Goal: Task Accomplishment & Management: Manage account settings

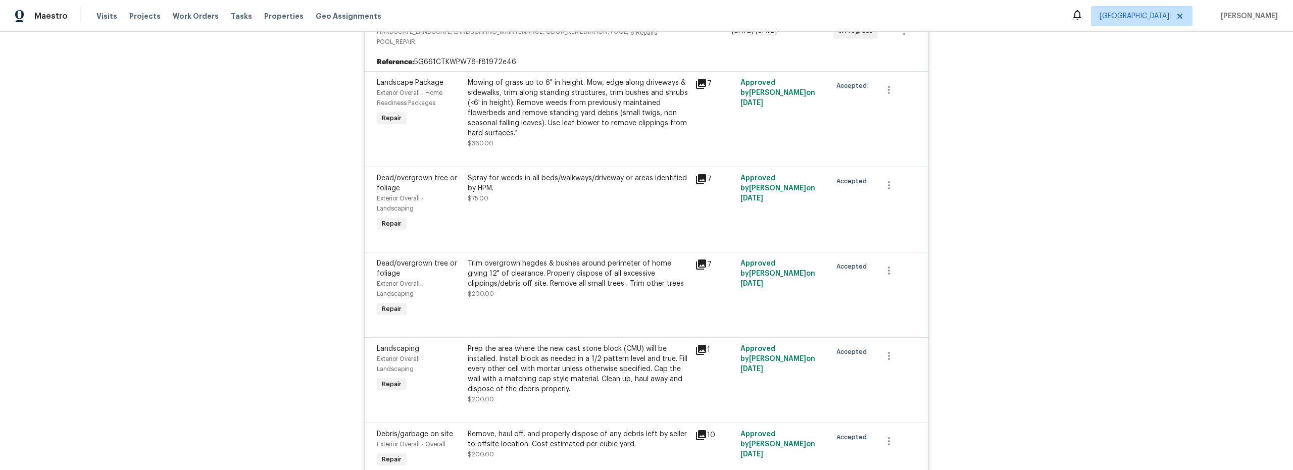
scroll to position [152, 0]
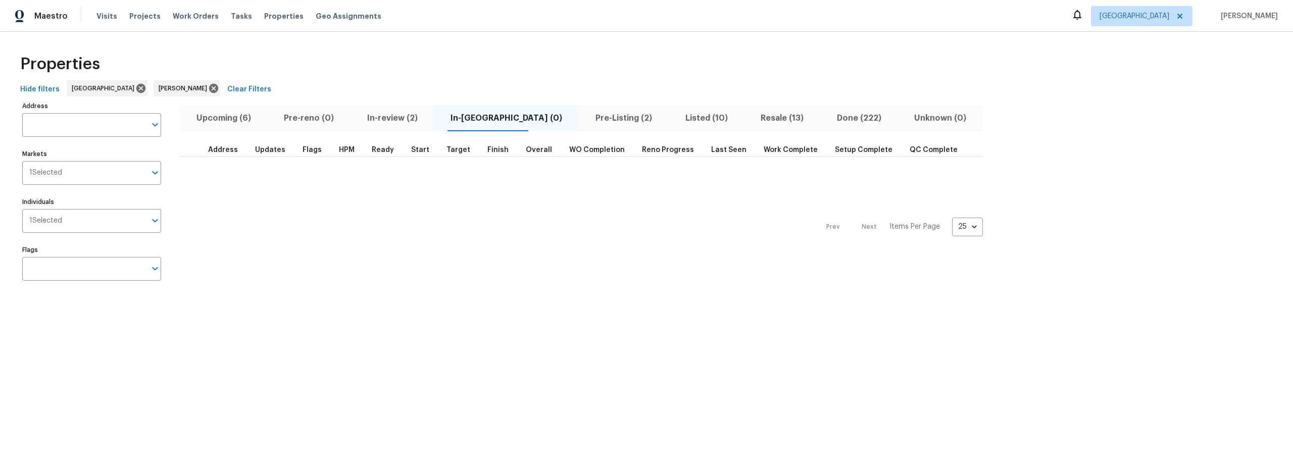
click at [585, 117] on span "Pre-Listing (2)" at bounding box center [624, 118] width 78 height 14
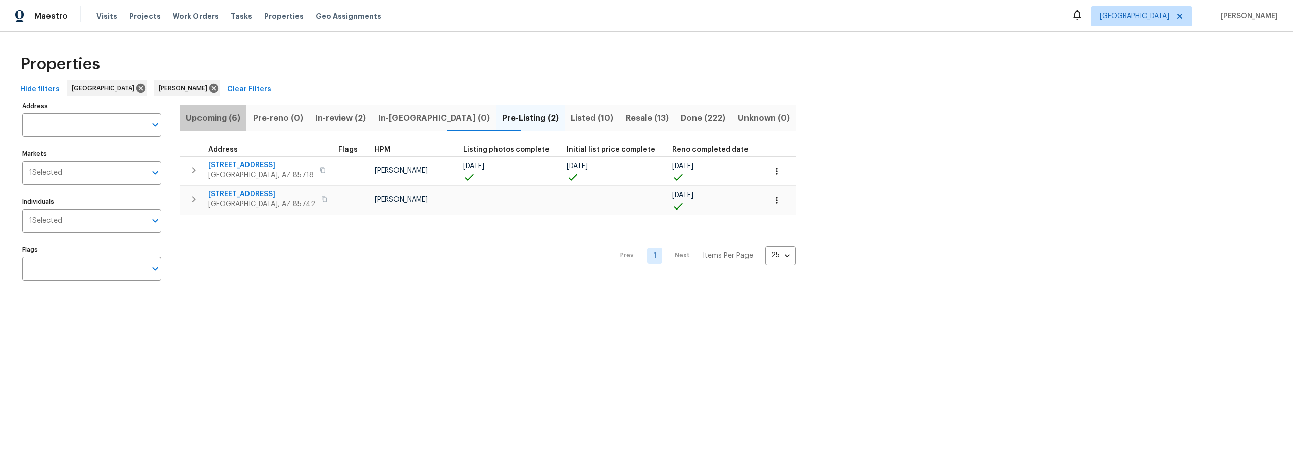
click at [221, 119] on span "Upcoming (6)" at bounding box center [213, 118] width 55 height 14
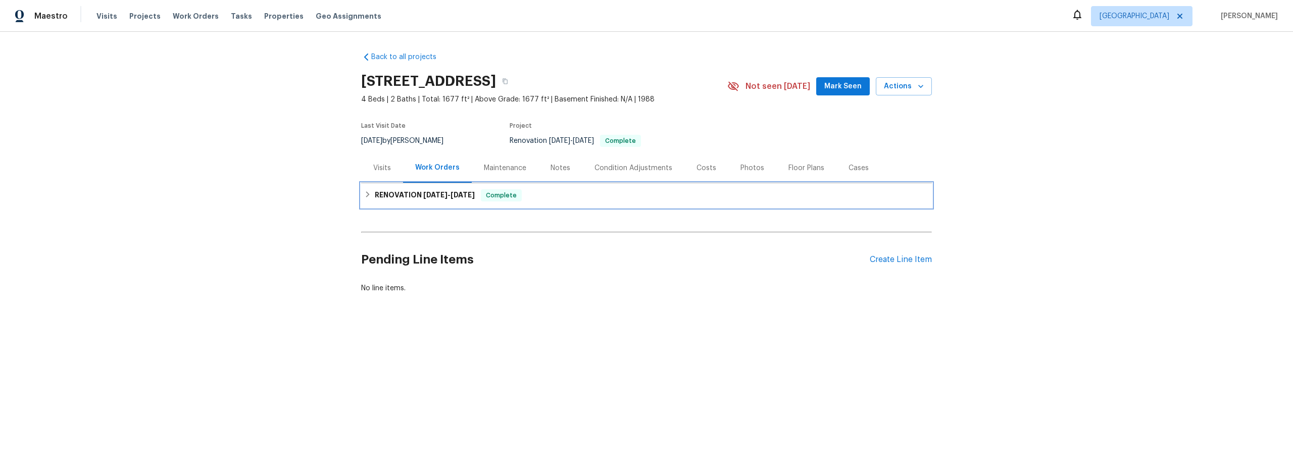
click at [368, 196] on div "RENOVATION 8/8/25 - 8/19/25 Complete" at bounding box center [646, 195] width 565 height 12
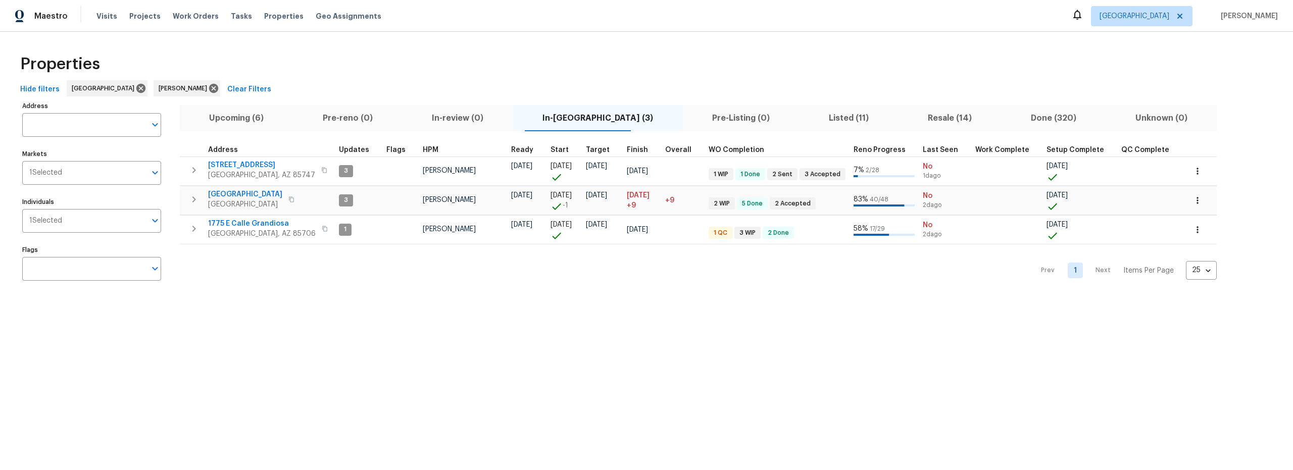
click at [239, 116] on span "Upcoming (6)" at bounding box center [237, 118] width 102 height 14
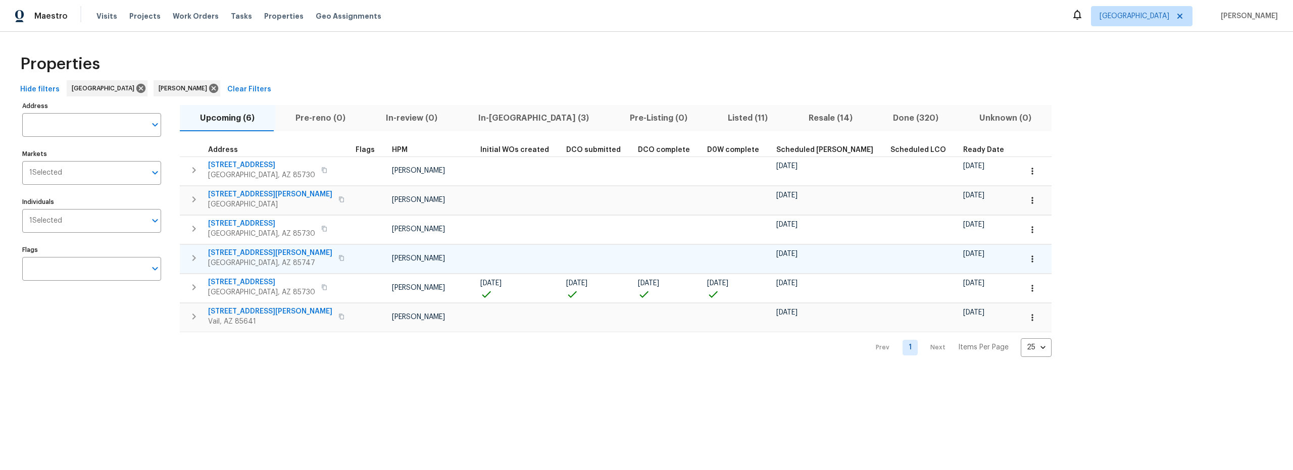
click at [1027, 261] on icon "button" at bounding box center [1032, 259] width 10 height 10
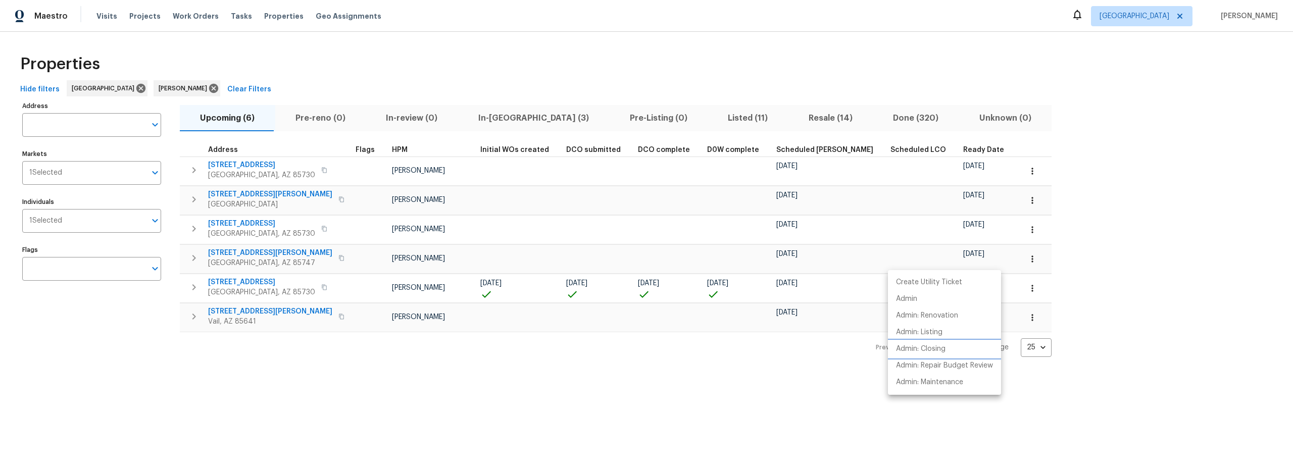
click at [930, 349] on p "Admin: Closing" at bounding box center [920, 349] width 49 height 11
click at [453, 91] on div at bounding box center [646, 235] width 1293 height 470
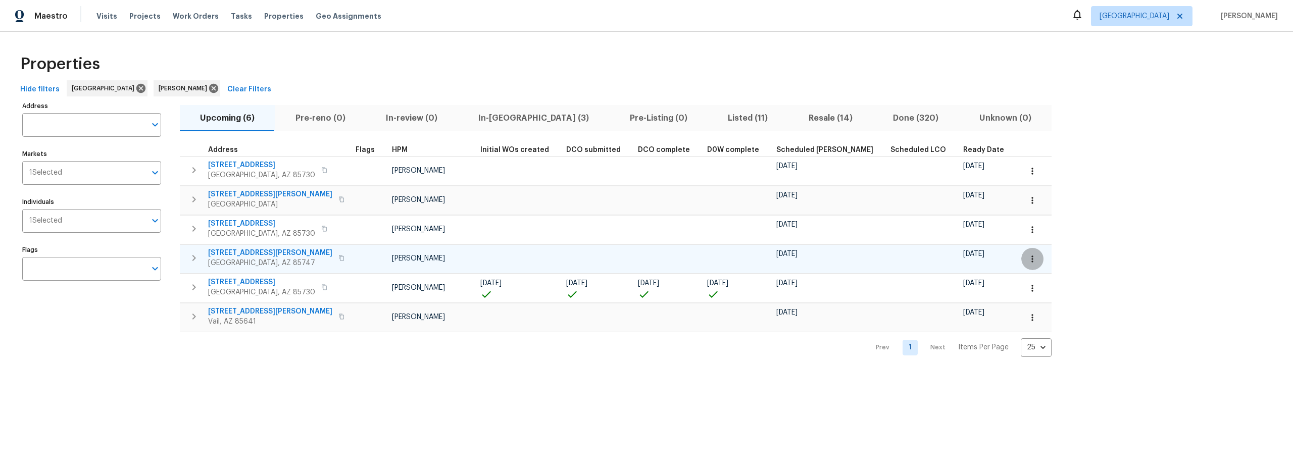
click at [1027, 261] on icon "button" at bounding box center [1032, 259] width 10 height 10
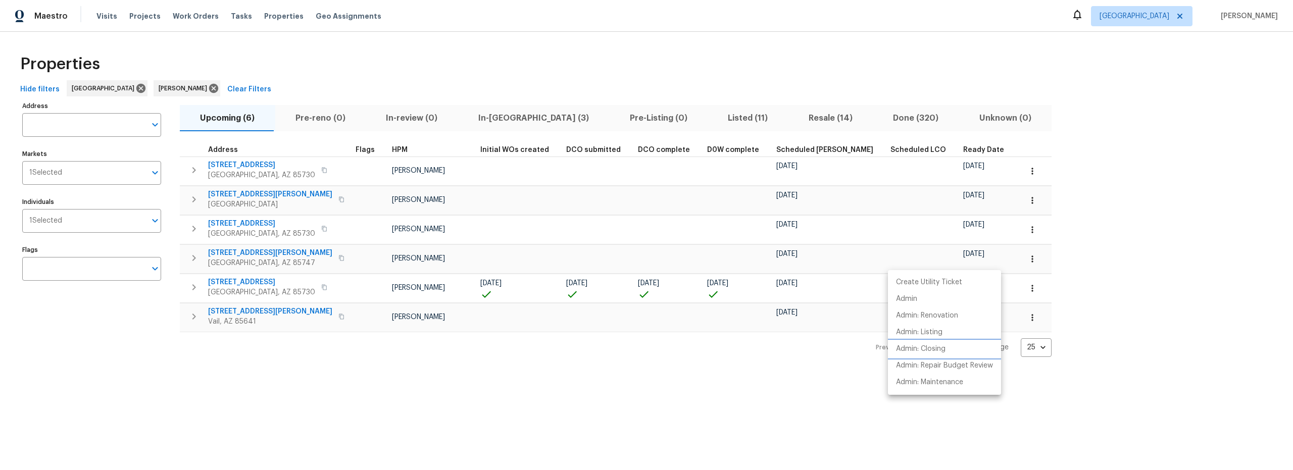
click at [923, 353] on p "Admin: Closing" at bounding box center [920, 349] width 49 height 11
click at [494, 74] on div at bounding box center [646, 235] width 1293 height 470
click at [94, 50] on div "Properties" at bounding box center [646, 64] width 1261 height 32
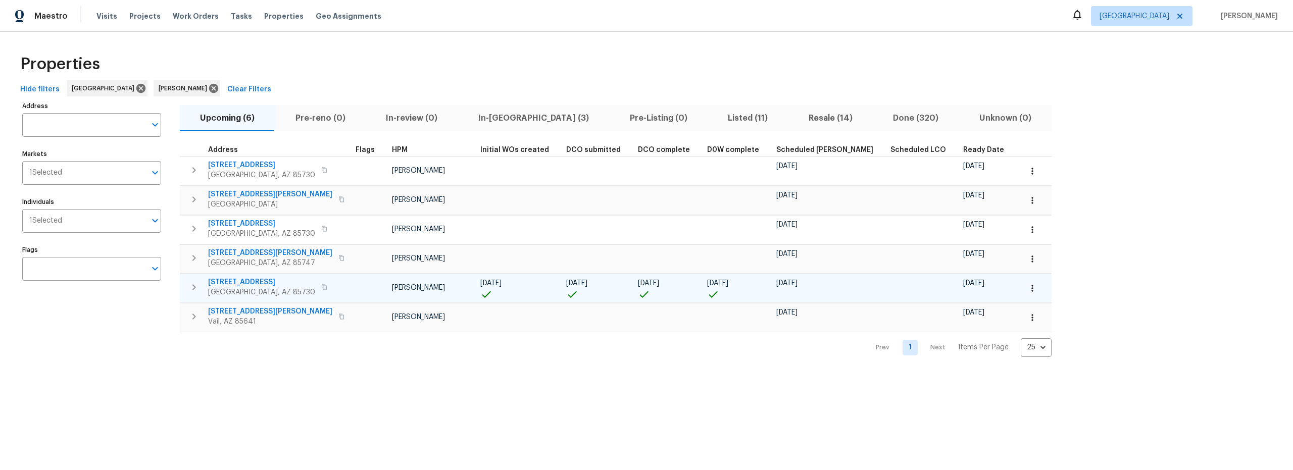
click at [281, 281] on span "3960 S Cedarwood Way" at bounding box center [261, 282] width 107 height 10
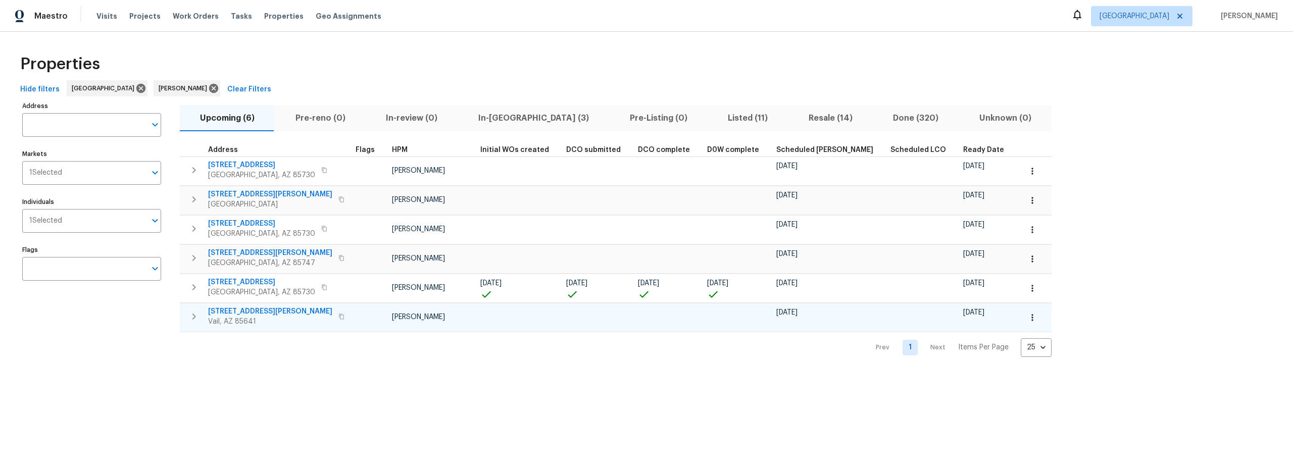
click at [1027, 318] on icon "button" at bounding box center [1032, 318] width 10 height 10
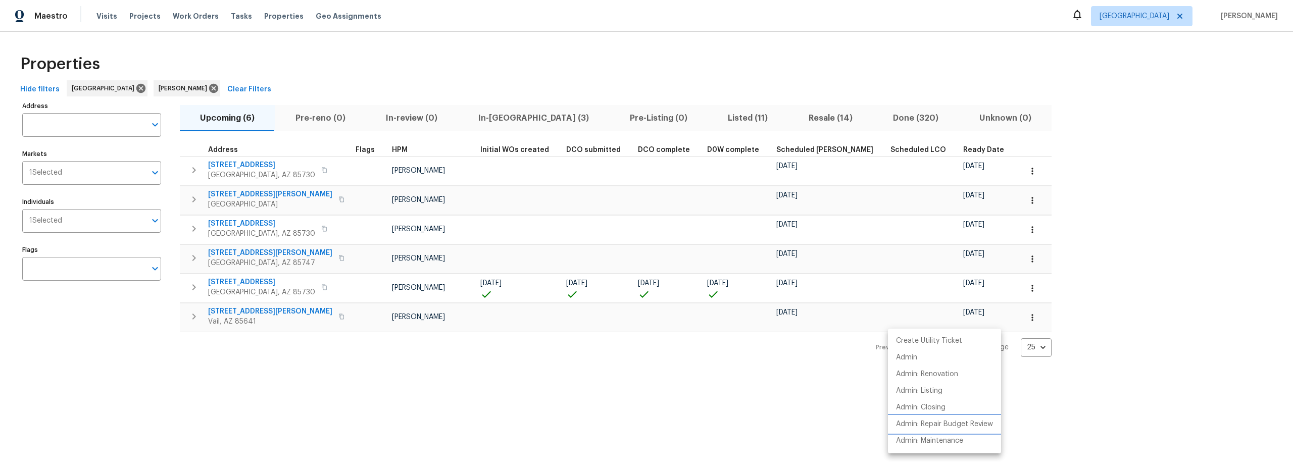
click at [947, 425] on p "Admin: Repair Budget Review" at bounding box center [944, 424] width 97 height 11
click at [552, 380] on div at bounding box center [646, 235] width 1293 height 470
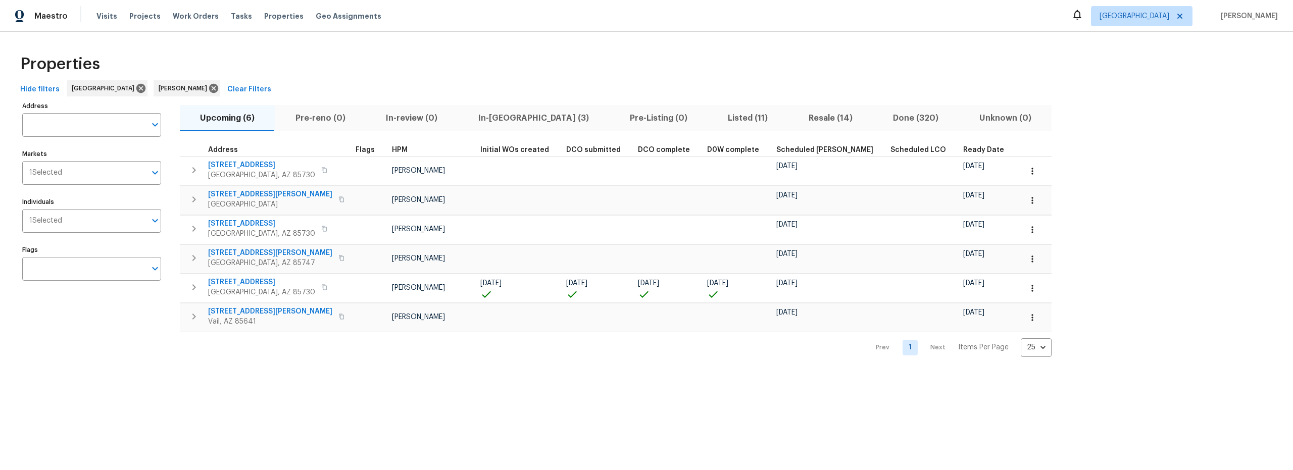
click at [794, 120] on span "Resale (14)" at bounding box center [830, 118] width 73 height 14
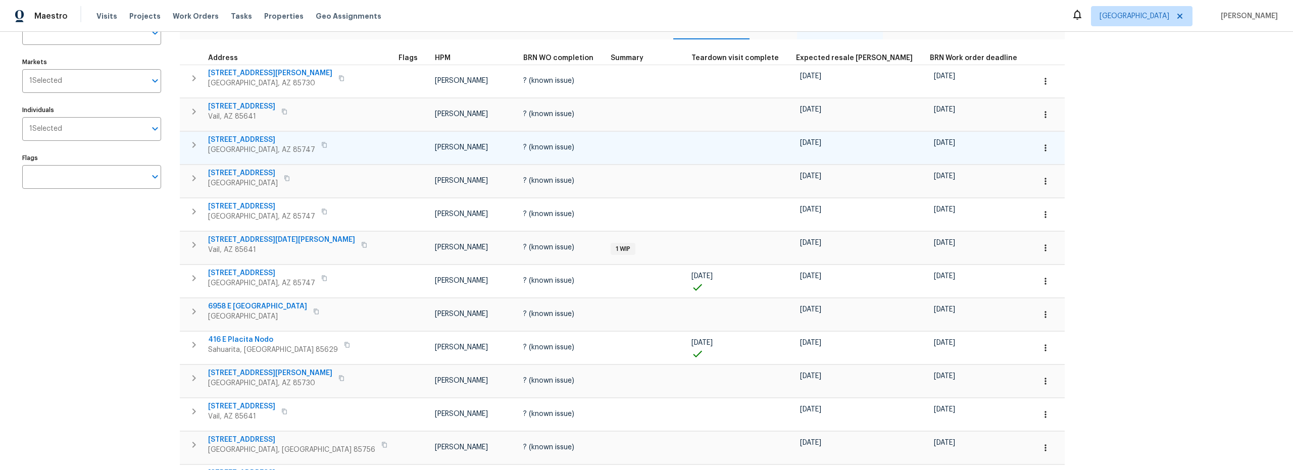
scroll to position [87, 0]
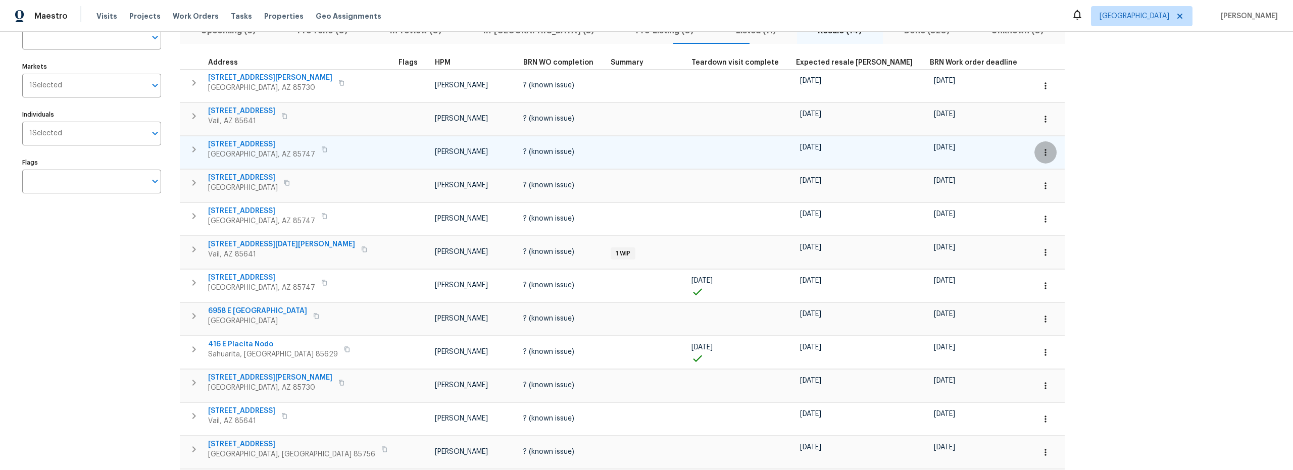
click at [1040, 153] on icon "button" at bounding box center [1045, 152] width 10 height 10
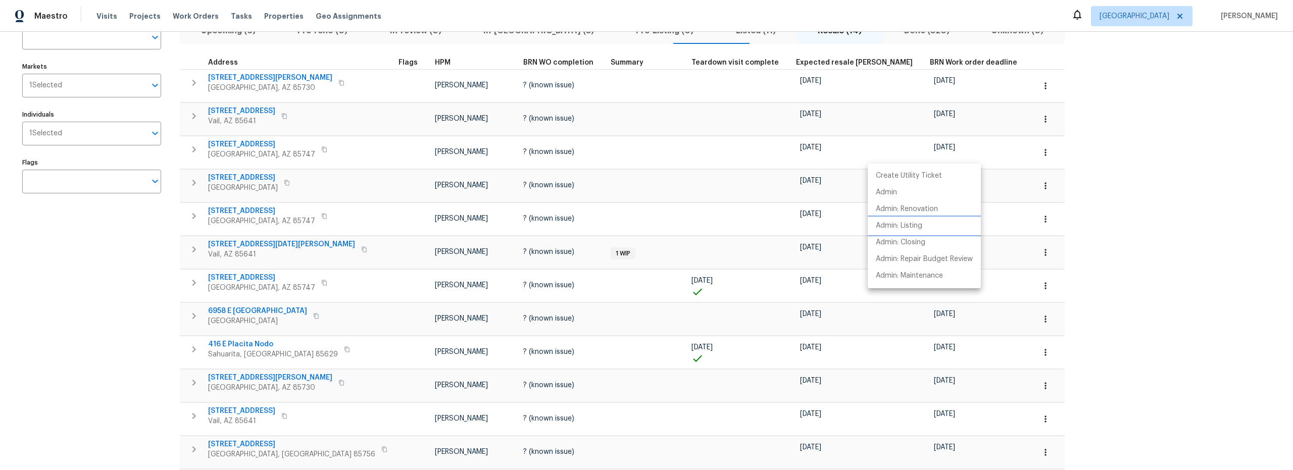
click at [911, 228] on p "Admin: Listing" at bounding box center [899, 226] width 46 height 11
click at [123, 291] on div at bounding box center [646, 235] width 1293 height 470
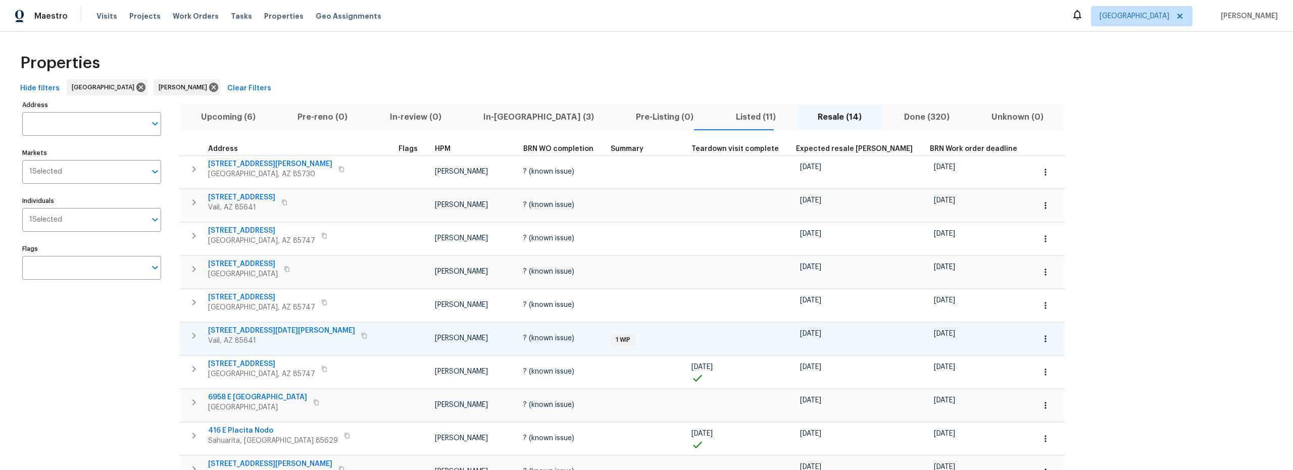
scroll to position [0, 0]
click at [721, 113] on span "Listed (11)" at bounding box center [756, 118] width 70 height 14
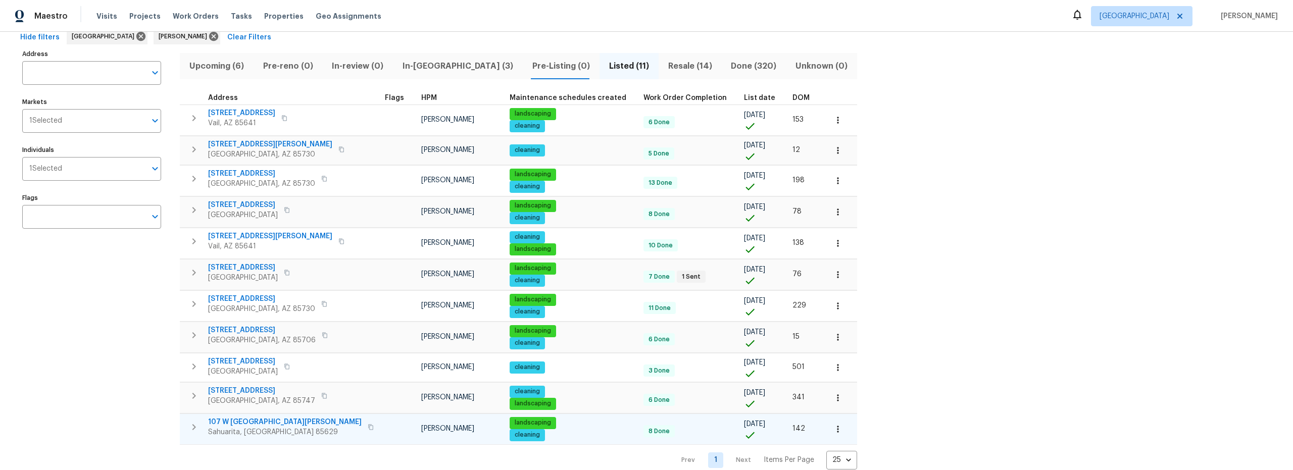
scroll to position [75, 0]
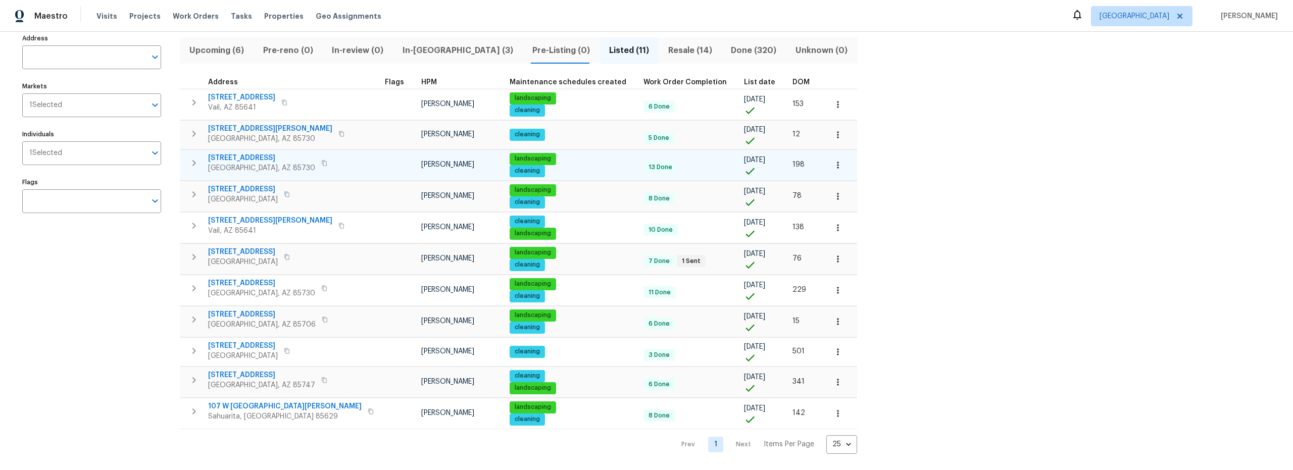
click at [833, 162] on icon "button" at bounding box center [838, 165] width 10 height 10
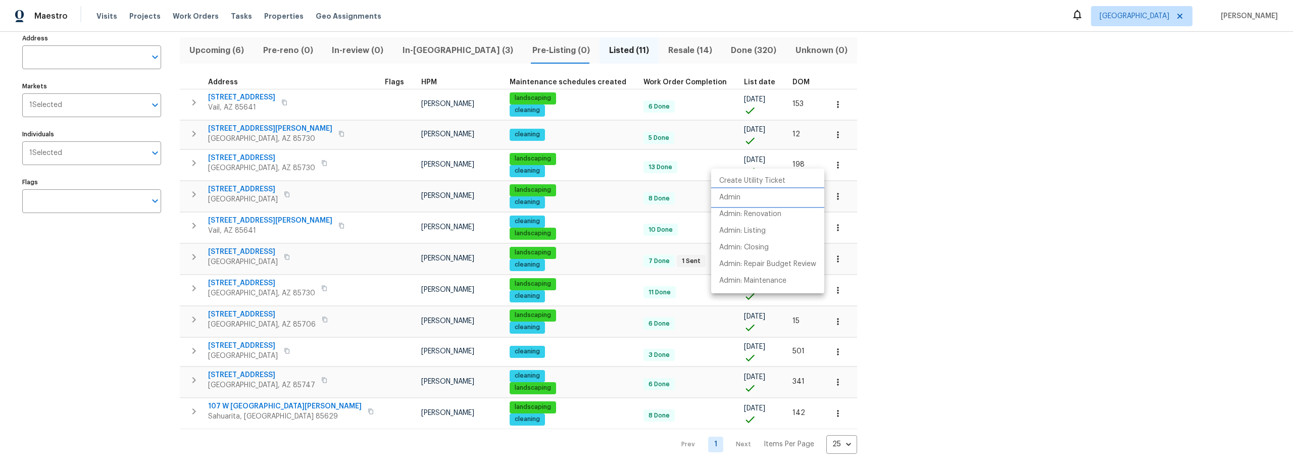
click at [746, 195] on li "Admin" at bounding box center [767, 197] width 113 height 17
click at [624, 20] on div at bounding box center [646, 235] width 1293 height 470
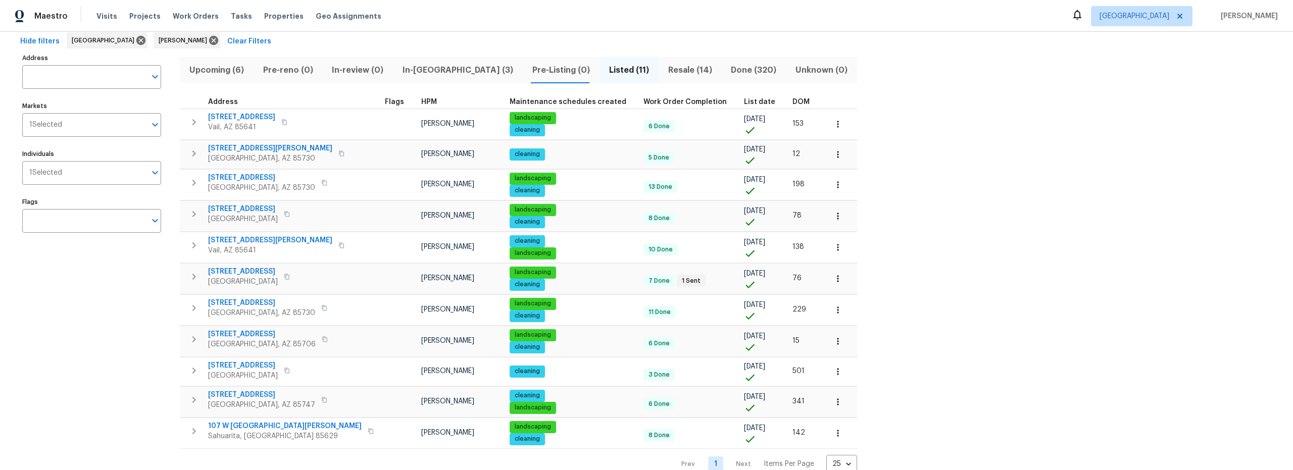
scroll to position [0, 0]
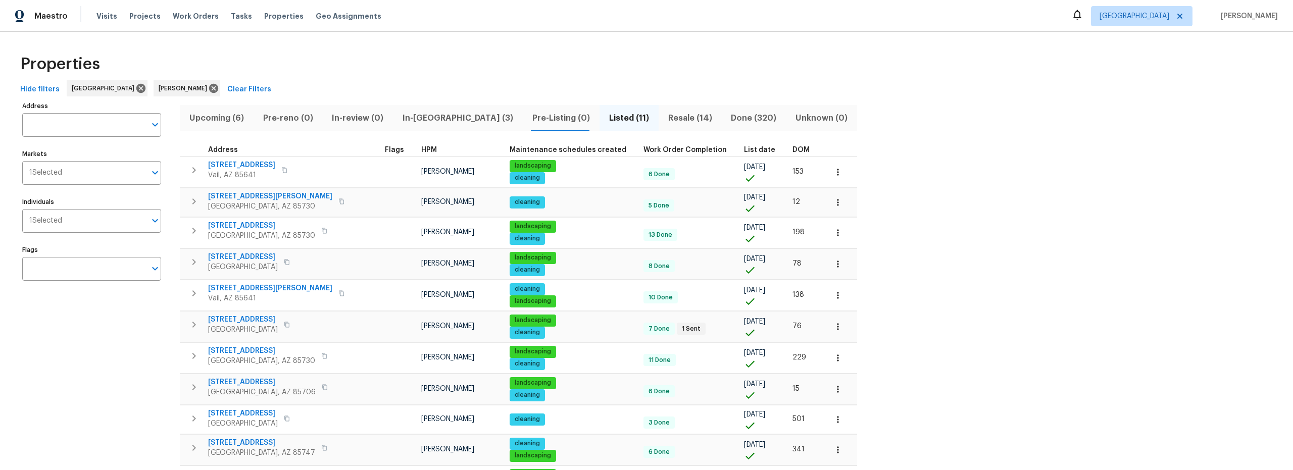
click at [212, 120] on span "Upcoming (6)" at bounding box center [217, 118] width 62 height 14
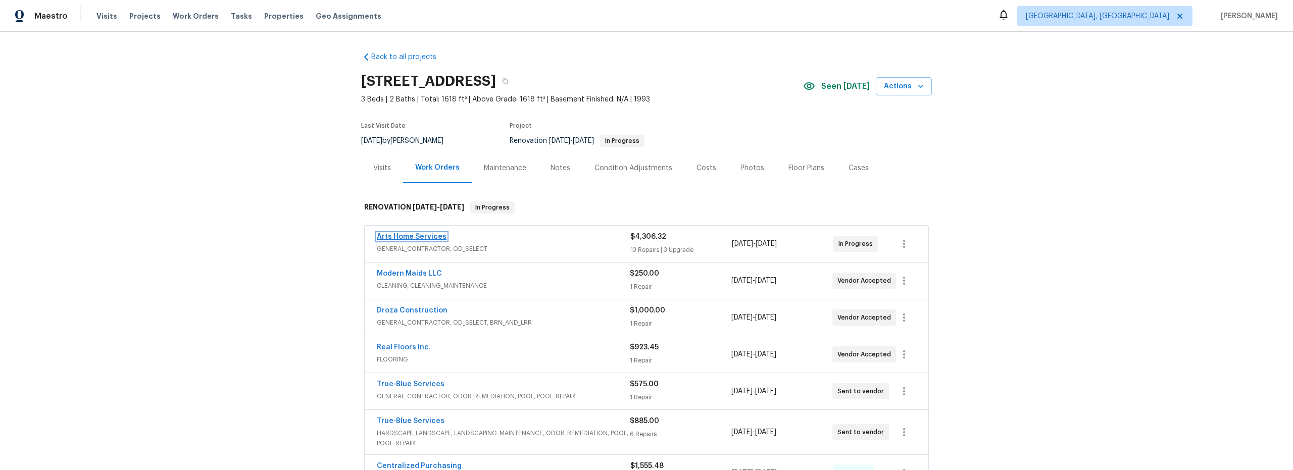
click at [419, 235] on link "Arts Home Services" at bounding box center [412, 236] width 70 height 7
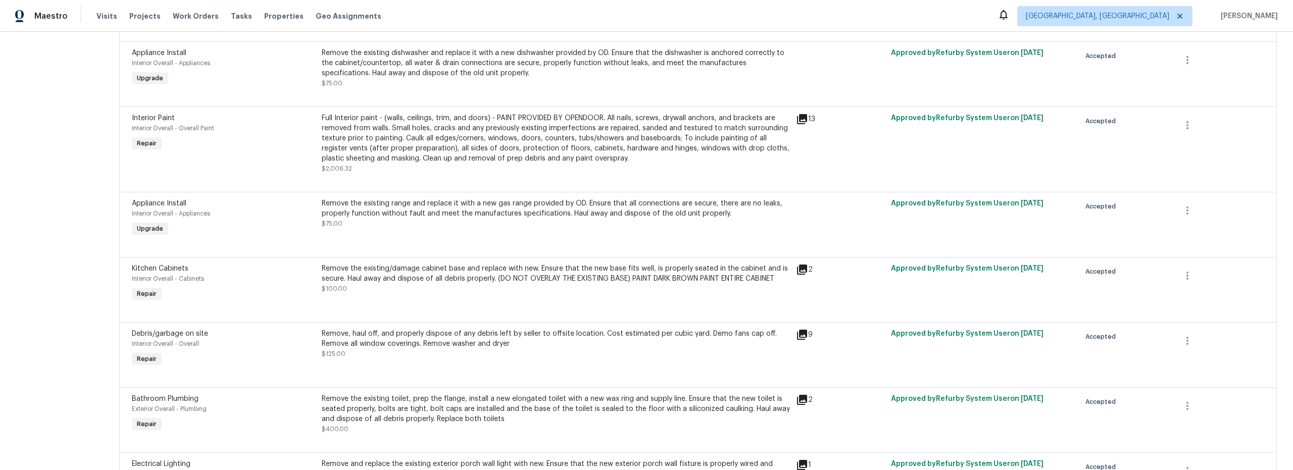
scroll to position [525, 0]
click at [553, 243] on div at bounding box center [698, 243] width 1132 height 12
click at [497, 225] on div "Remove the existing range and replace it with a new gas range provided by OD. E…" at bounding box center [556, 212] width 468 height 30
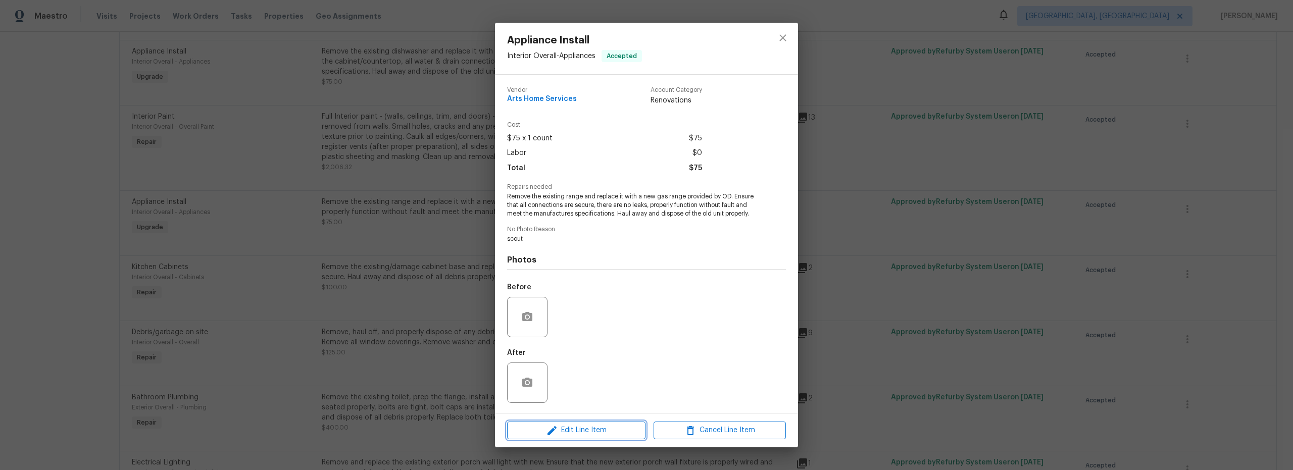
click at [600, 428] on span "Edit Line Item" at bounding box center [576, 430] width 132 height 13
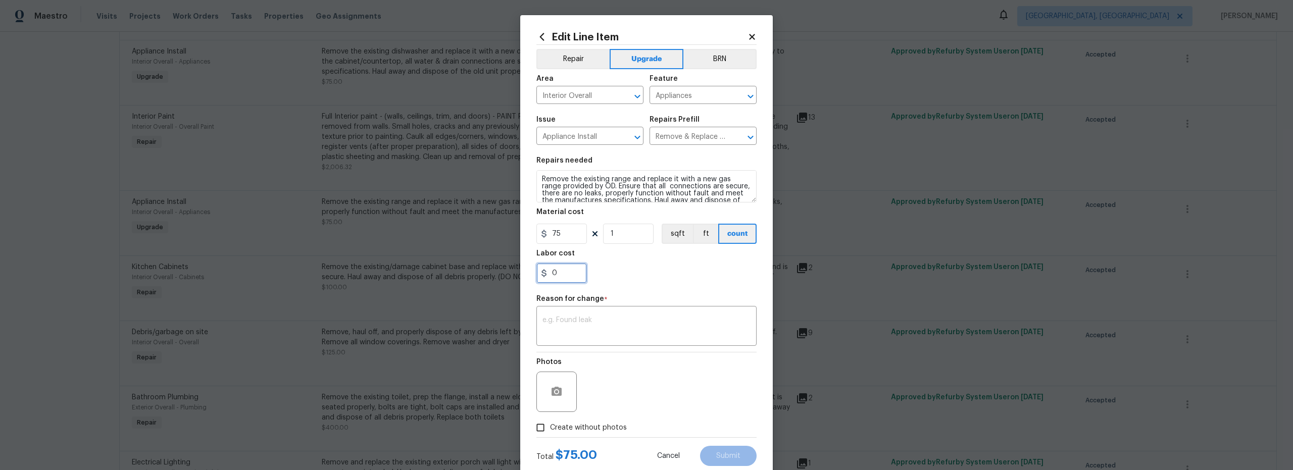
drag, startPoint x: 568, startPoint y: 278, endPoint x: 500, endPoint y: 275, distance: 68.8
click at [561, 277] on input "0" at bounding box center [561, 273] width 51 height 20
type input "50"
click at [606, 323] on textarea at bounding box center [646, 327] width 208 height 21
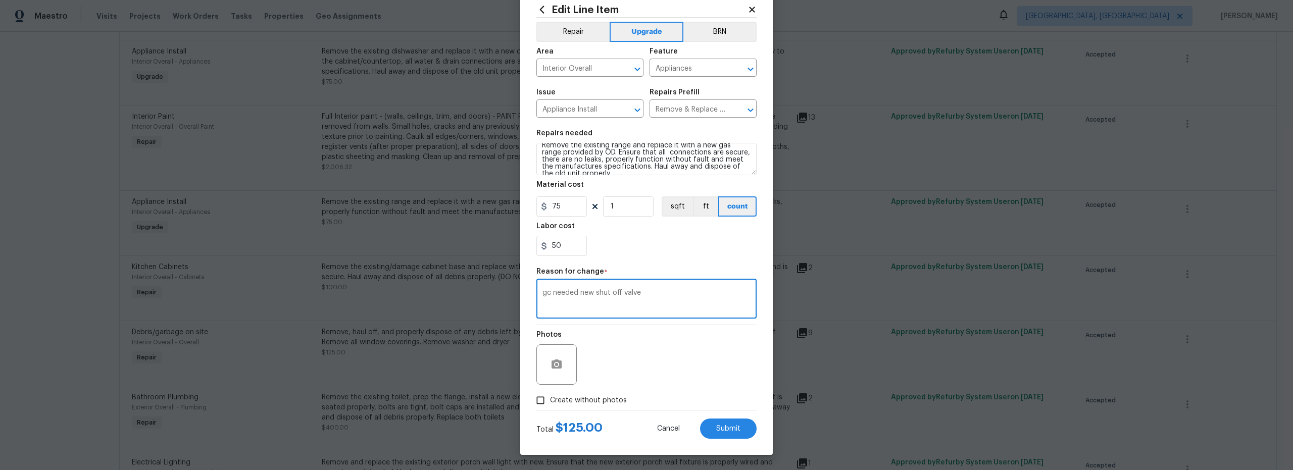
scroll to position [14, 0]
type textarea "gc needed new shut off valve"
click at [660, 170] on textarea "Remove the existing range and replace it with a new gas range provided by OD. E…" at bounding box center [646, 159] width 220 height 32
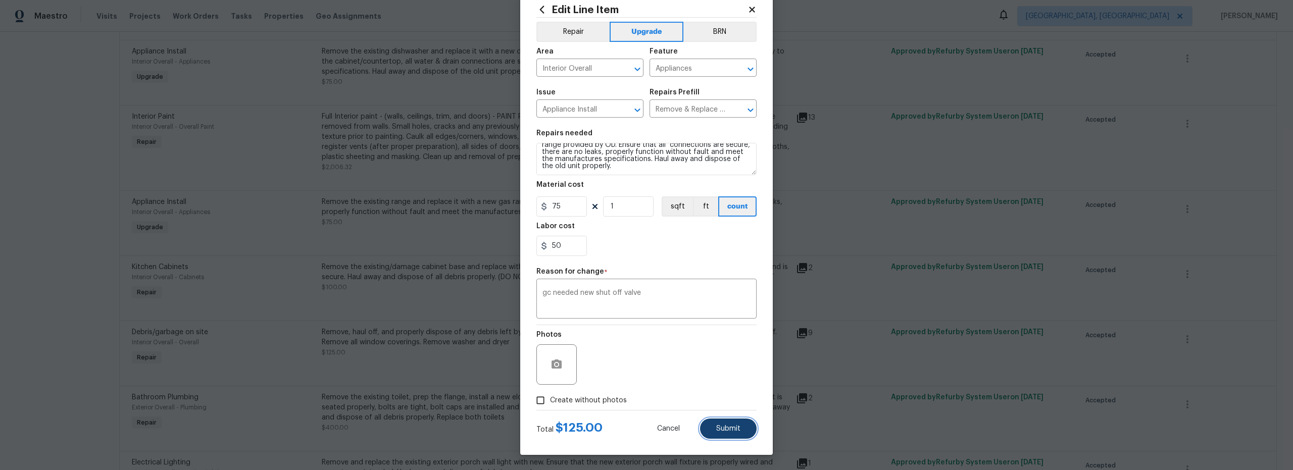
click at [725, 429] on span "Submit" at bounding box center [728, 429] width 24 height 8
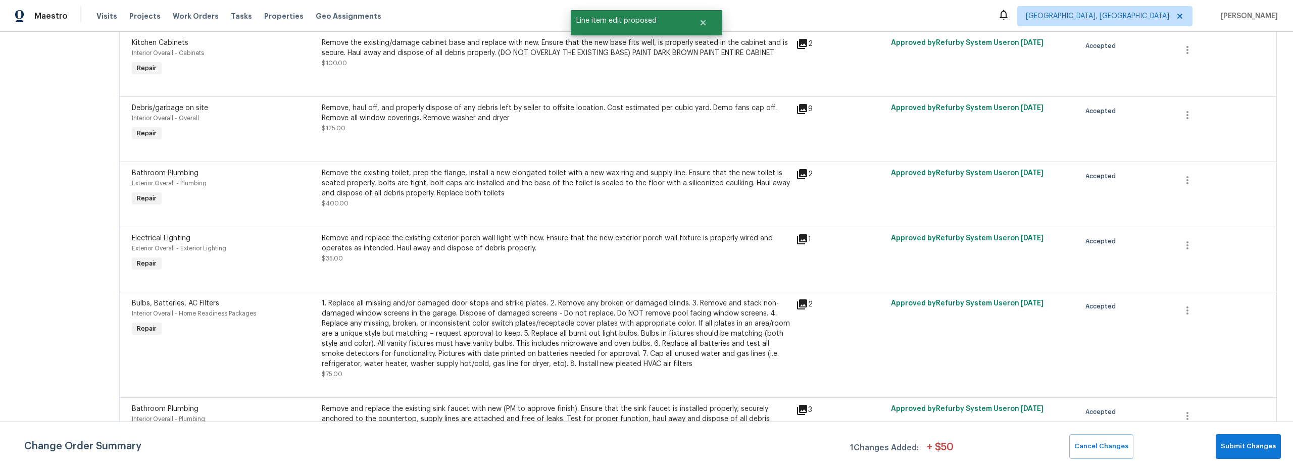
scroll to position [829, 0]
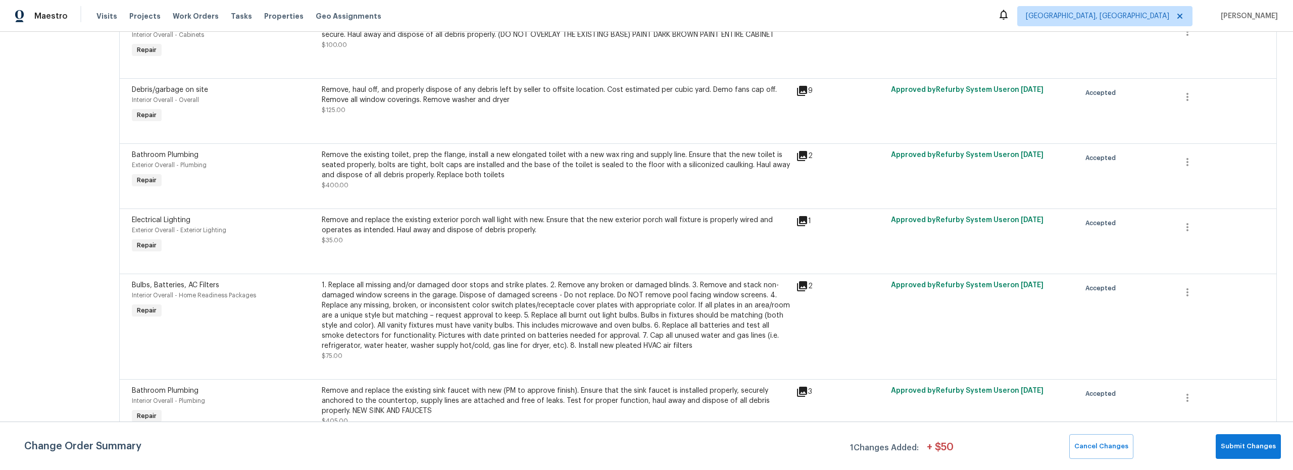
click at [541, 188] on div "Remove the existing toilet, prep the flange, install a new elongated toilet wit…" at bounding box center [556, 170] width 468 height 40
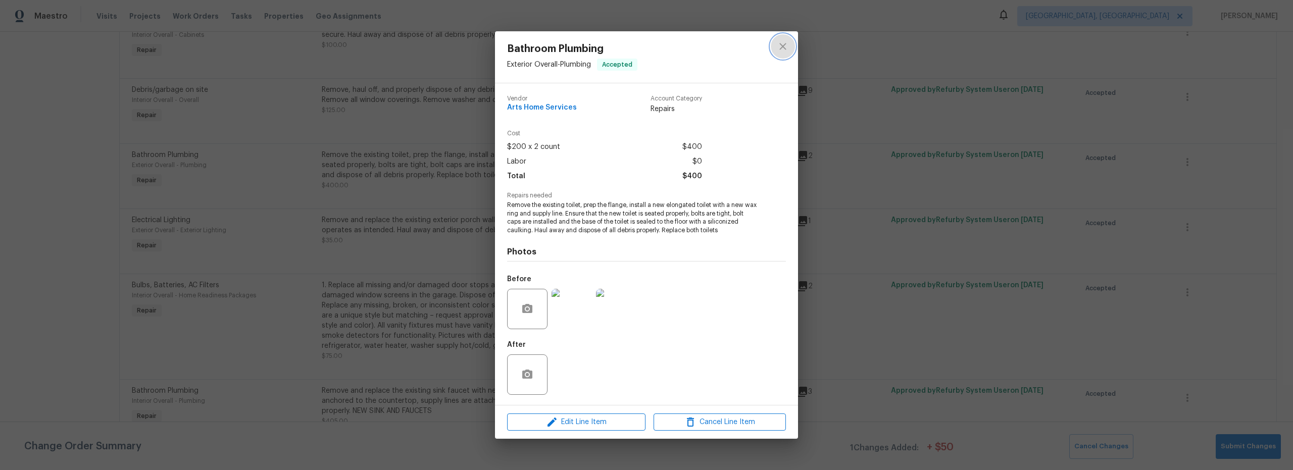
click at [782, 53] on button "close" at bounding box center [783, 46] width 24 height 24
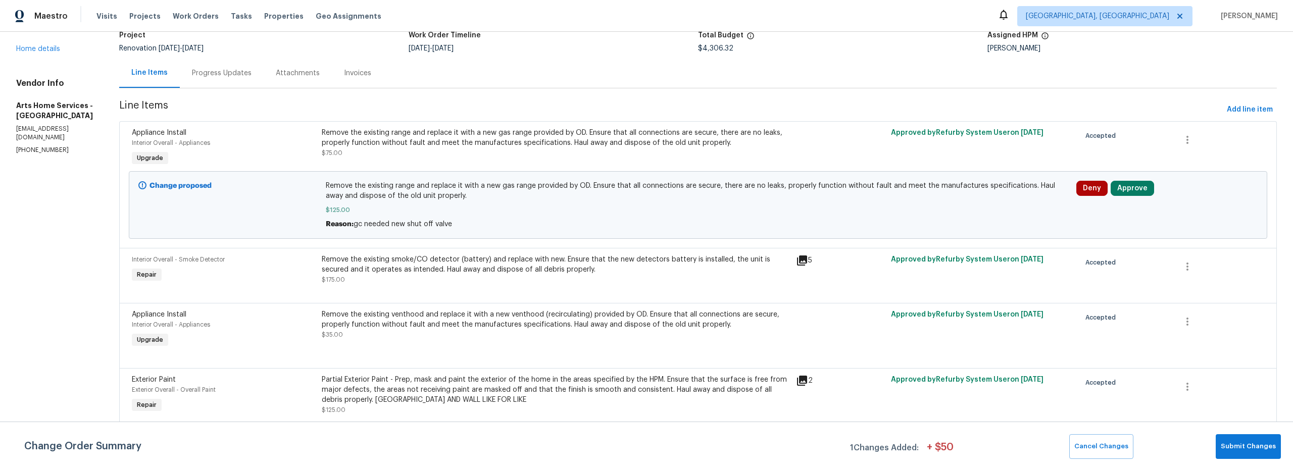
scroll to position [0, 0]
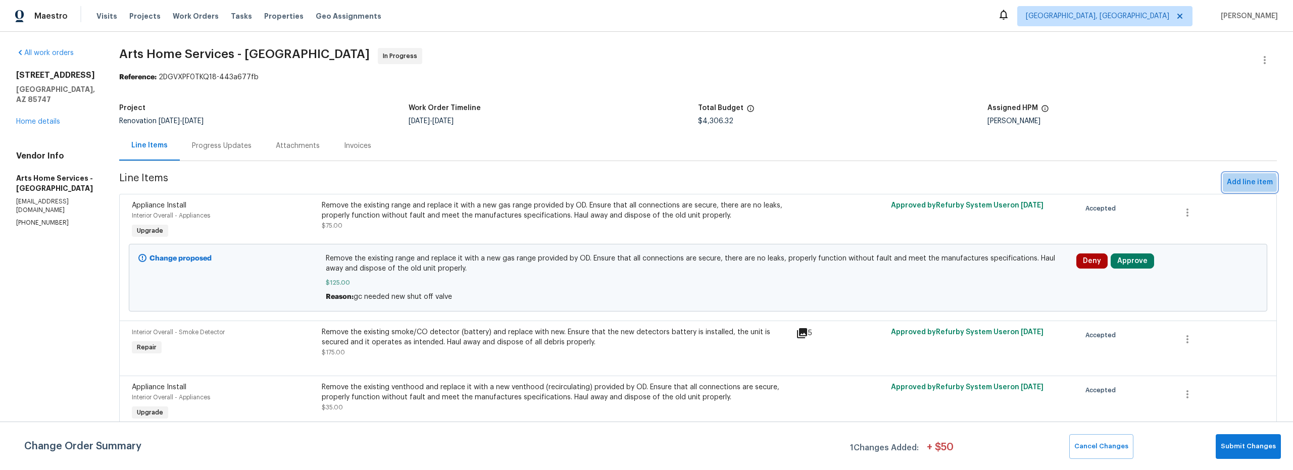
click at [1234, 184] on span "Add line item" at bounding box center [1250, 182] width 46 height 13
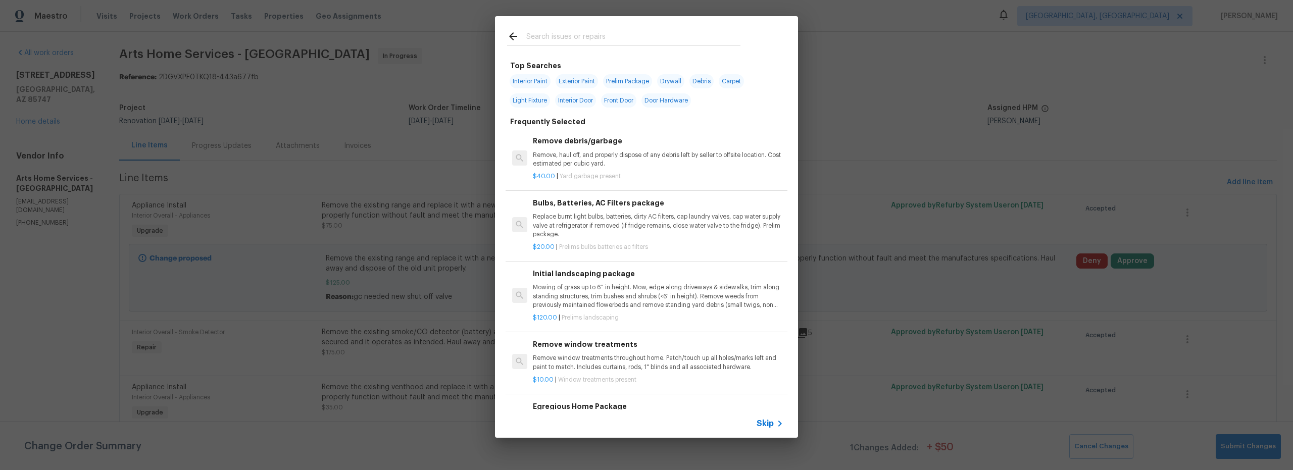
click at [559, 41] on input "text" at bounding box center [633, 37] width 214 height 15
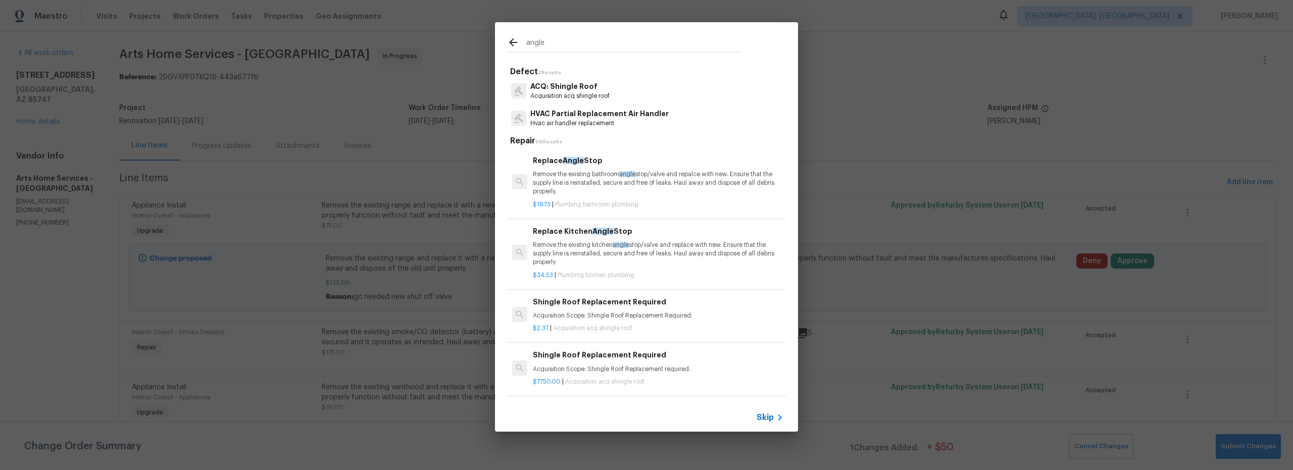
type input "angle"
click at [588, 184] on p "Remove the existing bathroom angle stop/valve and repalce with new. Ensure that…" at bounding box center [658, 183] width 251 height 26
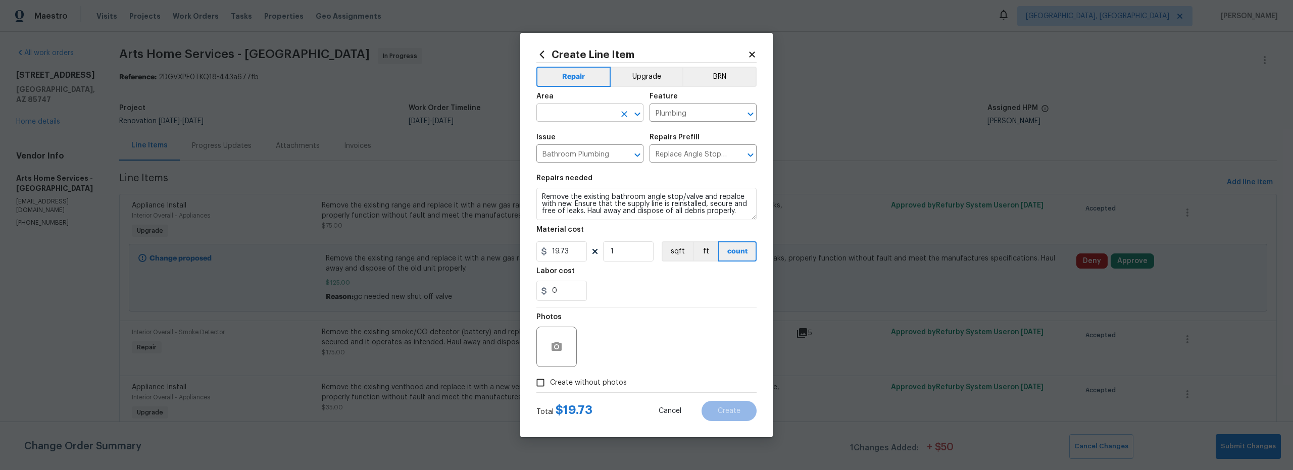
click at [582, 114] on input "text" at bounding box center [575, 114] width 79 height 16
click at [598, 155] on li "Interior Overall" at bounding box center [589, 152] width 107 height 17
type input "Interior Overall"
click at [572, 293] on input "0" at bounding box center [561, 291] width 51 height 20
drag, startPoint x: 574, startPoint y: 251, endPoint x: 502, endPoint y: 246, distance: 72.4
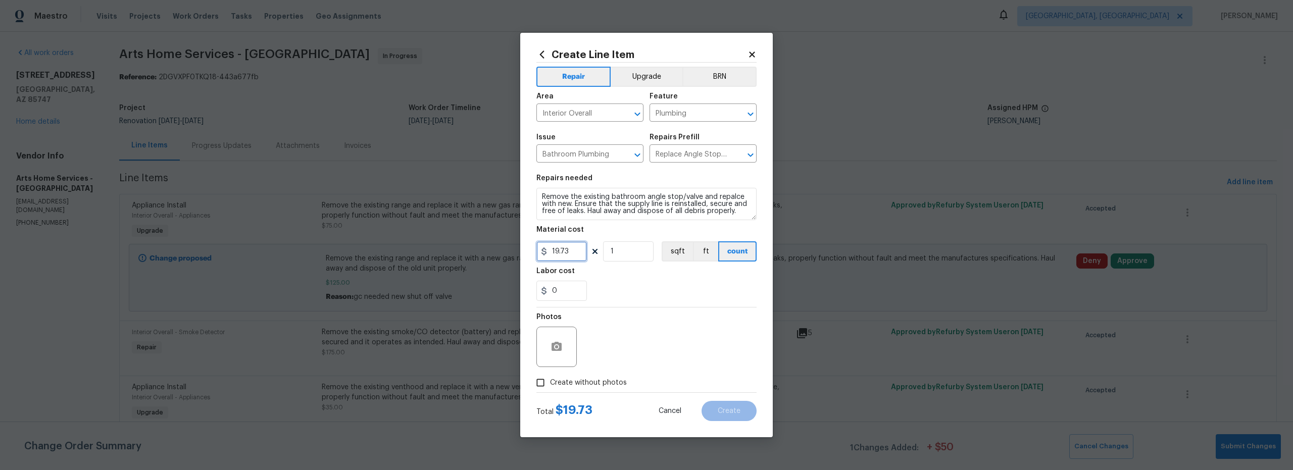
click at [540, 249] on div "19.73" at bounding box center [561, 251] width 51 height 20
type input "40"
click at [662, 341] on div "Photos" at bounding box center [646, 341] width 220 height 66
click at [541, 383] on input "Create without photos" at bounding box center [540, 382] width 19 height 19
checkbox input "true"
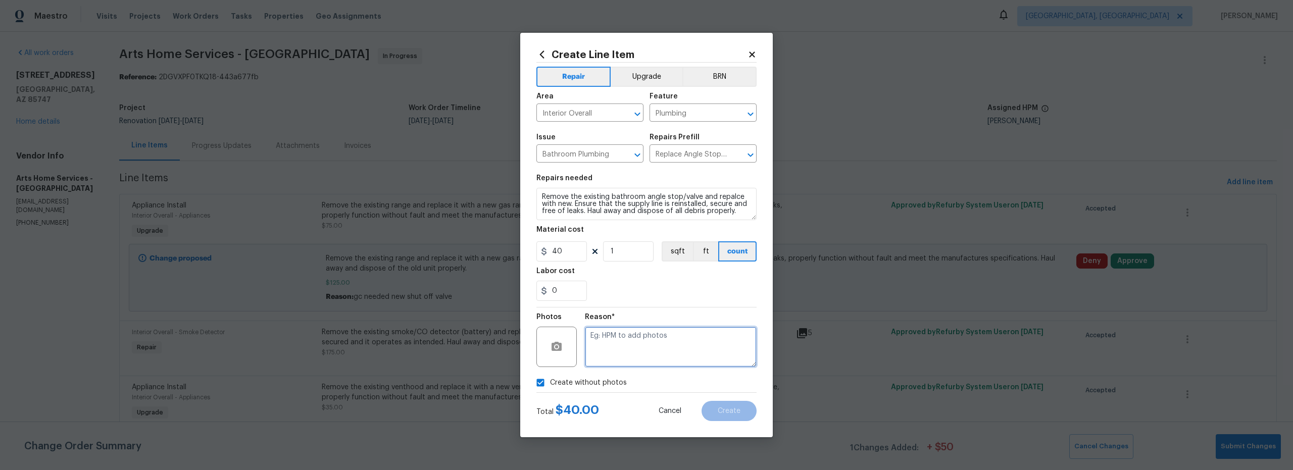
click at [636, 347] on textarea at bounding box center [671, 347] width 172 height 40
type textarea "scout"
click at [736, 409] on span "Create" at bounding box center [729, 412] width 23 height 8
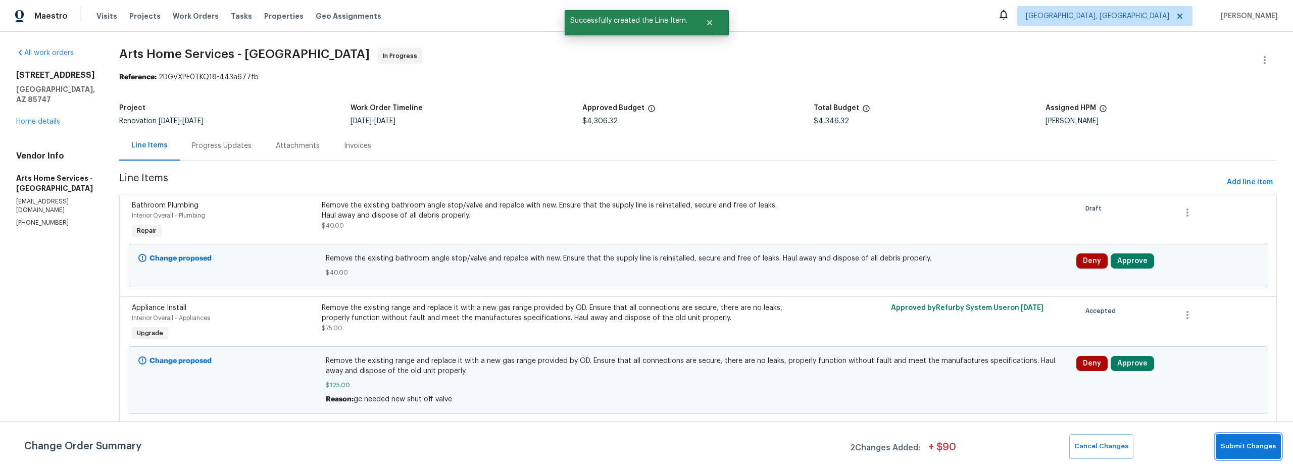
click at [1234, 446] on span "Submit Changes" at bounding box center [1248, 447] width 55 height 12
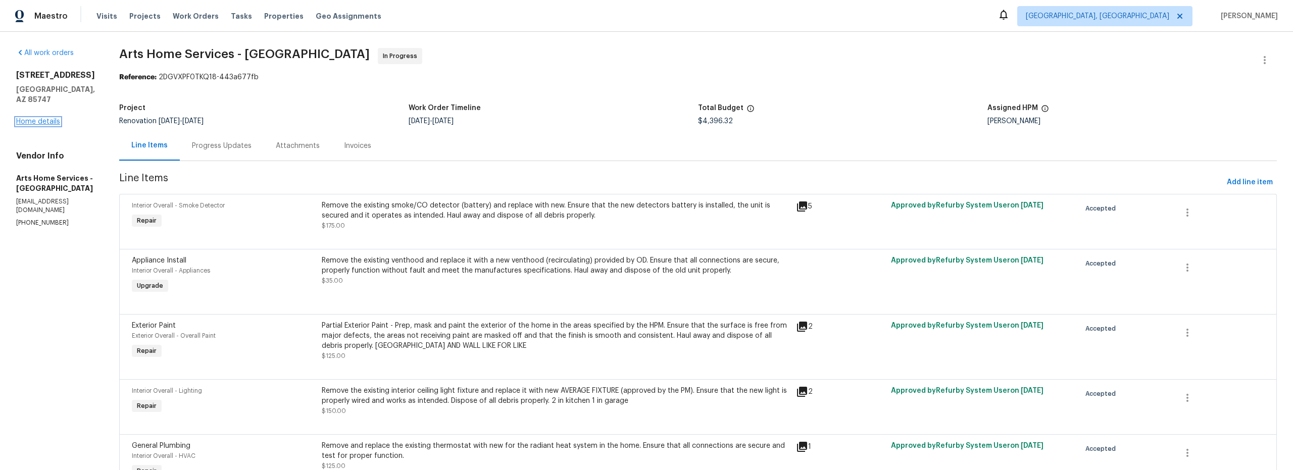
click at [49, 118] on link "Home details" at bounding box center [38, 121] width 44 height 7
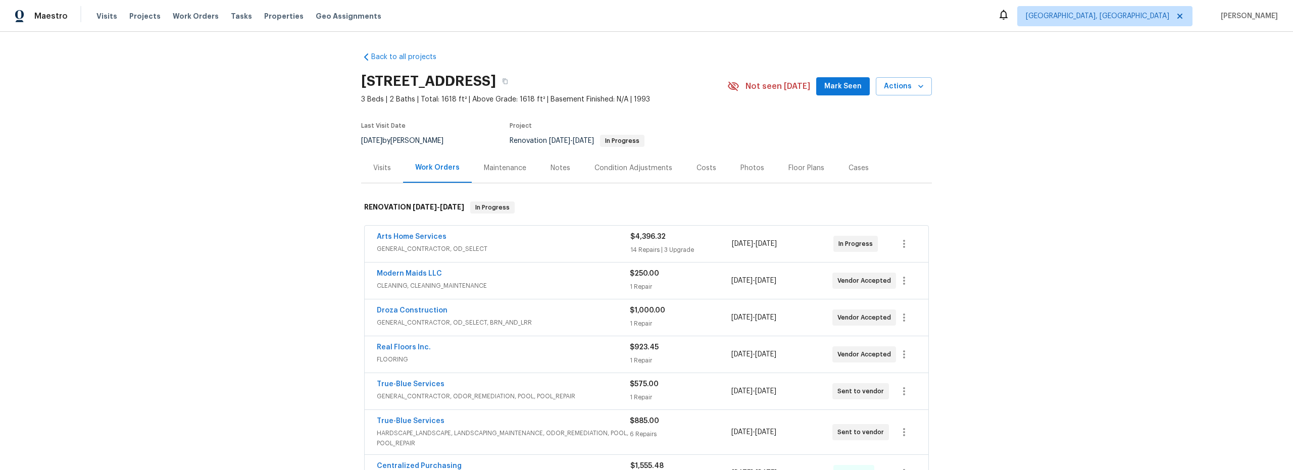
click at [706, 169] on div "Costs" at bounding box center [707, 168] width 20 height 10
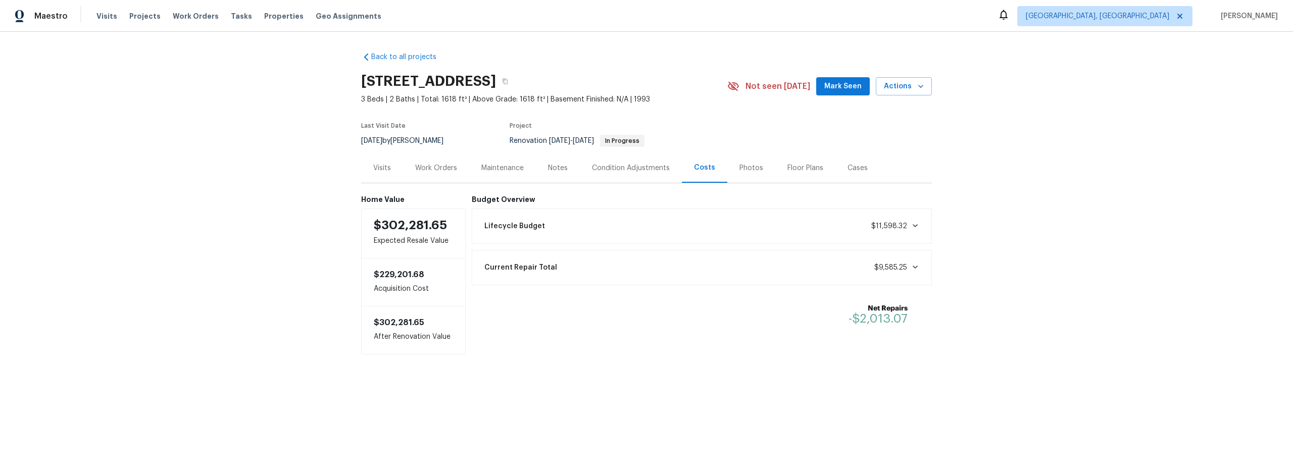
click at [552, 170] on div "Notes" at bounding box center [558, 168] width 20 height 10
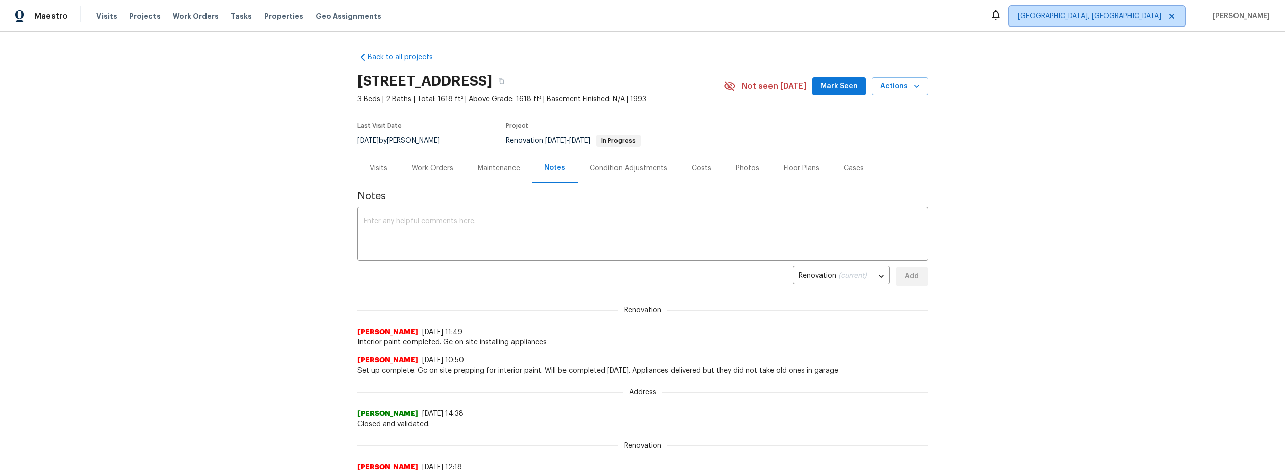
click at [1154, 18] on span "Albuquerque, NM" at bounding box center [1089, 16] width 143 height 10
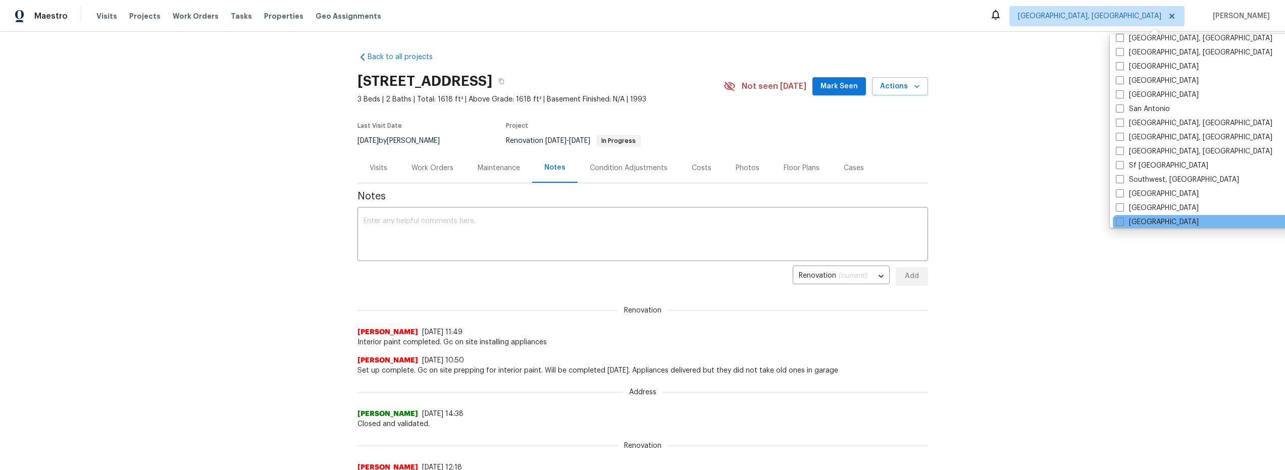
scroll to position [677, 0]
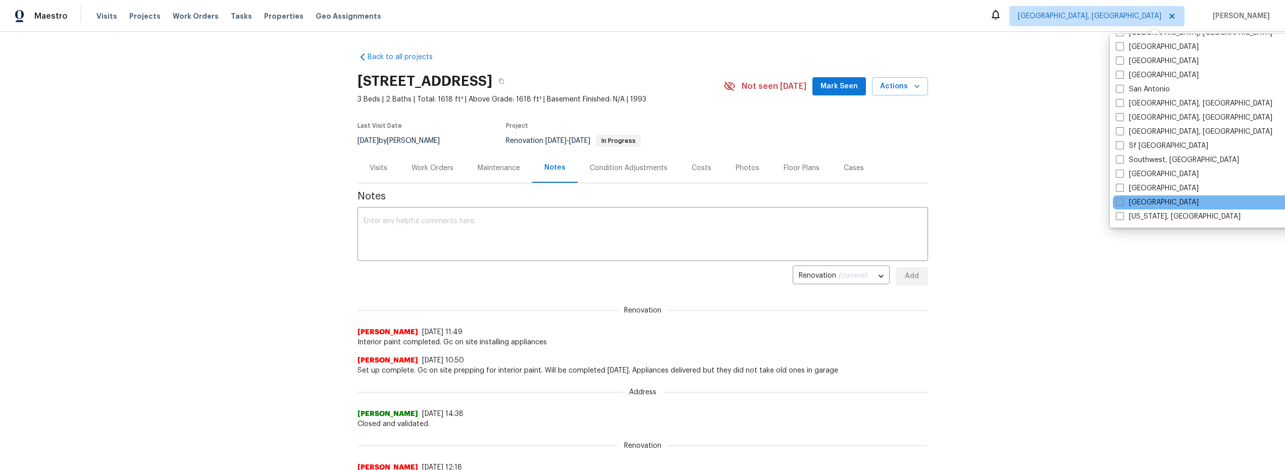
click at [1135, 204] on label "[GEOGRAPHIC_DATA]" at bounding box center [1157, 202] width 83 height 10
click at [1123, 204] on input "[GEOGRAPHIC_DATA]" at bounding box center [1119, 200] width 7 height 7
checkbox input "true"
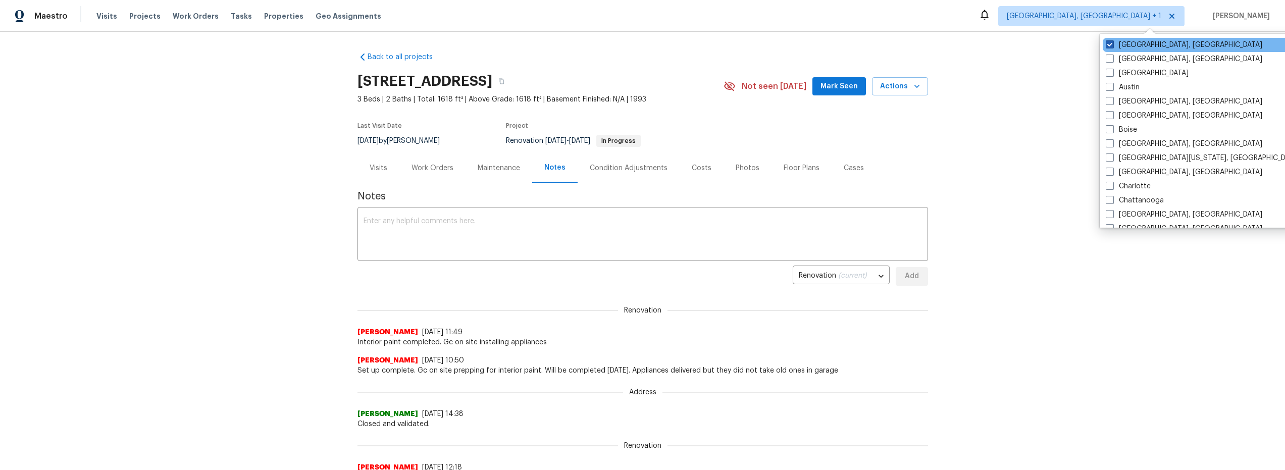
click at [1109, 46] on span at bounding box center [1110, 44] width 8 height 8
click at [1109, 46] on input "Albuquerque, NM" at bounding box center [1109, 43] width 7 height 7
checkbox input "false"
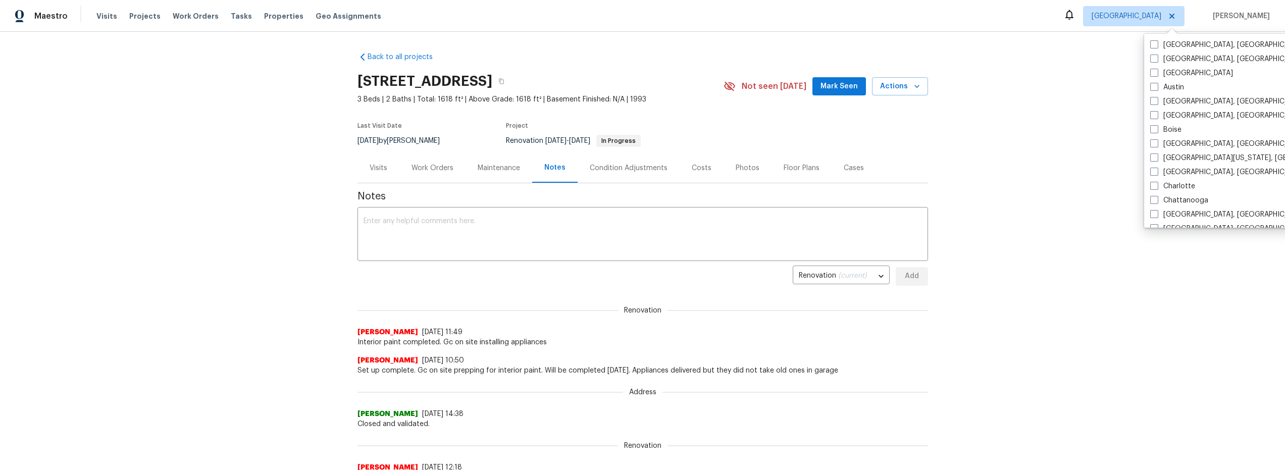
click at [424, 166] on div "Work Orders" at bounding box center [433, 168] width 42 height 10
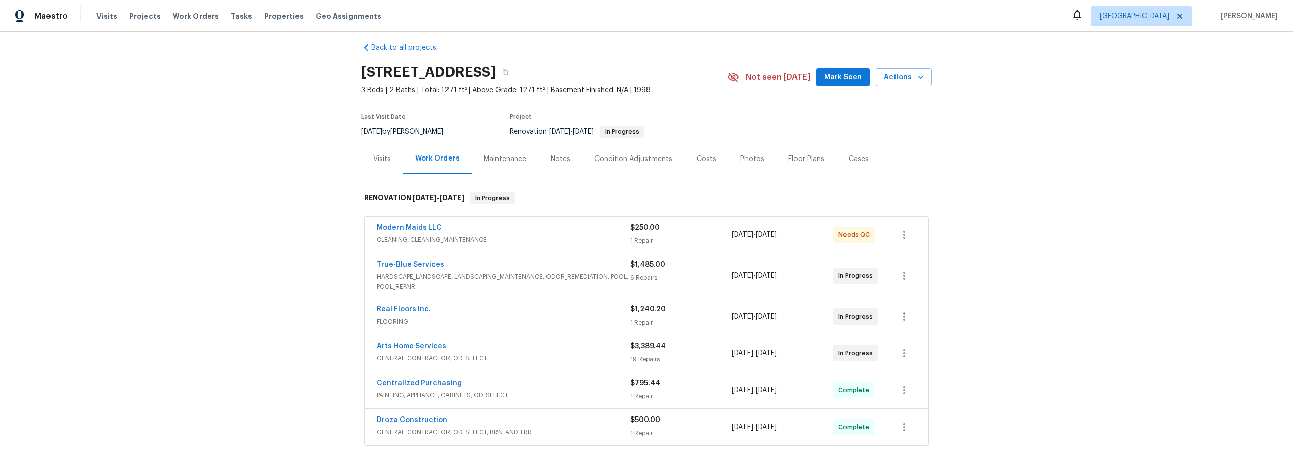
scroll to position [10, 0]
click at [591, 277] on span "HARDSCAPE_LANDSCAPE, LANDSCAPING_MAINTENANCE, ODOR_REMEDIATION, POOL, POOL_REPA…" at bounding box center [504, 281] width 254 height 20
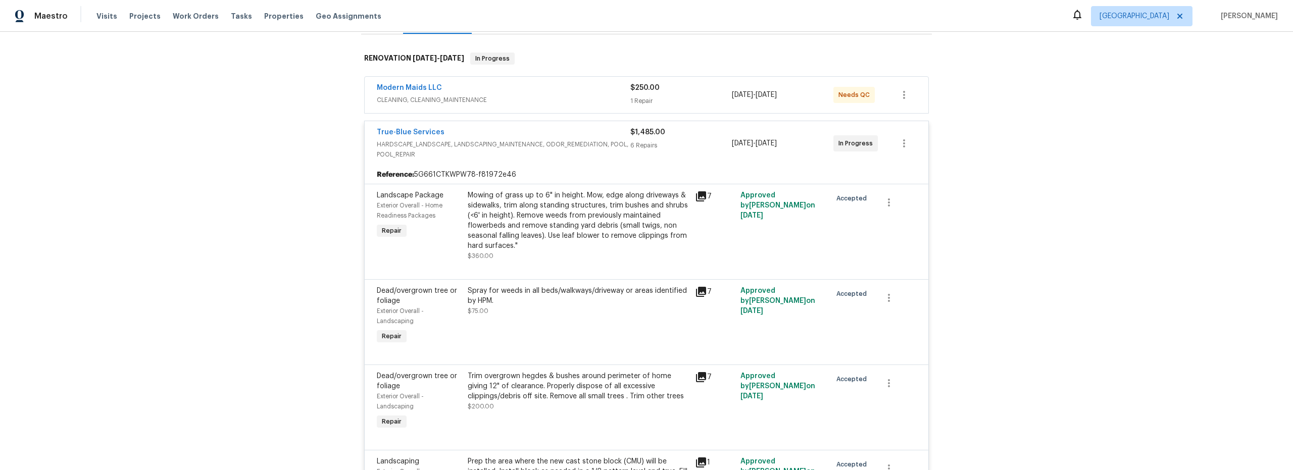
scroll to position [0, 0]
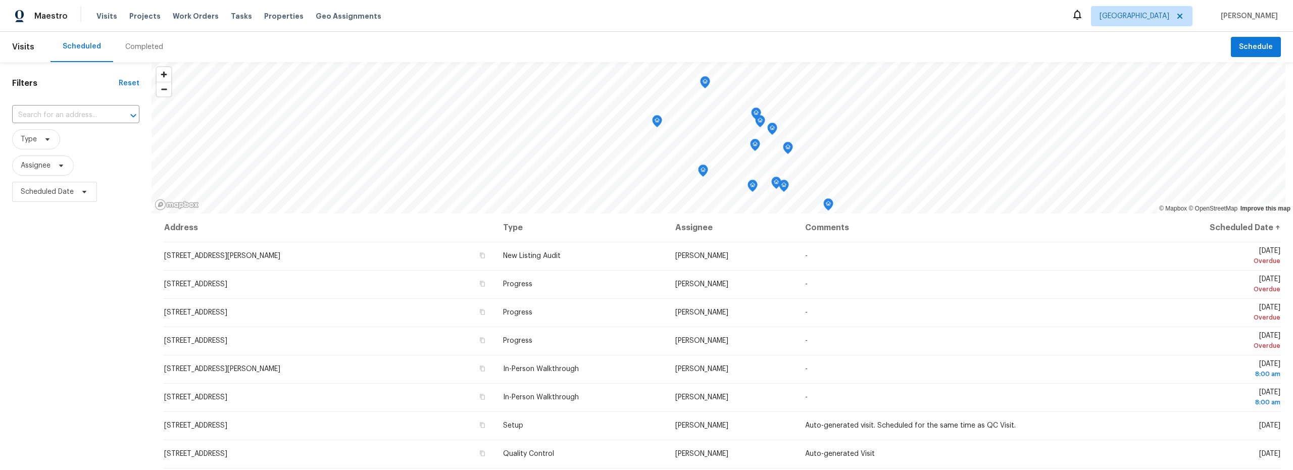
click at [137, 46] on div "Completed" at bounding box center [144, 47] width 38 height 10
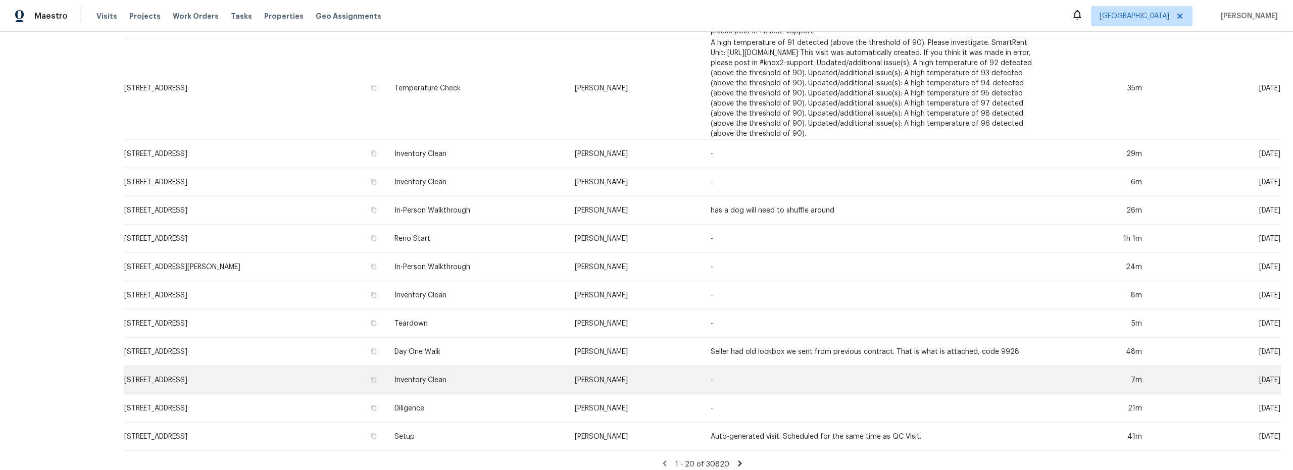
scroll to position [318, 0]
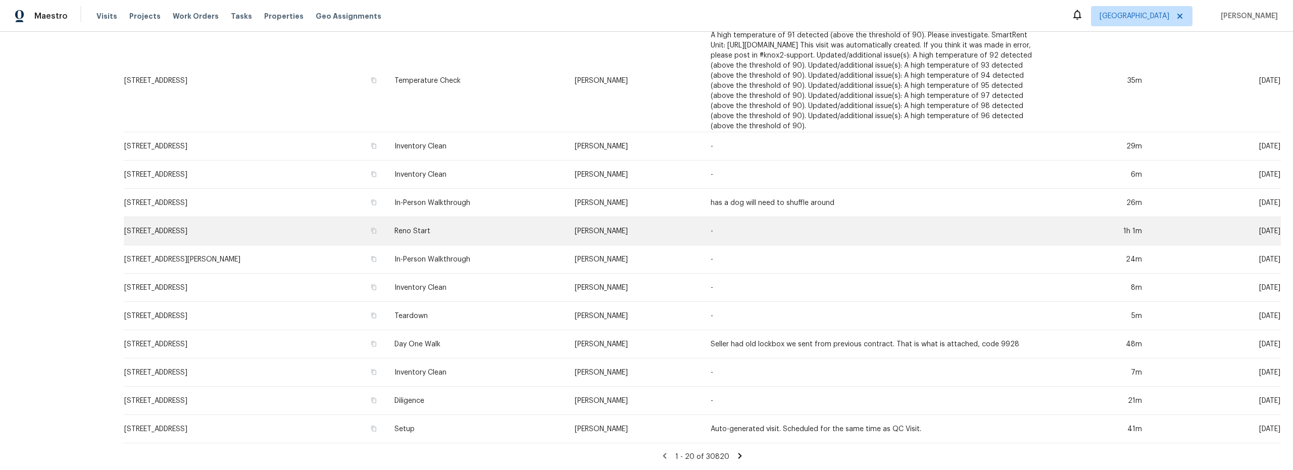
click at [341, 224] on td "[STREET_ADDRESS]" at bounding box center [255, 231] width 263 height 28
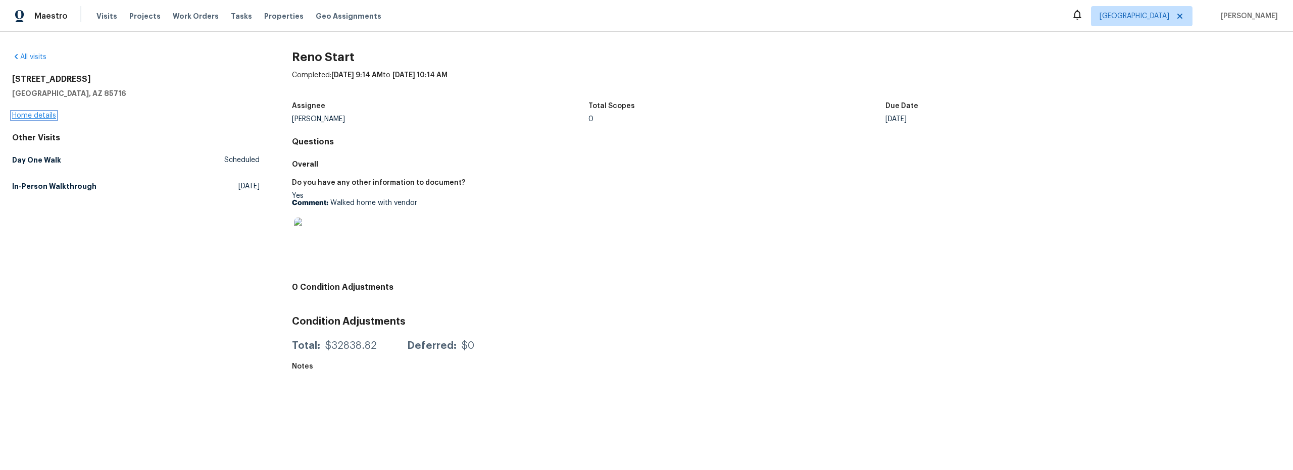
click at [34, 115] on link "Home details" at bounding box center [34, 115] width 44 height 7
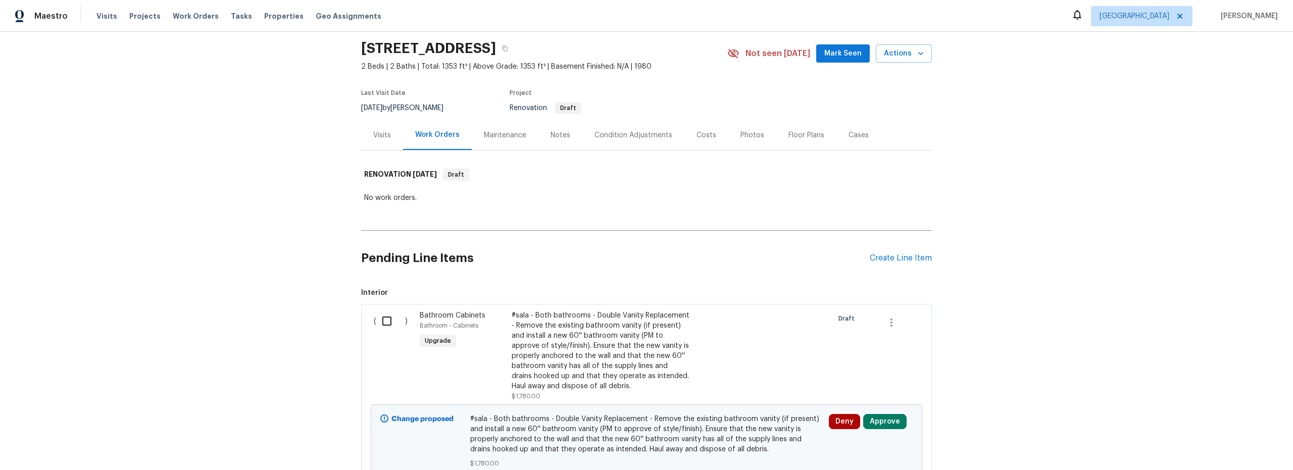
scroll to position [32, 0]
click at [552, 136] on div "Notes" at bounding box center [561, 136] width 20 height 10
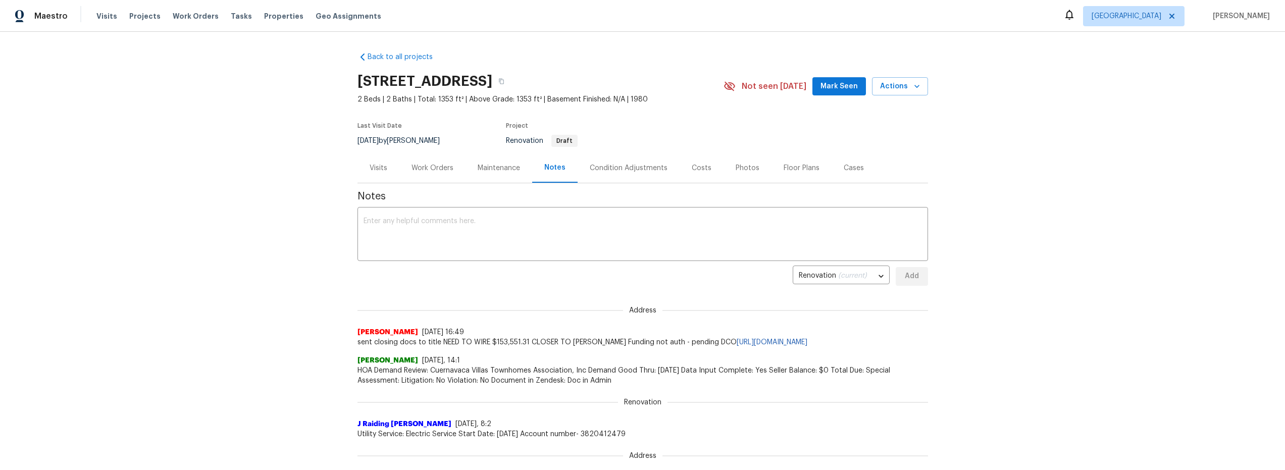
click at [386, 168] on div "Visits" at bounding box center [379, 168] width 42 height 30
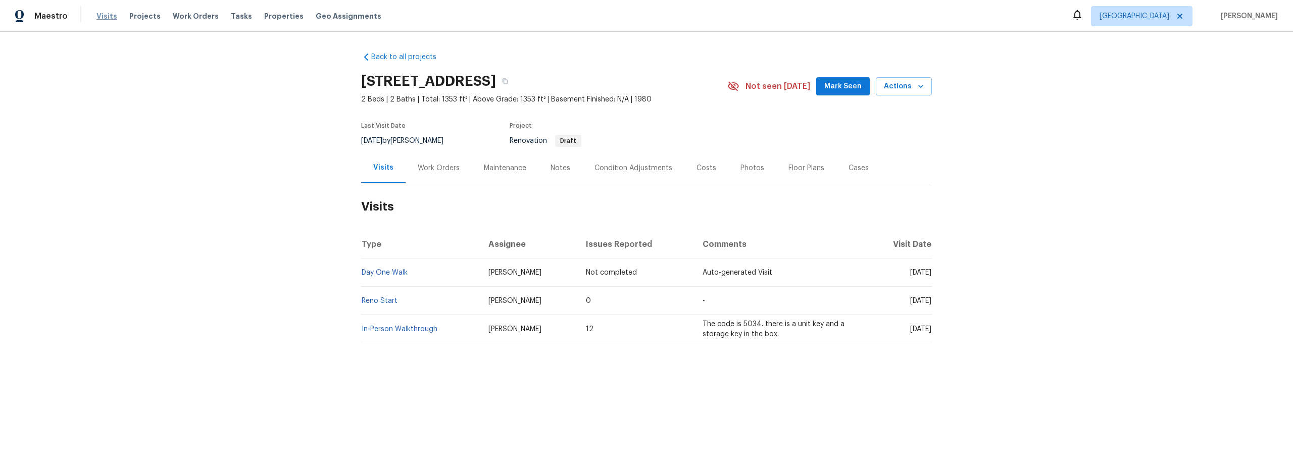
click at [105, 20] on span "Visits" at bounding box center [106, 16] width 21 height 10
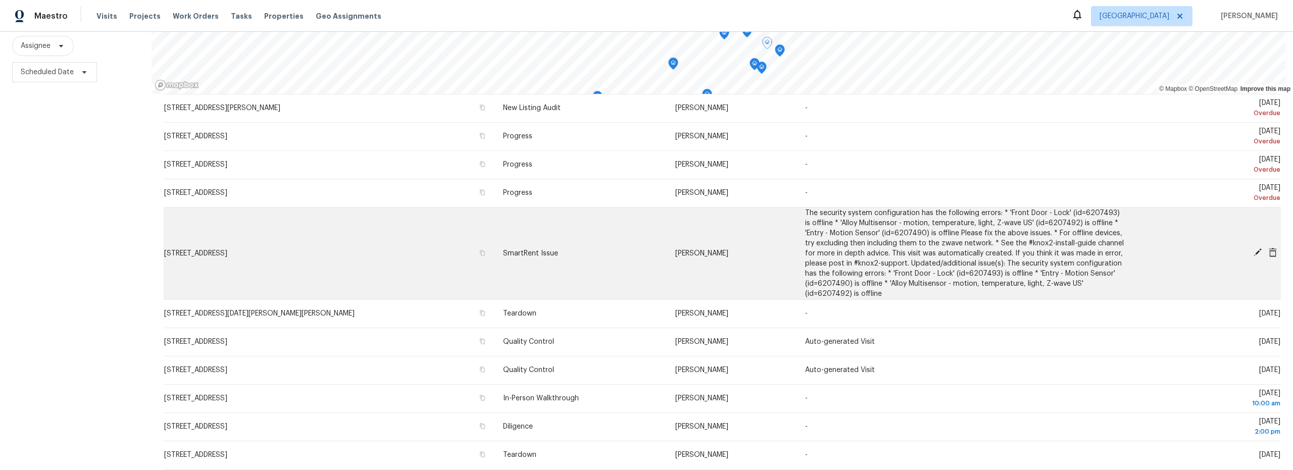
scroll to position [28, 0]
click at [1254, 249] on icon at bounding box center [1258, 253] width 8 height 8
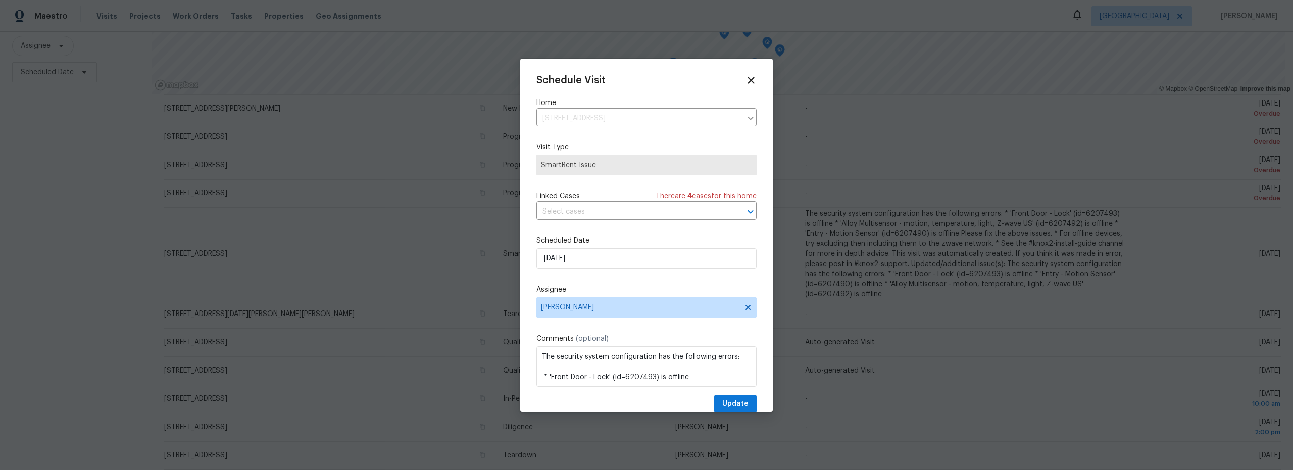
click at [621, 272] on div "Schedule Visit Home 7437 E Calle Sinaloa, Tucson, AZ 85710 ​ Visit Type SmartRe…" at bounding box center [646, 244] width 220 height 339
click at [622, 264] on input "[DATE]" at bounding box center [646, 259] width 220 height 20
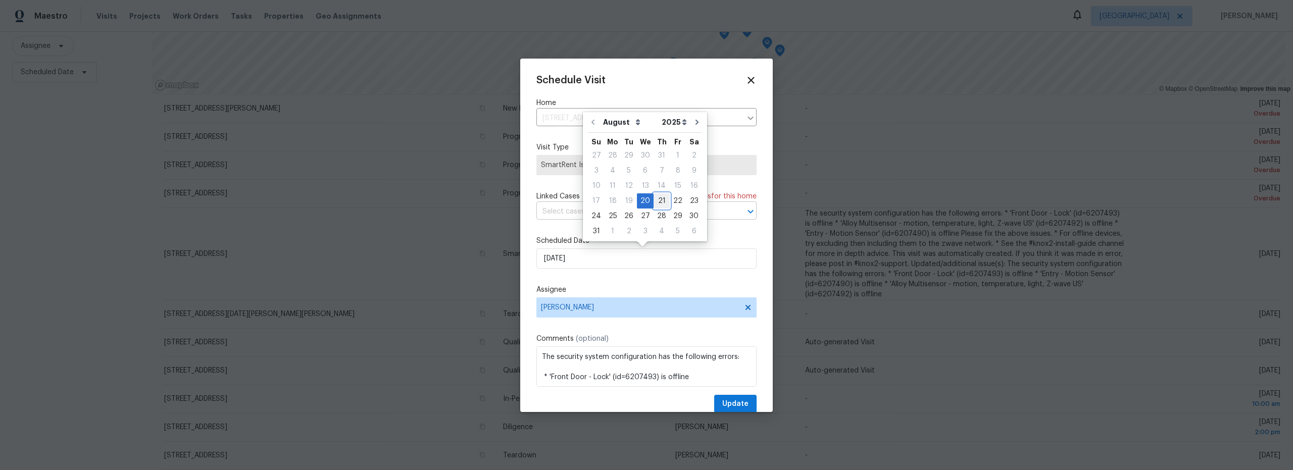
click at [657, 204] on div "21" at bounding box center [662, 201] width 16 height 14
type input "8/21/2025"
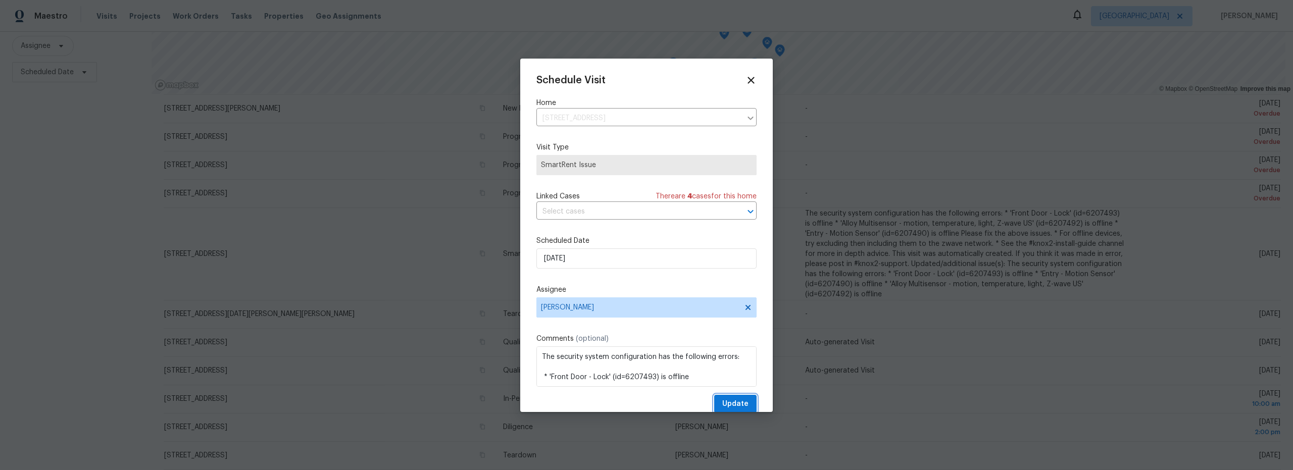
click at [722, 402] on span "Update" at bounding box center [735, 404] width 26 height 13
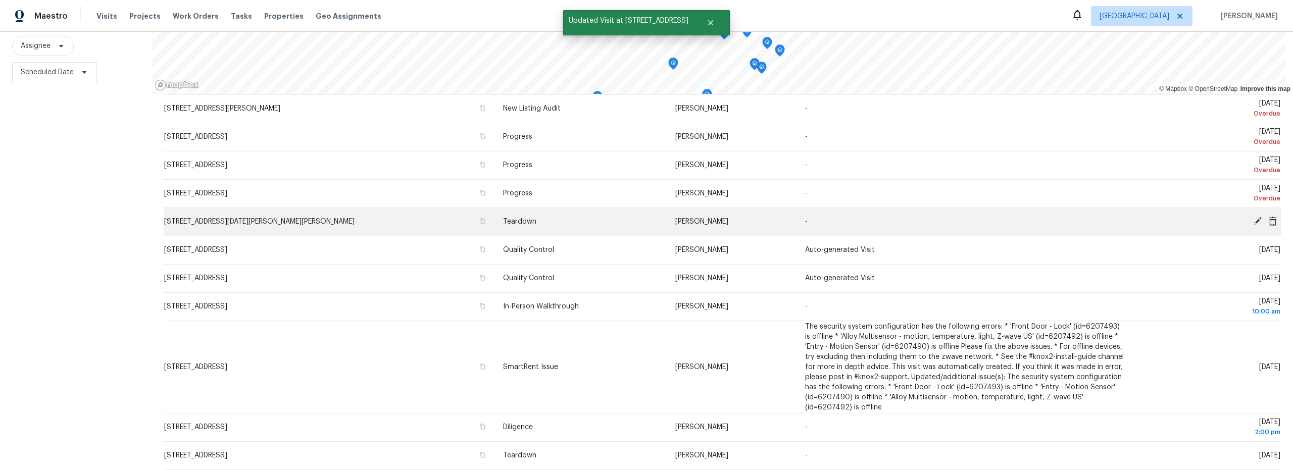
click at [1254, 217] on icon at bounding box center [1258, 221] width 8 height 8
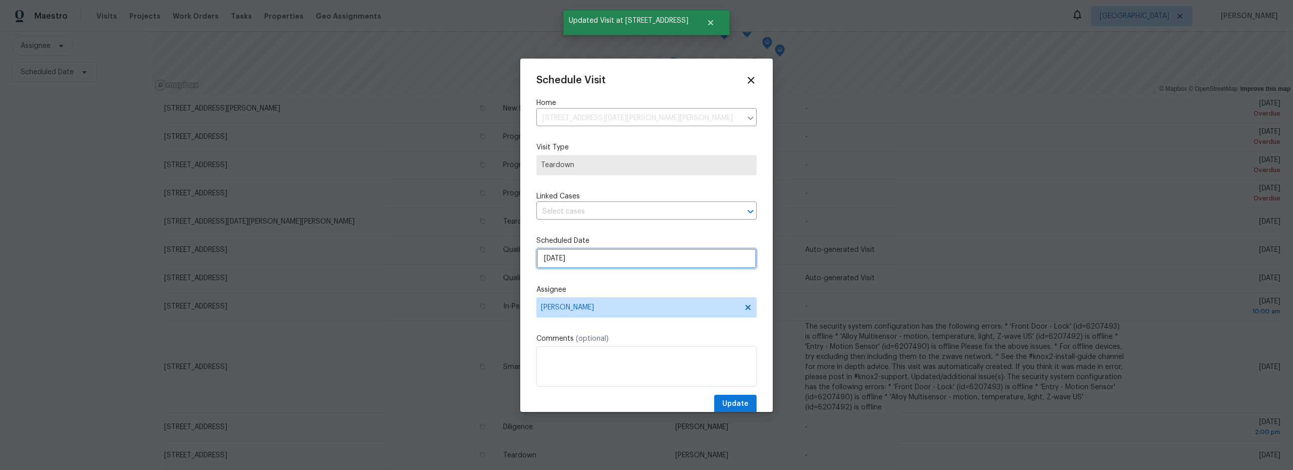
click at [613, 266] on input "[DATE]" at bounding box center [646, 259] width 220 height 20
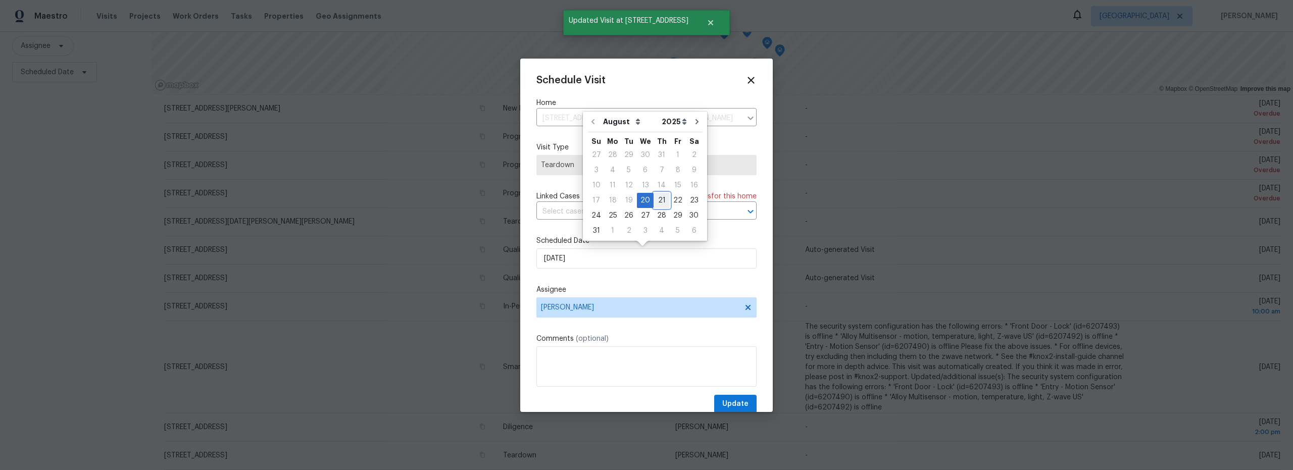
click at [658, 204] on div "21" at bounding box center [662, 200] width 16 height 14
type input "8/21/2025"
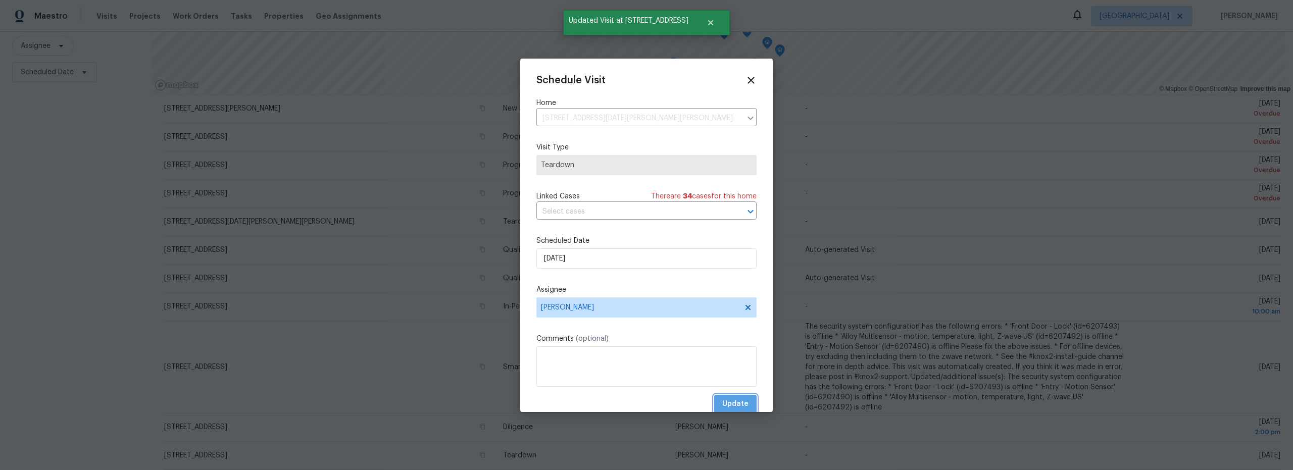
click at [726, 401] on span "Update" at bounding box center [735, 404] width 26 height 13
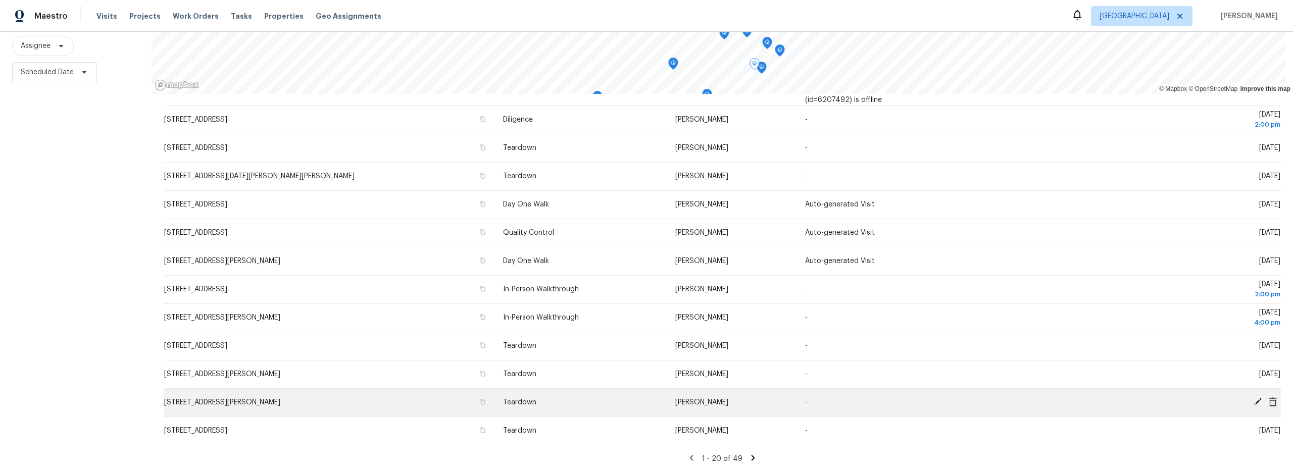
scroll to position [0, 0]
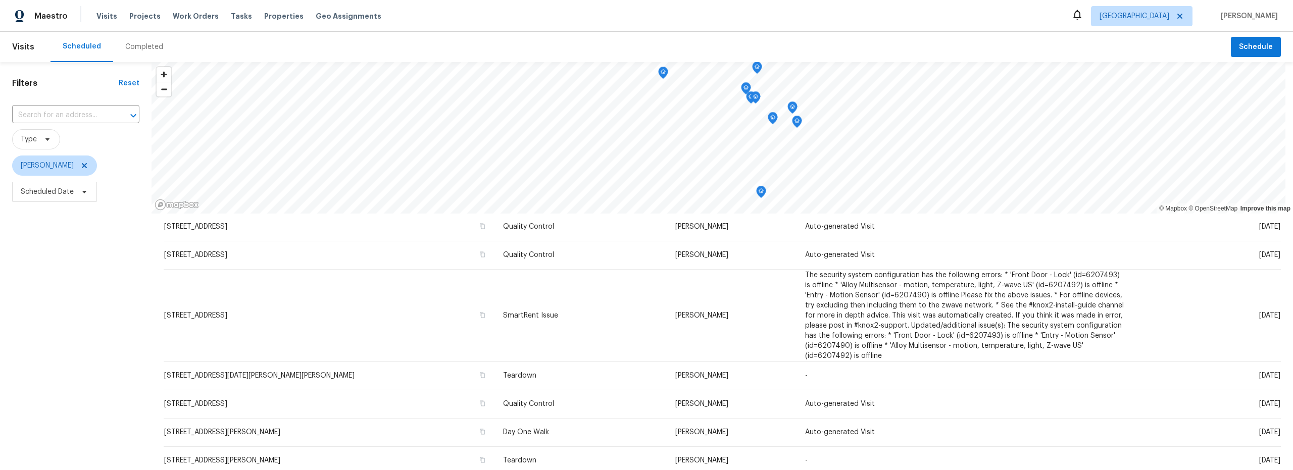
scroll to position [30, 0]
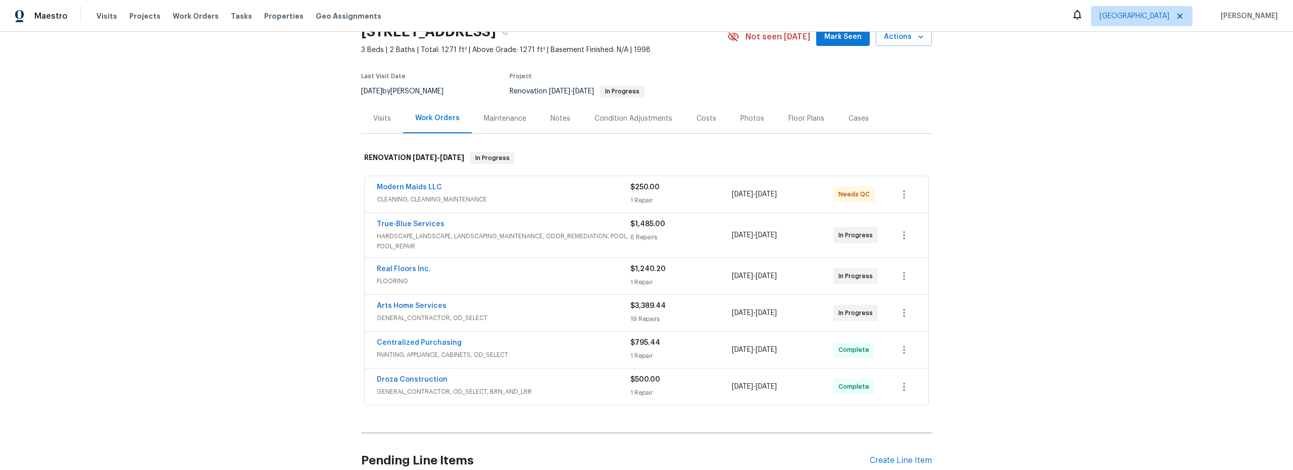
scroll to position [50, 0]
click at [702, 121] on div "Costs" at bounding box center [707, 118] width 20 height 10
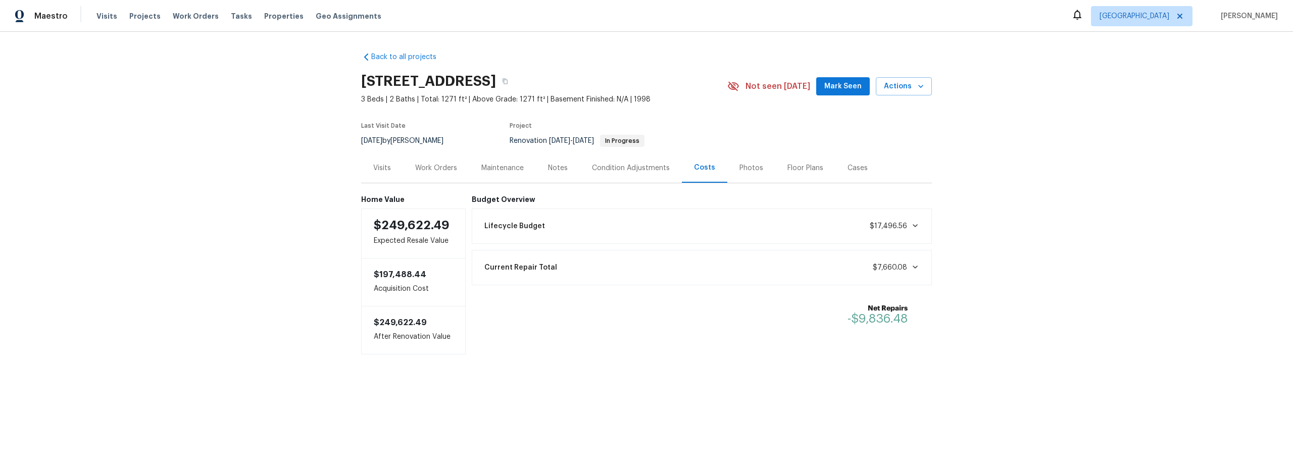
click at [441, 170] on div "Work Orders" at bounding box center [436, 168] width 42 height 10
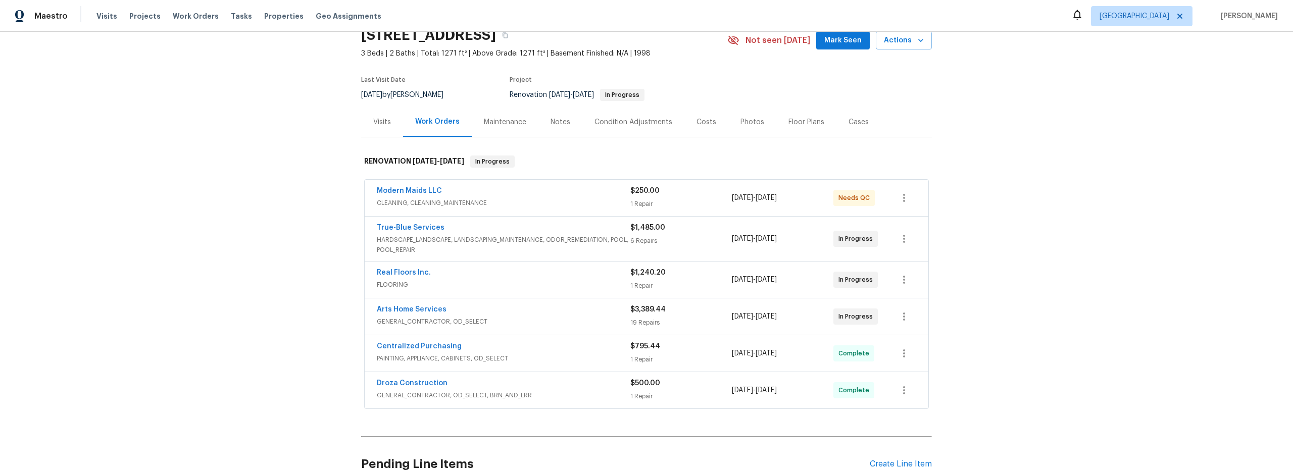
scroll to position [59, 0]
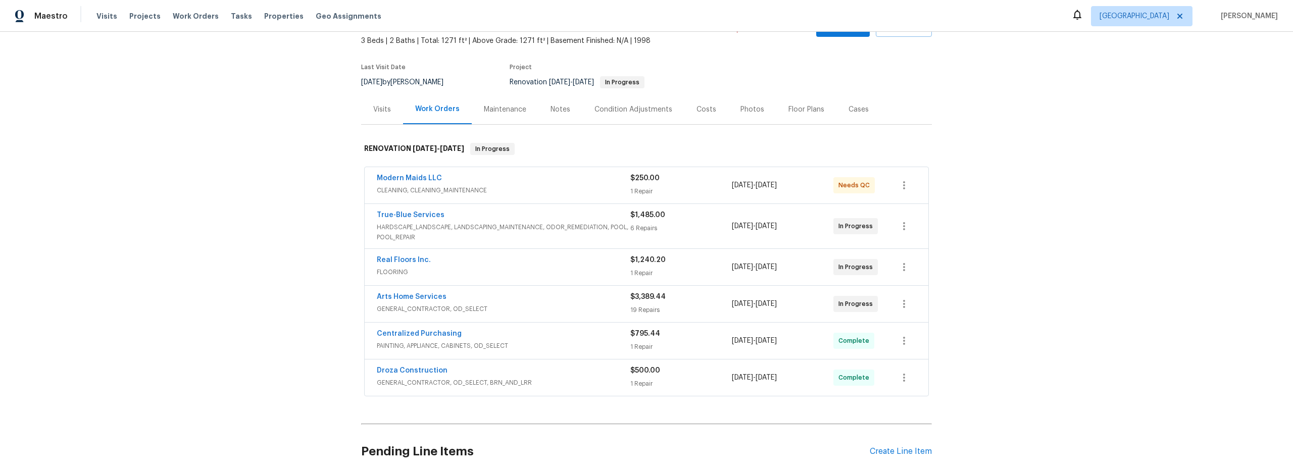
click at [554, 296] on div "Arts Home Services" at bounding box center [504, 298] width 254 height 12
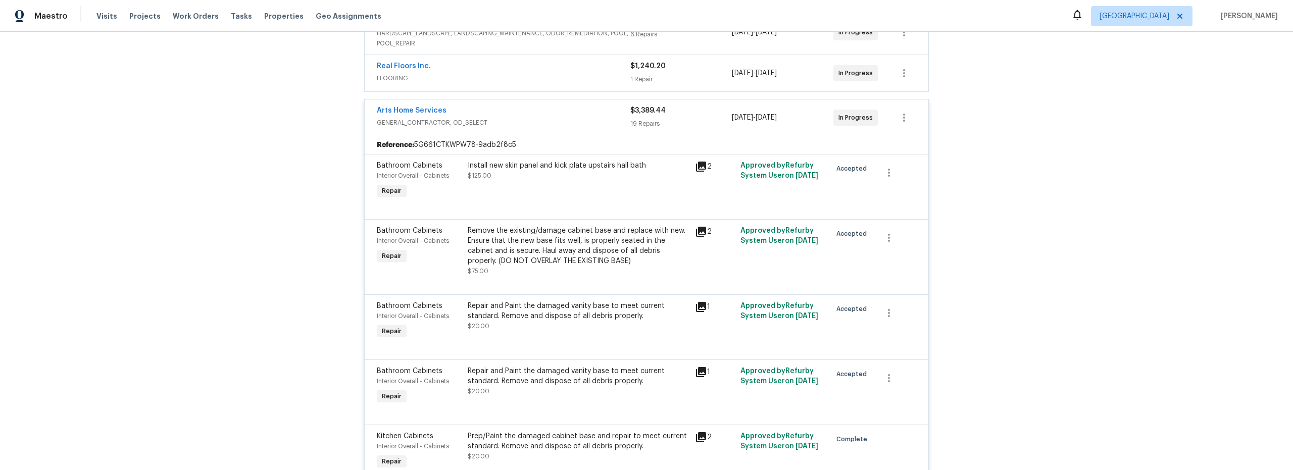
scroll to position [241, 0]
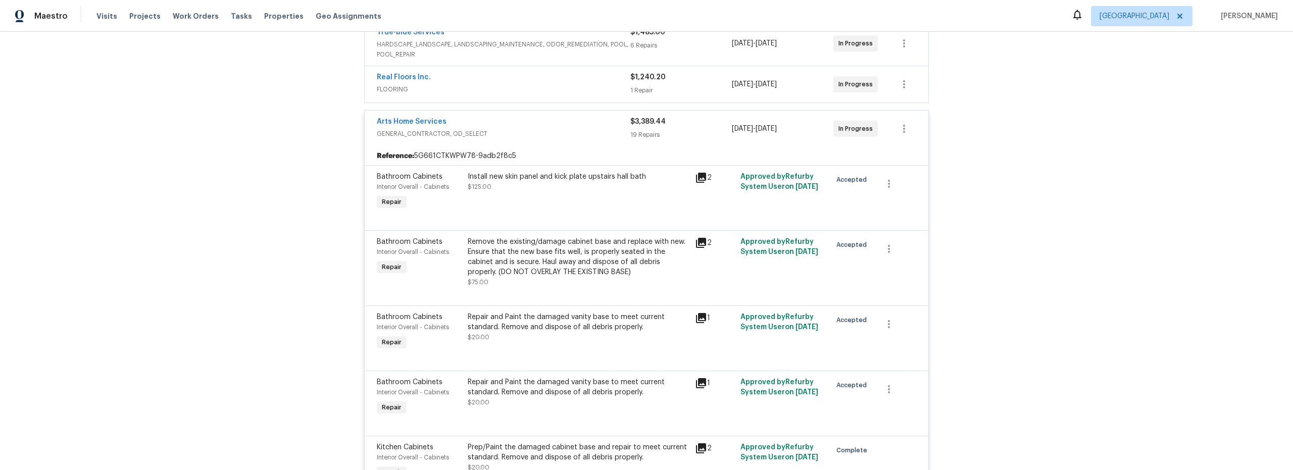
click at [623, 263] on div "Remove the existing/damage cabinet base and replace with new. Ensure that the n…" at bounding box center [578, 257] width 221 height 40
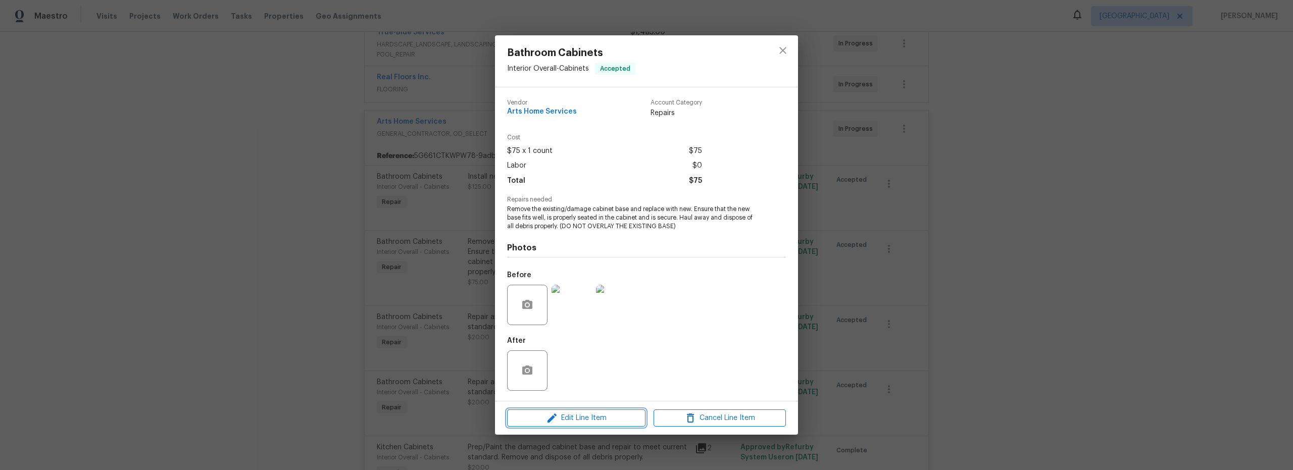
click at [588, 418] on span "Edit Line Item" at bounding box center [576, 418] width 132 height 13
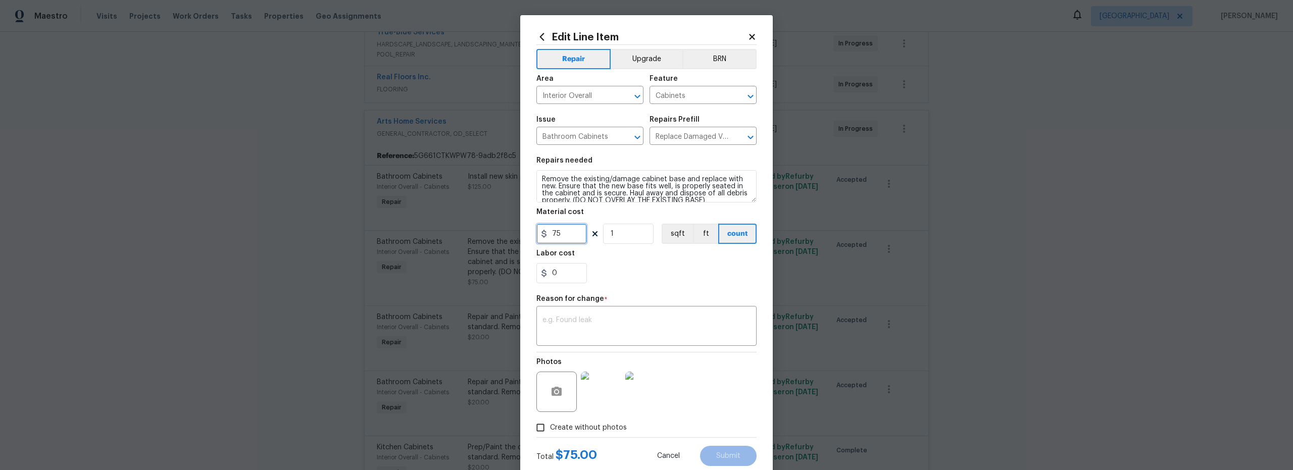
drag, startPoint x: 563, startPoint y: 234, endPoint x: 484, endPoint y: 227, distance: 78.6
click at [540, 229] on input "75" at bounding box center [561, 234] width 51 height 20
type input "150"
click at [612, 342] on div "x ​" at bounding box center [646, 327] width 220 height 37
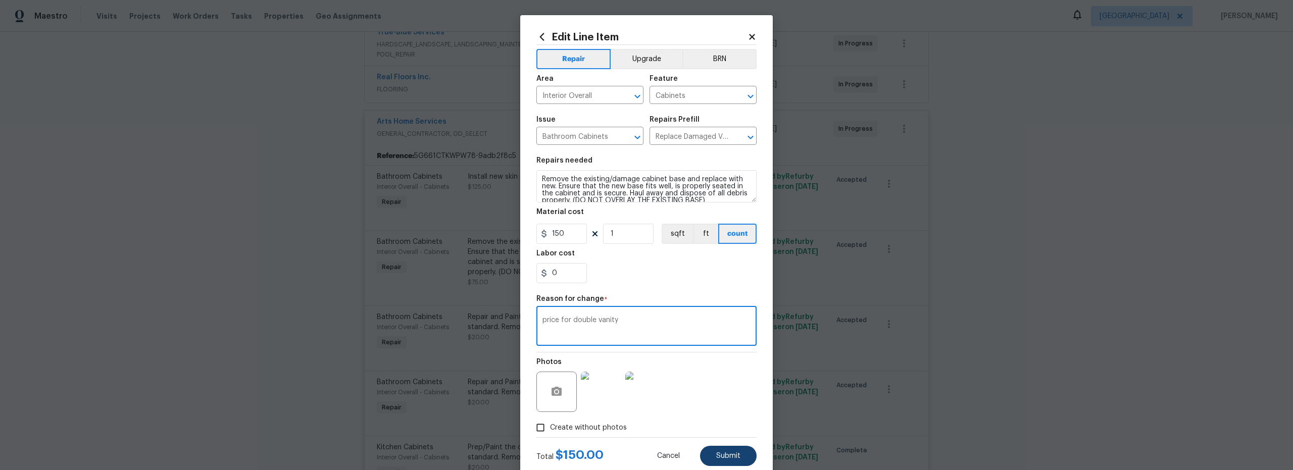
type textarea "price for double vanity"
click at [728, 454] on span "Submit" at bounding box center [728, 457] width 24 height 8
type input "75"
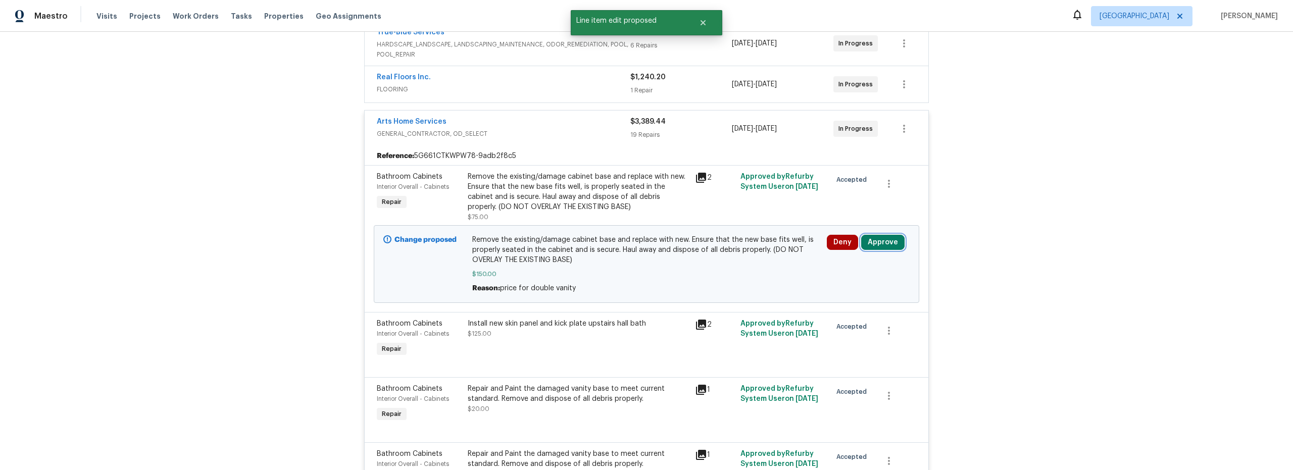
drag, startPoint x: 887, startPoint y: 246, endPoint x: 882, endPoint y: 255, distance: 10.0
click at [887, 246] on button "Approve" at bounding box center [882, 242] width 43 height 15
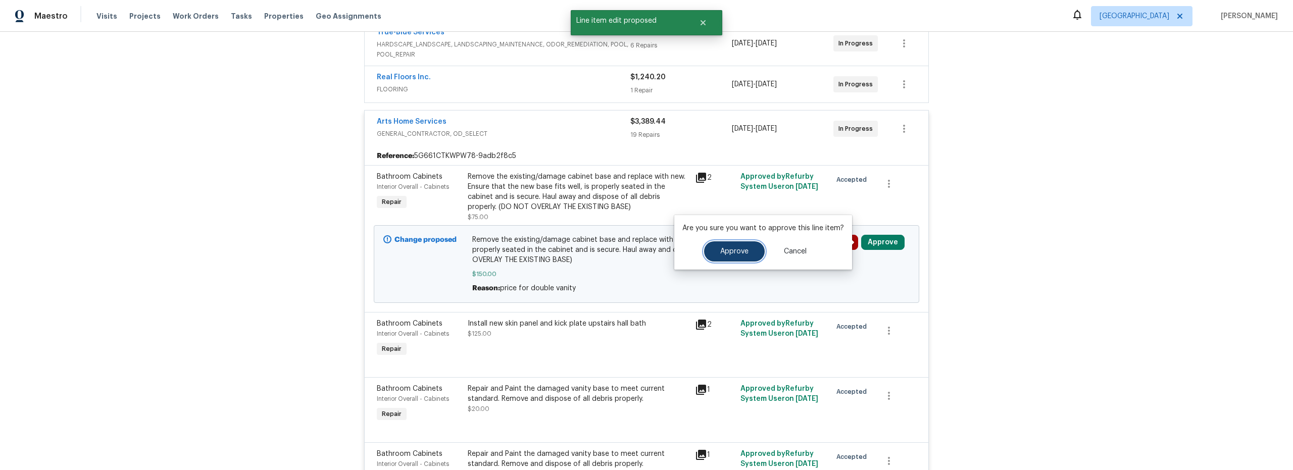
click at [732, 255] on button "Approve" at bounding box center [734, 251] width 61 height 20
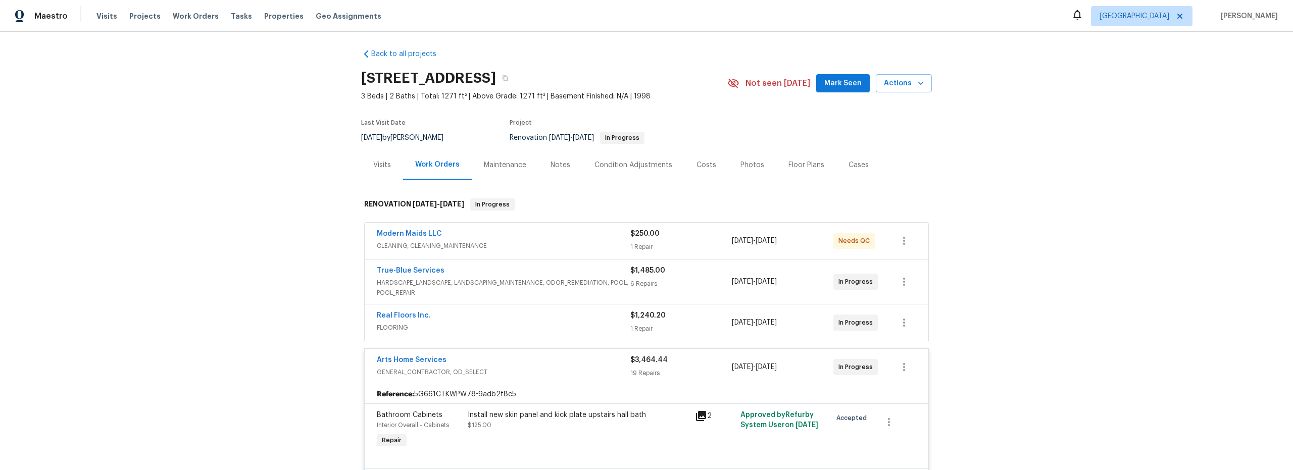
scroll to position [0, 0]
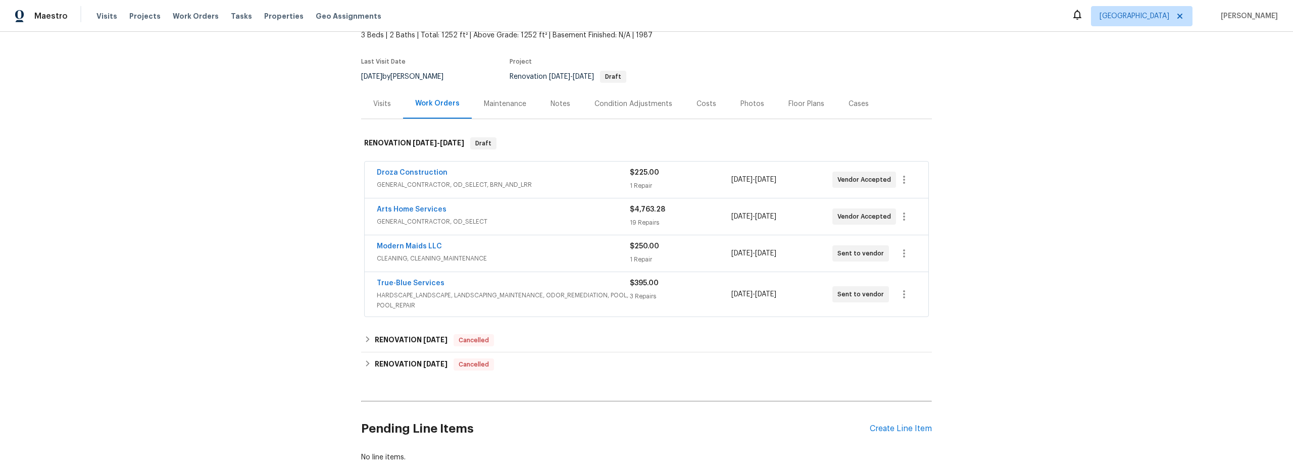
scroll to position [67, 0]
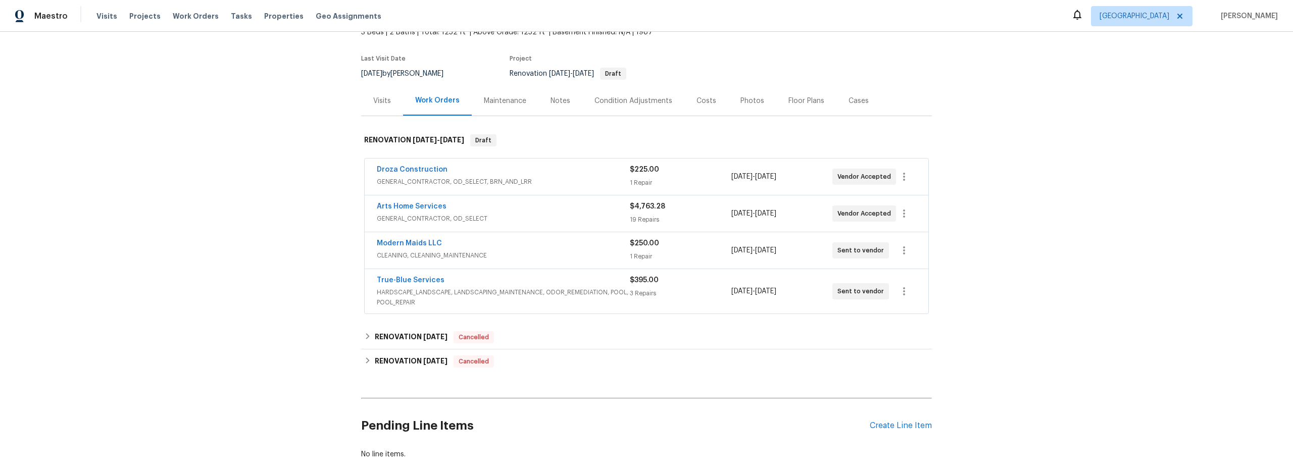
click at [699, 102] on div "Costs" at bounding box center [707, 101] width 20 height 10
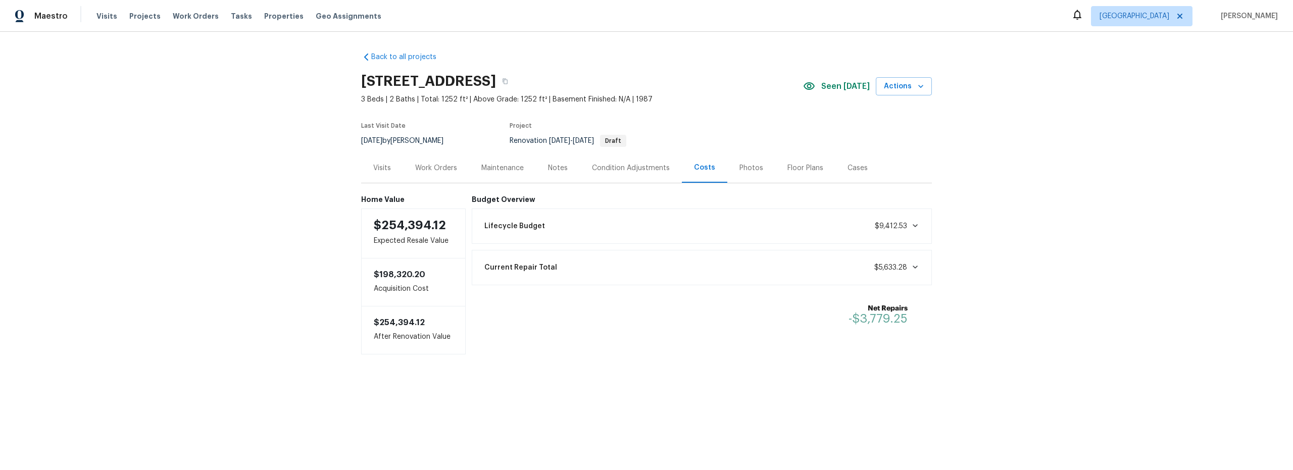
drag, startPoint x: 433, startPoint y: 168, endPoint x: 447, endPoint y: 172, distance: 14.4
click at [434, 168] on div "Work Orders" at bounding box center [436, 168] width 42 height 10
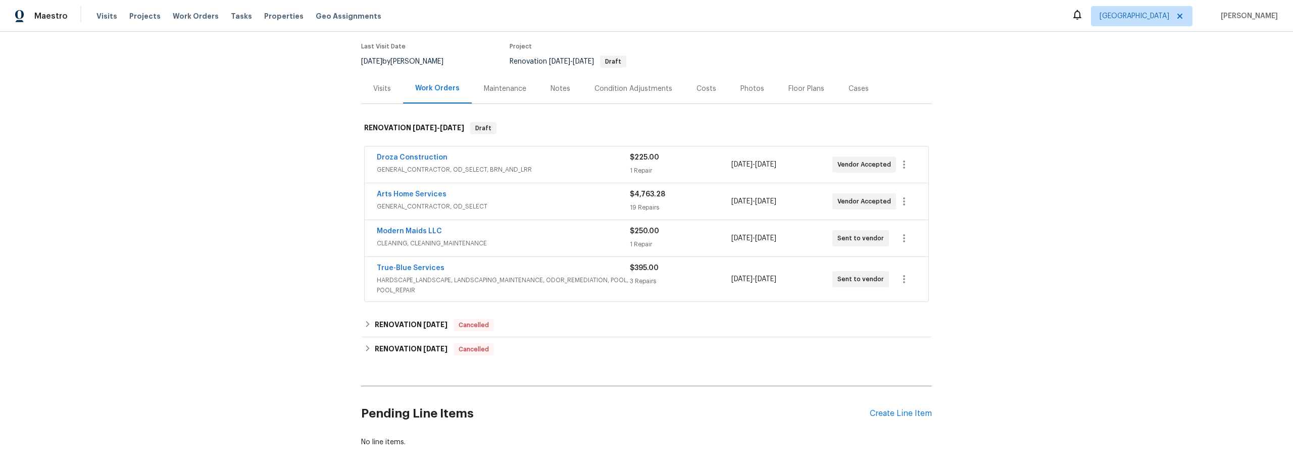
scroll to position [38, 0]
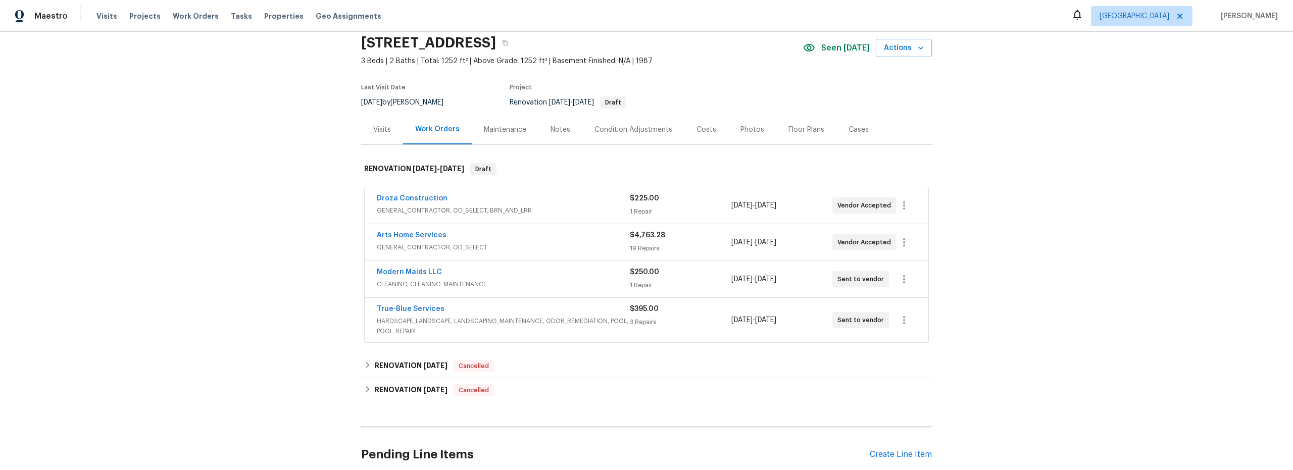
click at [555, 133] on div "Notes" at bounding box center [561, 130] width 20 height 10
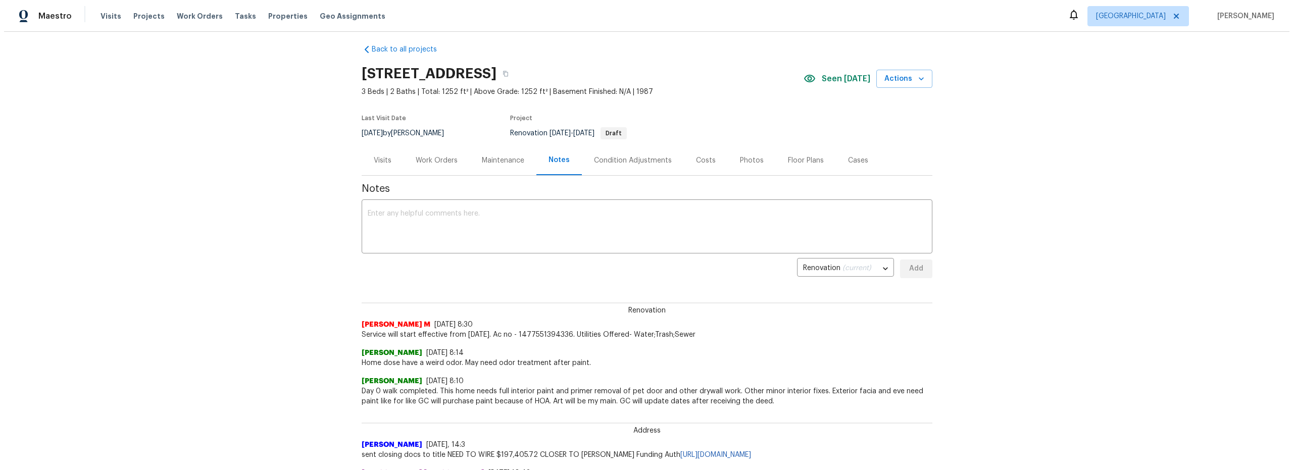
scroll to position [9, 0]
click at [429, 160] on div "Work Orders" at bounding box center [433, 160] width 42 height 10
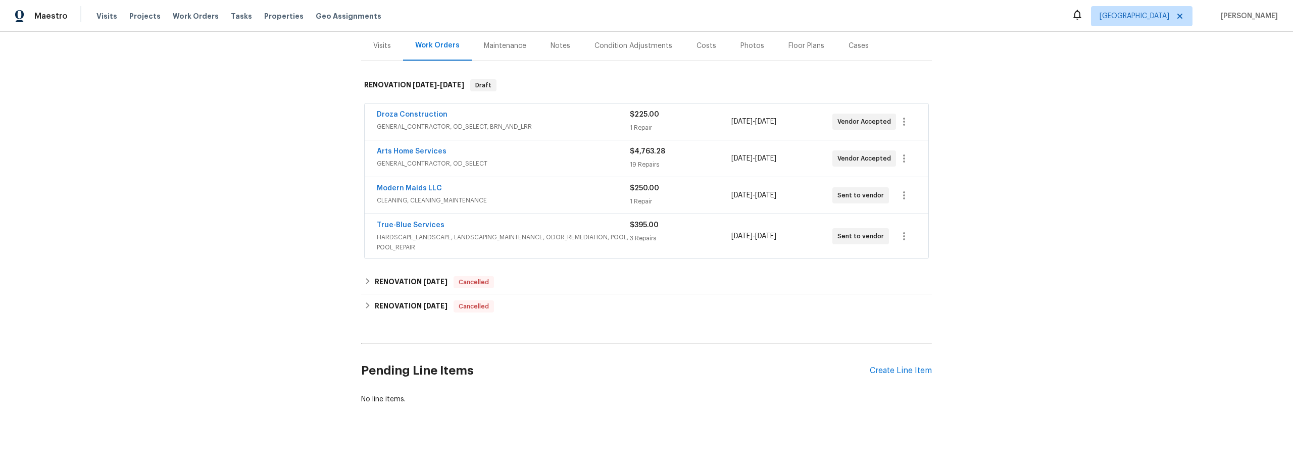
scroll to position [133, 0]
click at [877, 363] on div "Create Line Item" at bounding box center [901, 368] width 62 height 10
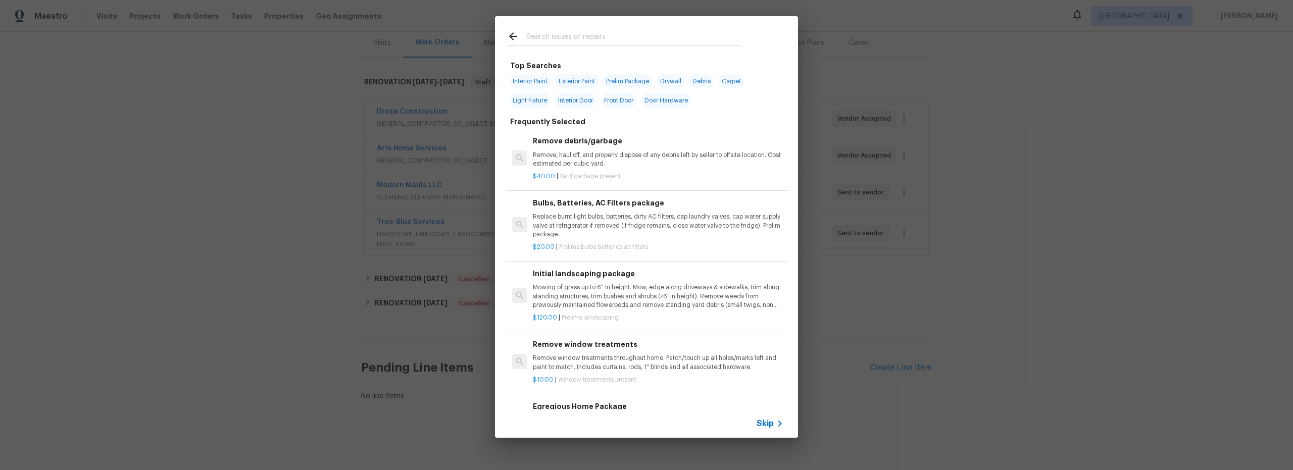
click at [570, 38] on input "text" at bounding box center [633, 37] width 214 height 15
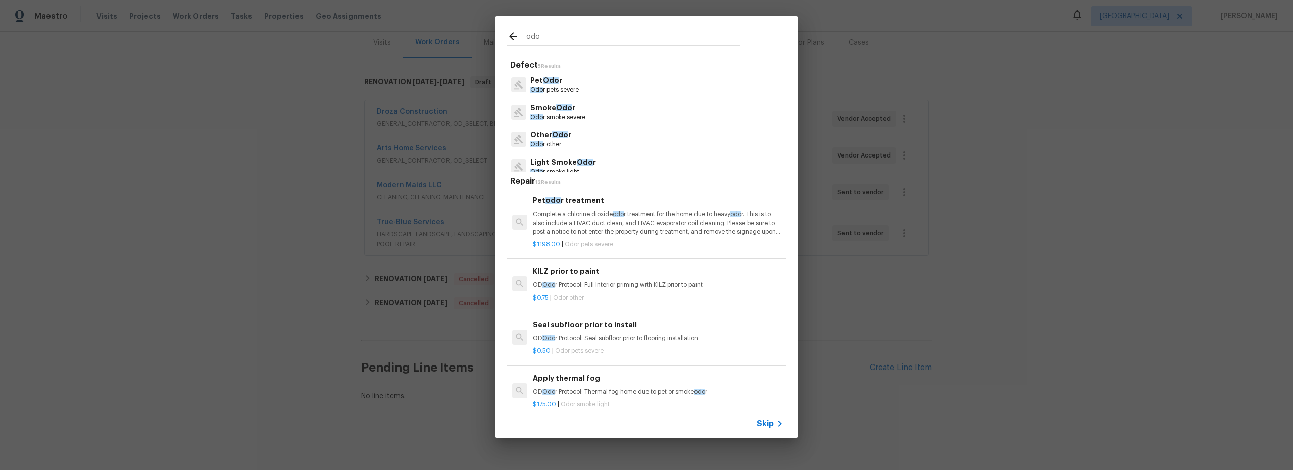
type input "odo"
click at [670, 226] on p "Complete a chlorine dioxide odo r treatment for the home due to heavy odo r. Th…" at bounding box center [658, 223] width 251 height 26
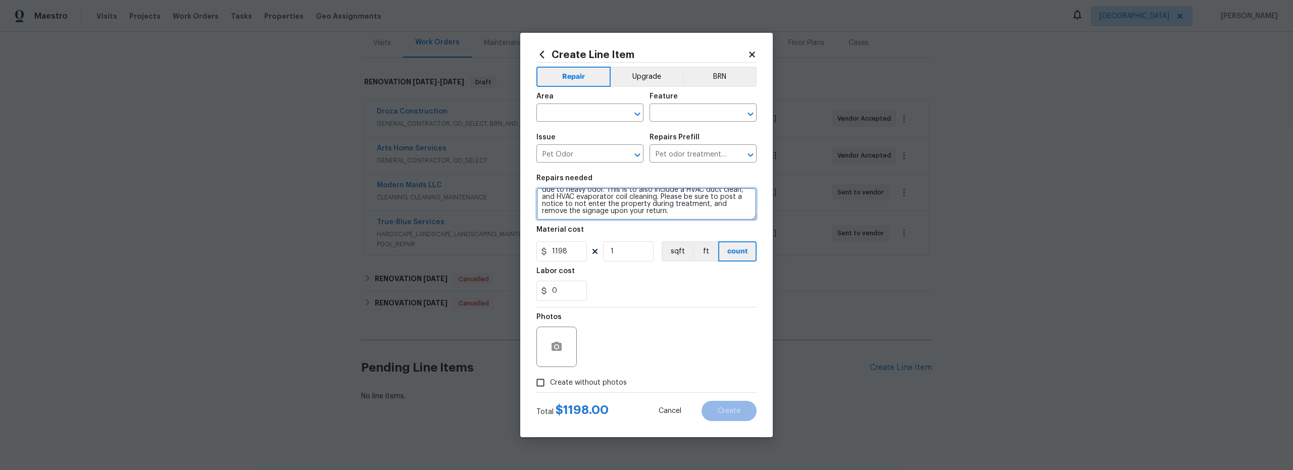
scroll to position [0, 0]
drag, startPoint x: 610, startPoint y: 199, endPoint x: 534, endPoint y: 162, distance: 84.9
click at [534, 163] on div "Create Line Item Repair Upgrade BRN Area ​ Feature ​ Issue Pet Odor ​ Repairs P…" at bounding box center [646, 235] width 253 height 405
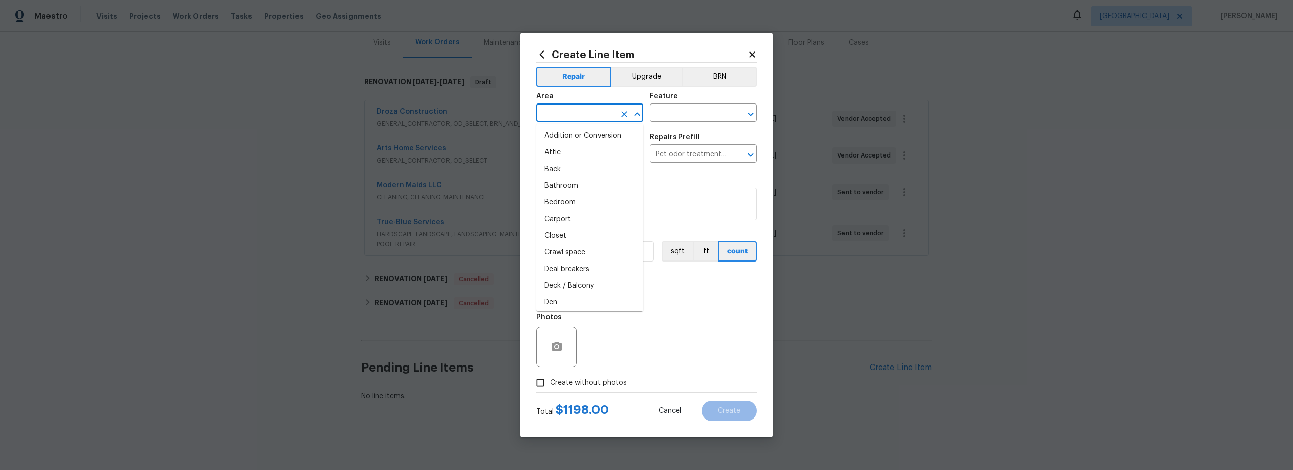
click at [581, 110] on input "text" at bounding box center [575, 114] width 79 height 16
click at [589, 151] on li "Interior Overall" at bounding box center [589, 152] width 107 height 17
type input "Interior Overall"
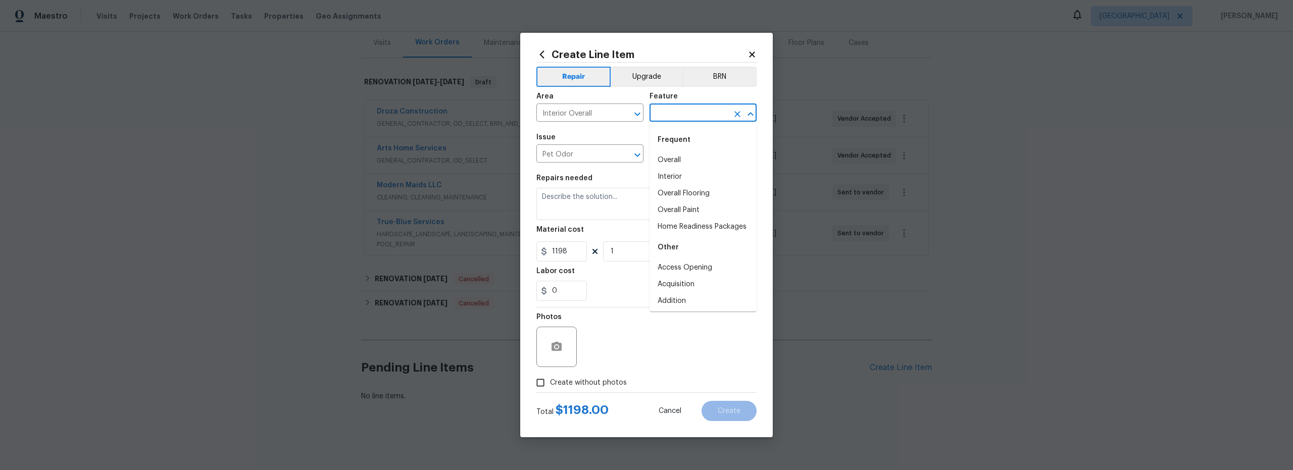
click at [684, 115] on input "text" at bounding box center [689, 114] width 79 height 16
click at [678, 156] on li "Overall" at bounding box center [703, 160] width 107 height 17
type input "Overall"
click at [633, 337] on div "Photos" at bounding box center [646, 341] width 220 height 66
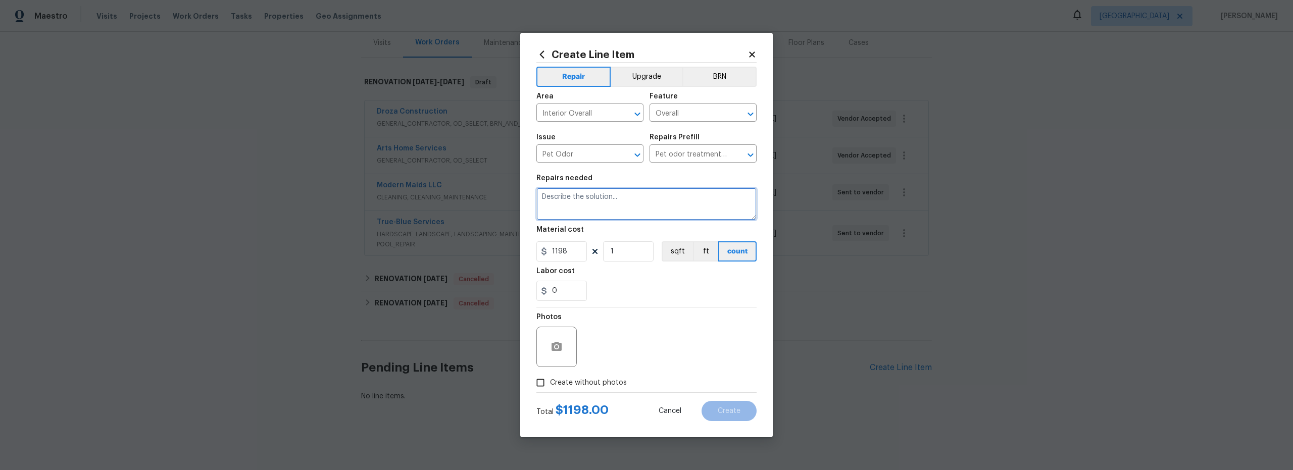
paste textarea "This comprehensive service begins with source identification and recommendation…"
type textarea "This comprehensive service begins with source identification and recommendation…"
click at [568, 252] on input "1198" at bounding box center [561, 251] width 51 height 20
type input "1100"
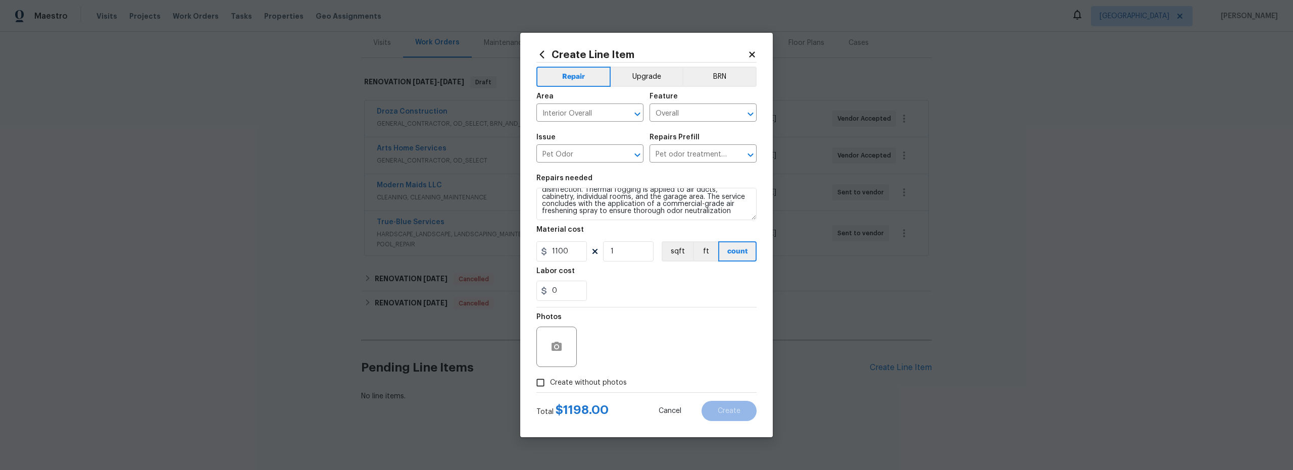
click at [648, 324] on div "Photos" at bounding box center [646, 341] width 220 height 66
click at [545, 385] on input "Create without photos" at bounding box center [540, 382] width 19 height 19
checkbox input "true"
click at [623, 358] on textarea at bounding box center [671, 347] width 172 height 40
type textarea "odor"
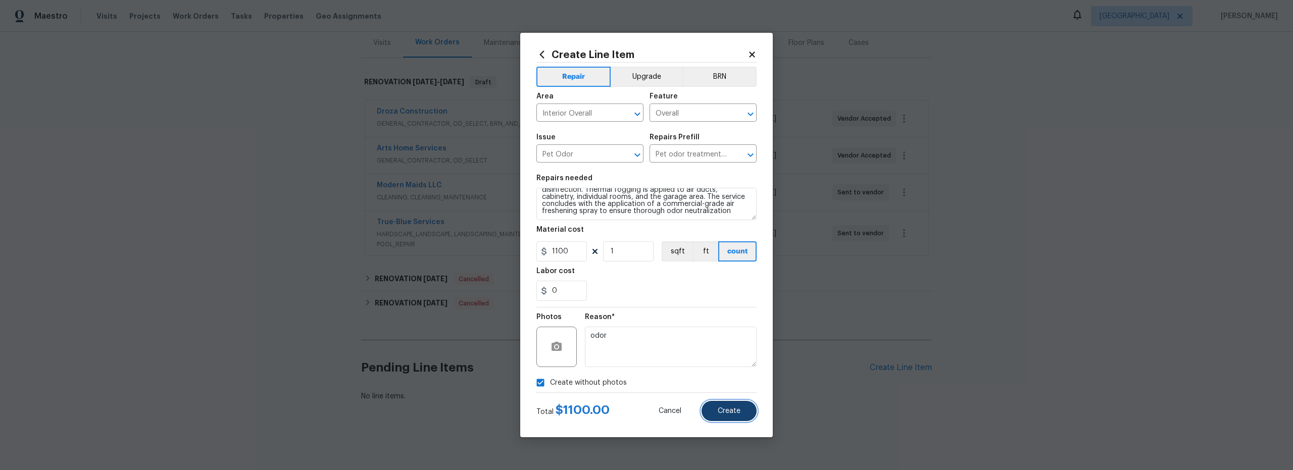
click at [730, 408] on span "Create" at bounding box center [729, 412] width 23 height 8
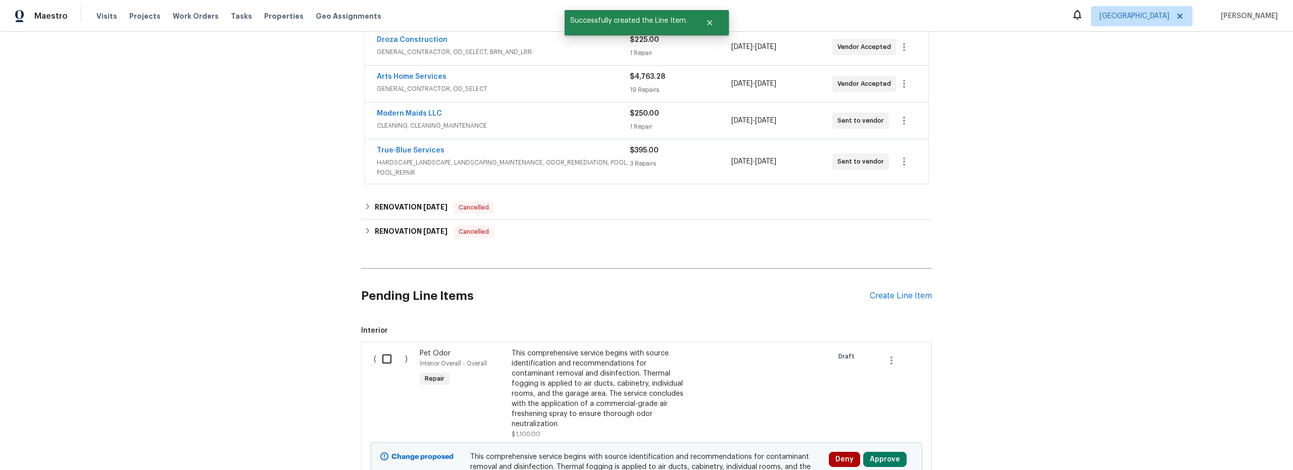
scroll to position [204, 0]
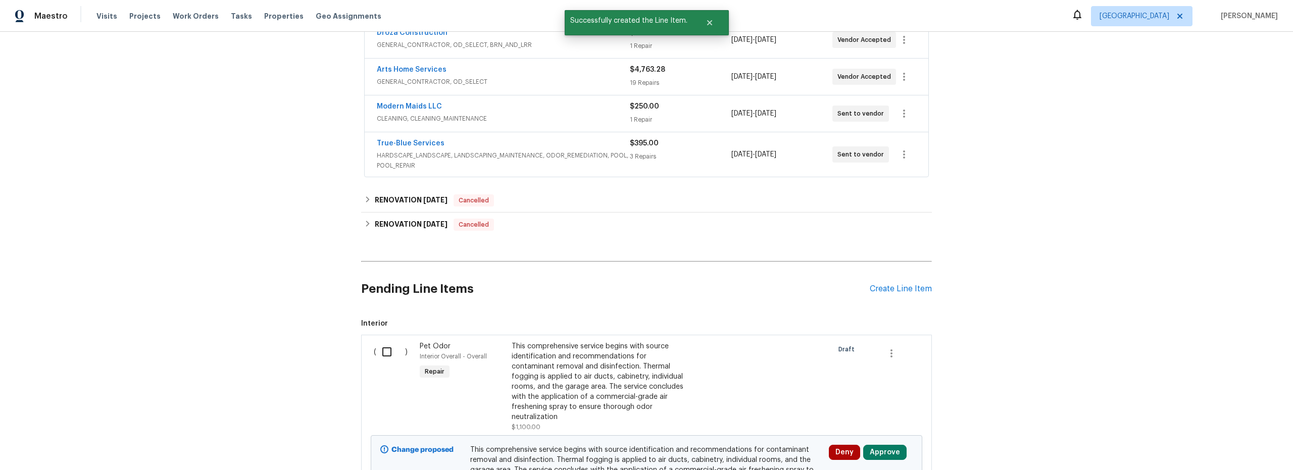
click at [383, 350] on input "checkbox" at bounding box center [390, 351] width 29 height 21
checkbox input "true"
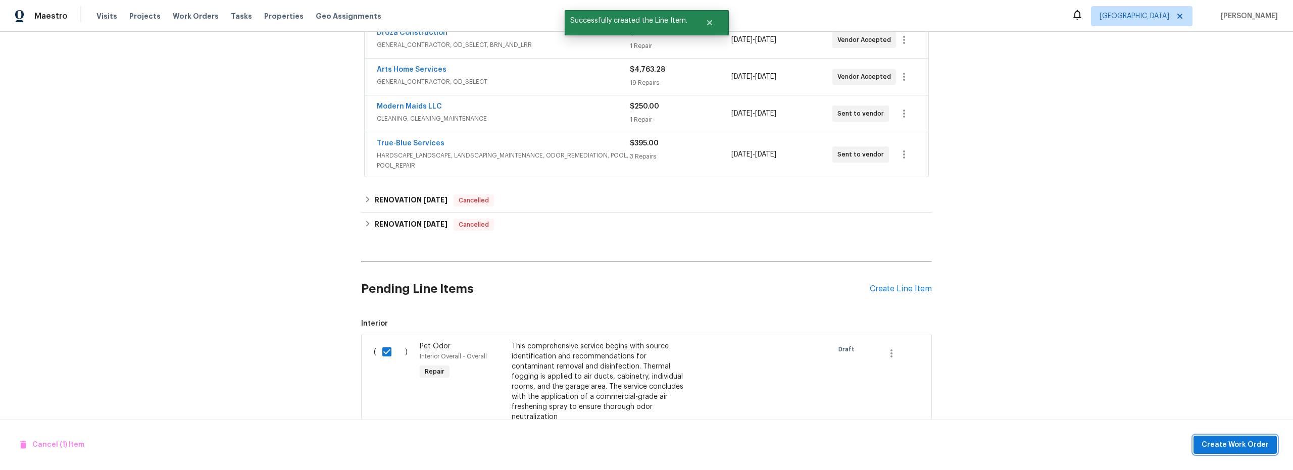
click at [1223, 441] on span "Create Work Order" at bounding box center [1235, 445] width 67 height 13
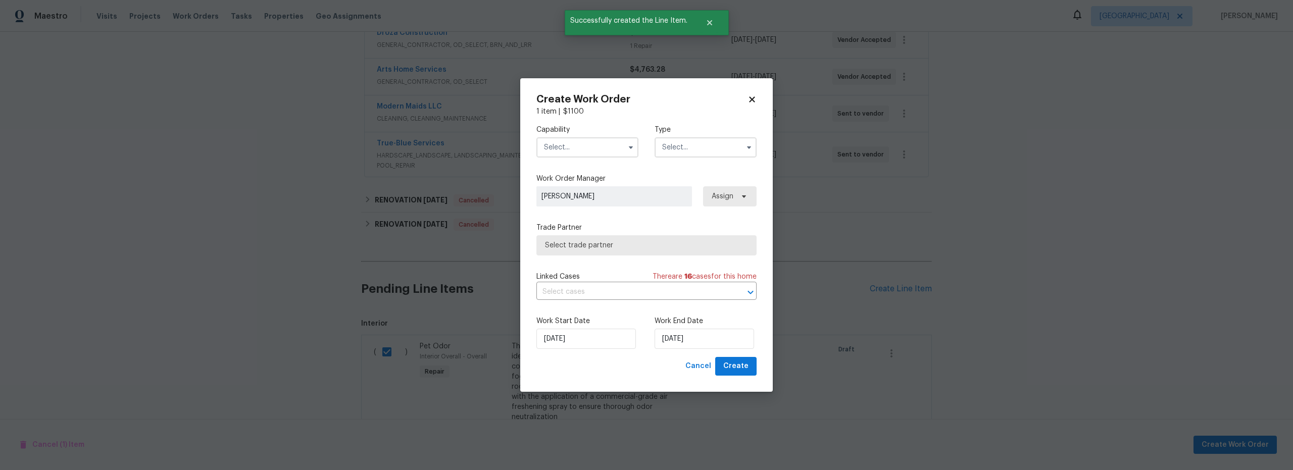
click at [587, 156] on input "text" at bounding box center [587, 147] width 102 height 20
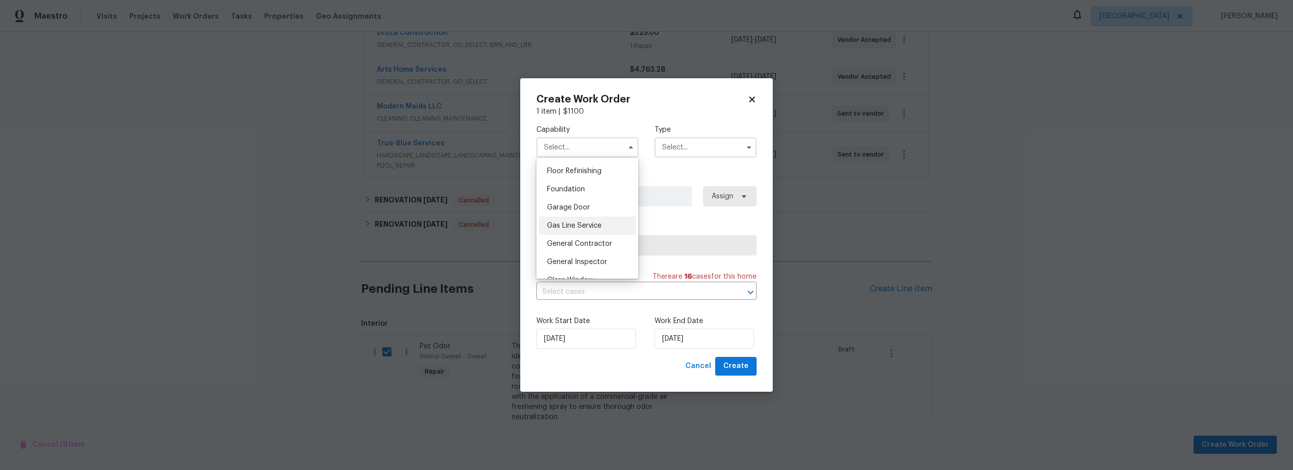
scroll to position [410, 0]
click at [597, 245] on span "General Contractor" at bounding box center [579, 241] width 65 height 7
type input "General Contractor"
click at [691, 158] on div "Capability General Contractor Agent Appliance Bathtub Resurfacing BRN And Lrr B…" at bounding box center [646, 141] width 220 height 49
click at [689, 150] on input "text" at bounding box center [706, 147] width 102 height 20
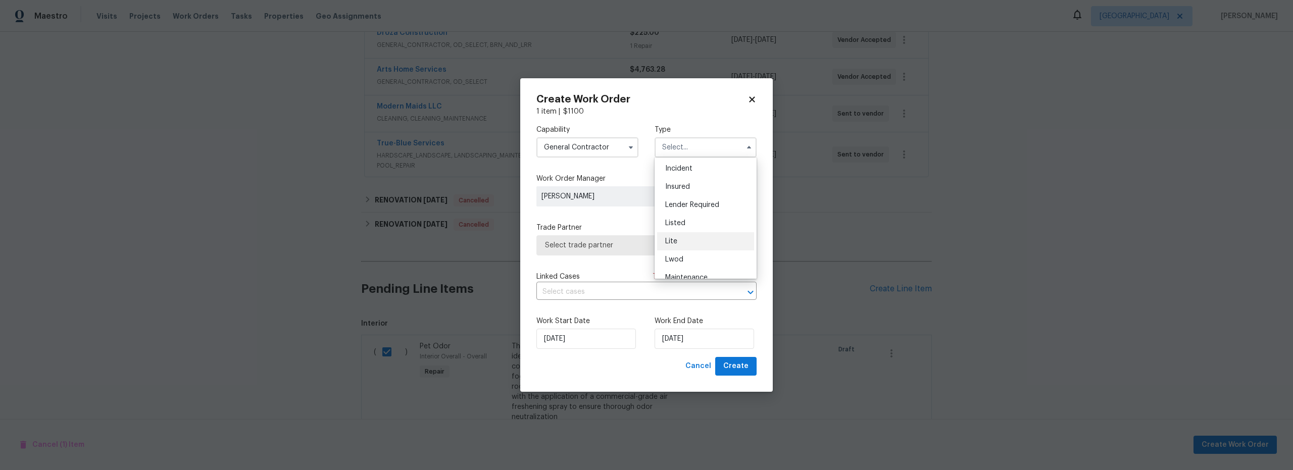
scroll to position [175, 0]
click at [694, 246] on span "Renovation" at bounding box center [683, 248] width 37 height 7
type input "Renovation"
click at [622, 245] on span "Select trade partner" at bounding box center [639, 245] width 188 height 10
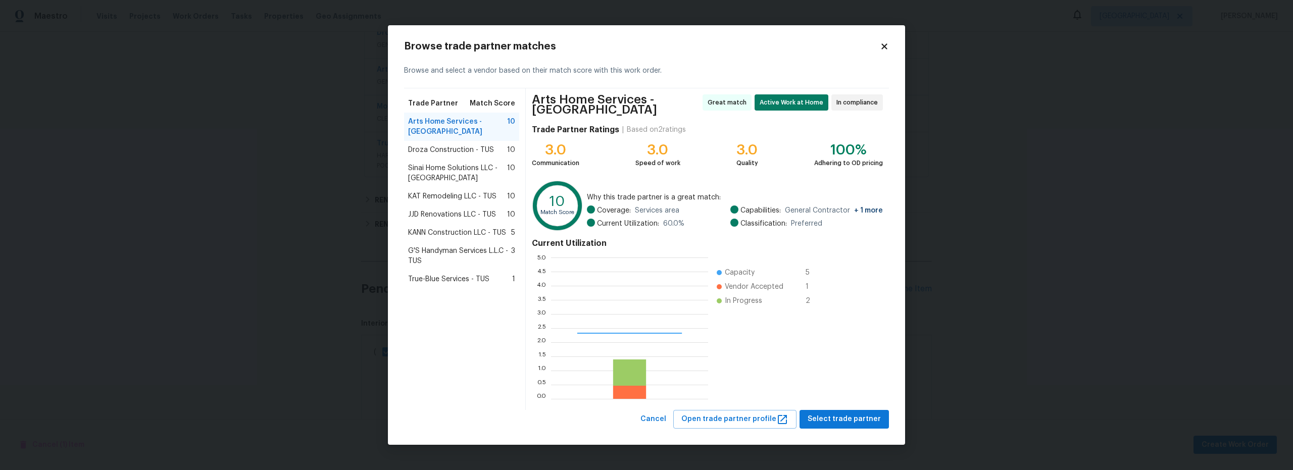
scroll to position [134, 150]
click at [452, 274] on span "True-Blue Services - TUS" at bounding box center [448, 279] width 81 height 10
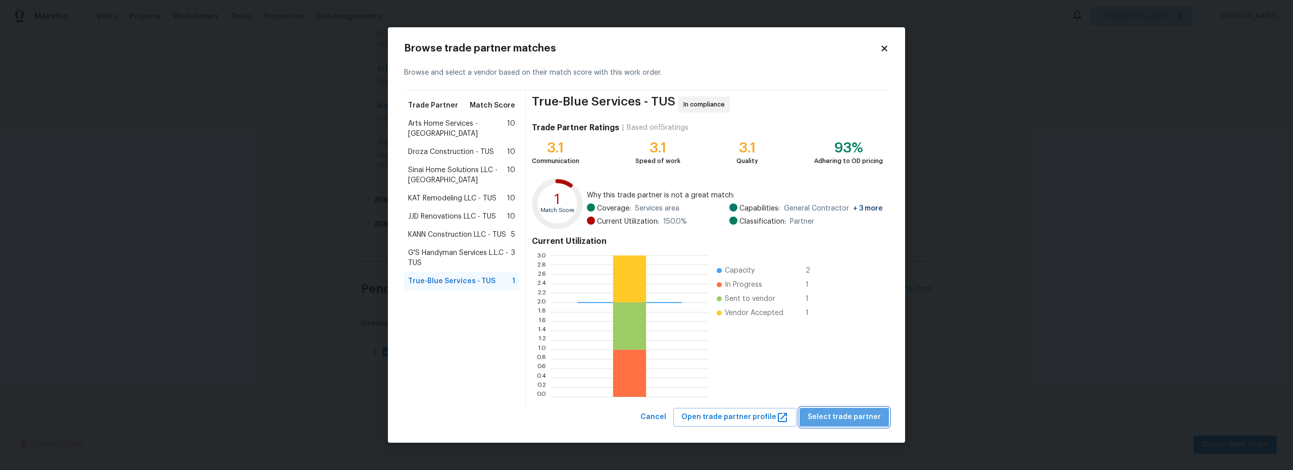
click at [861, 418] on span "Select trade partner" at bounding box center [844, 417] width 73 height 13
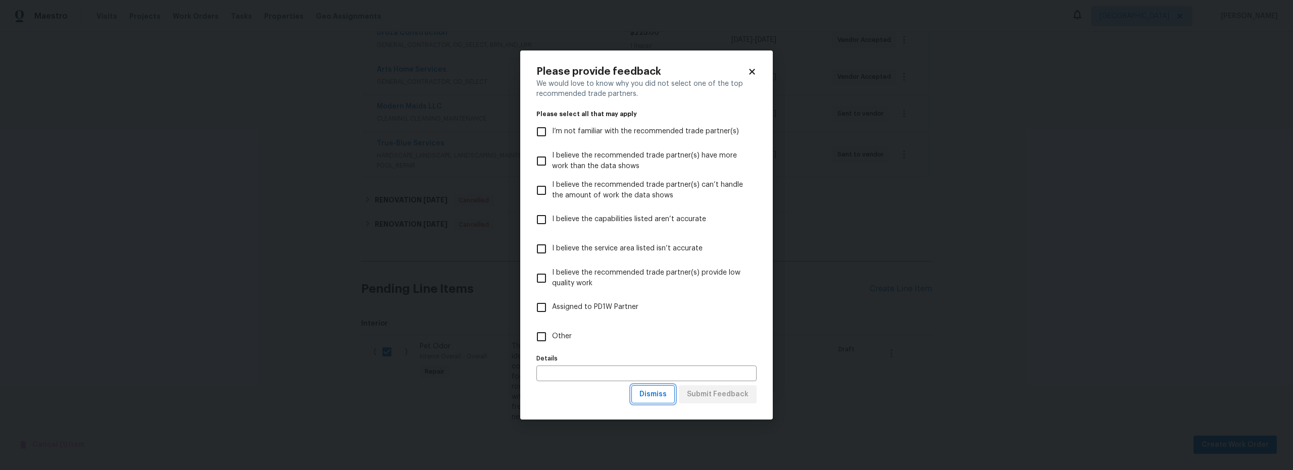
click at [648, 392] on span "Dismiss" at bounding box center [652, 394] width 27 height 13
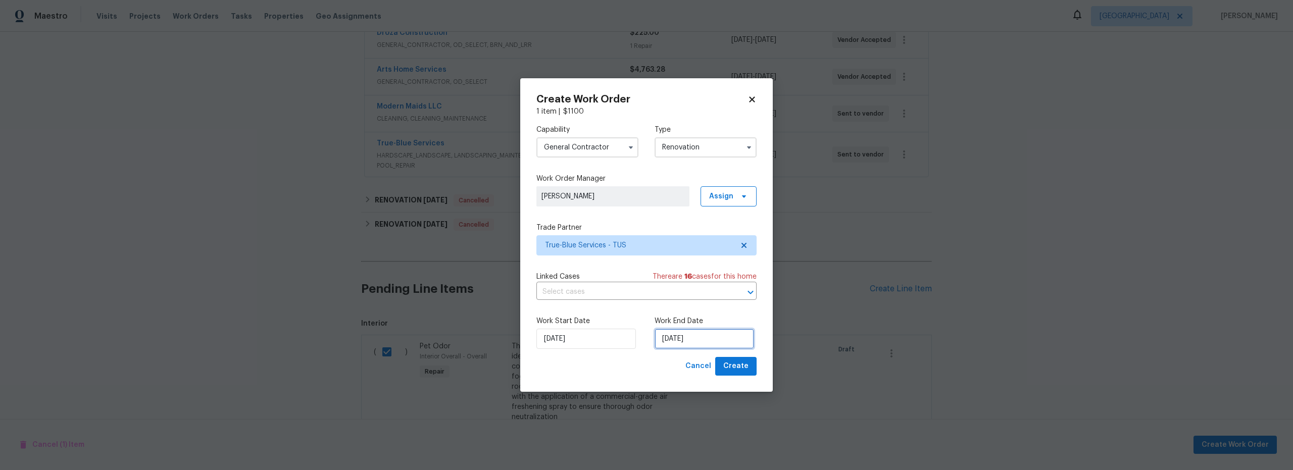
click at [686, 339] on input "8/25/2025" at bounding box center [705, 339] width 100 height 20
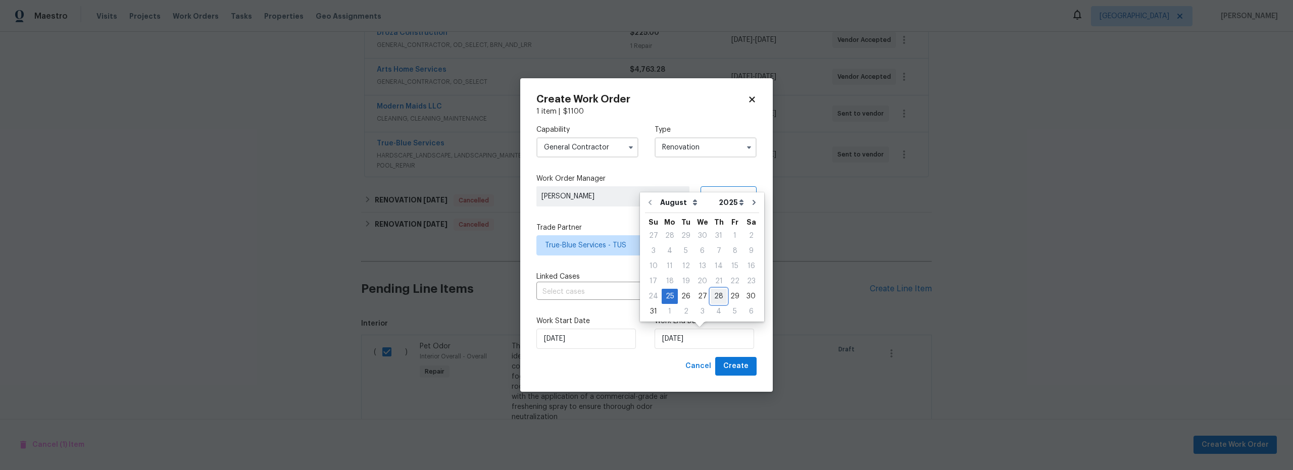
click at [711, 298] on div "28" at bounding box center [719, 296] width 16 height 14
type input "[DATE]"
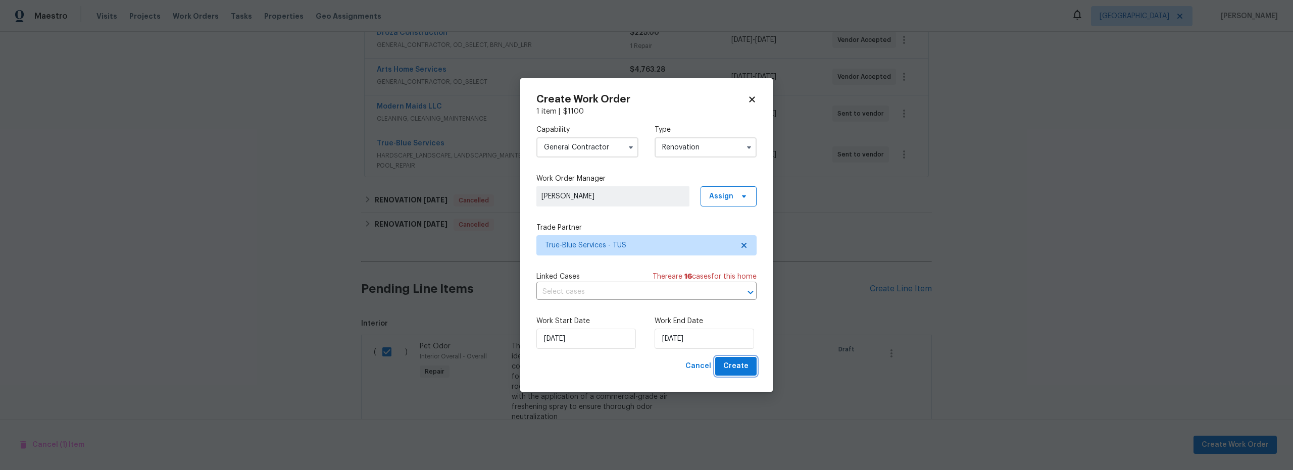
click at [740, 366] on span "Create" at bounding box center [735, 366] width 25 height 13
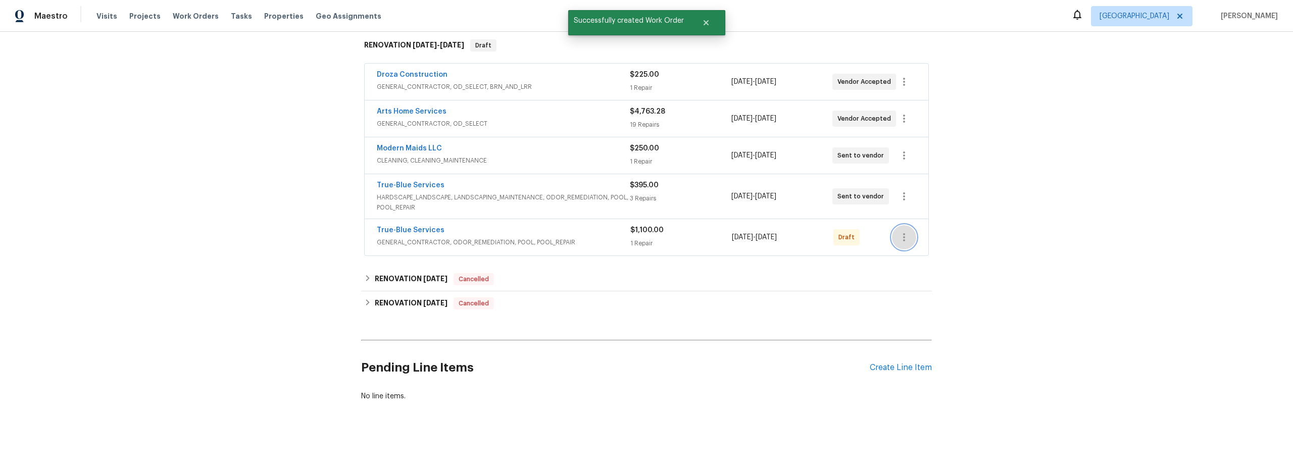
click at [910, 232] on button "button" at bounding box center [904, 237] width 24 height 24
click at [913, 232] on li "Send to Vendor" at bounding box center [942, 230] width 109 height 17
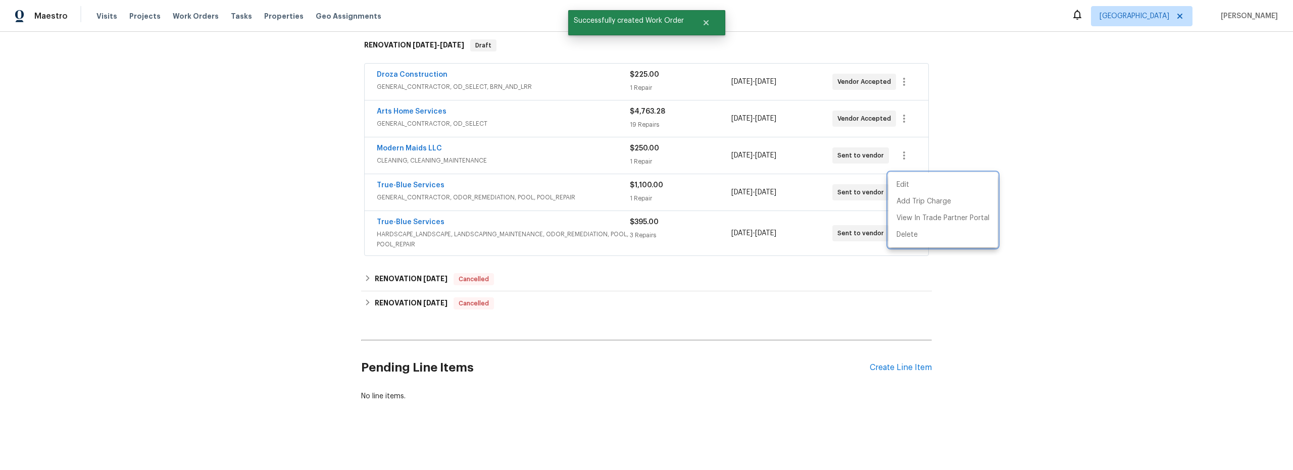
click at [403, 213] on div at bounding box center [646, 235] width 1293 height 470
click at [405, 219] on link "True-Blue Services" at bounding box center [411, 222] width 68 height 7
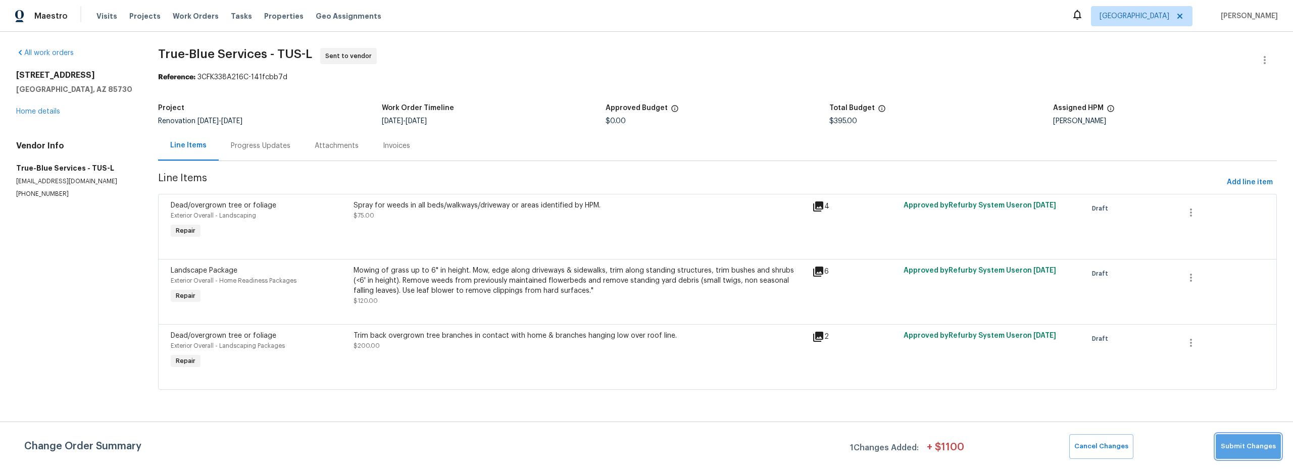
click at [1255, 447] on span "Submit Changes" at bounding box center [1248, 447] width 55 height 12
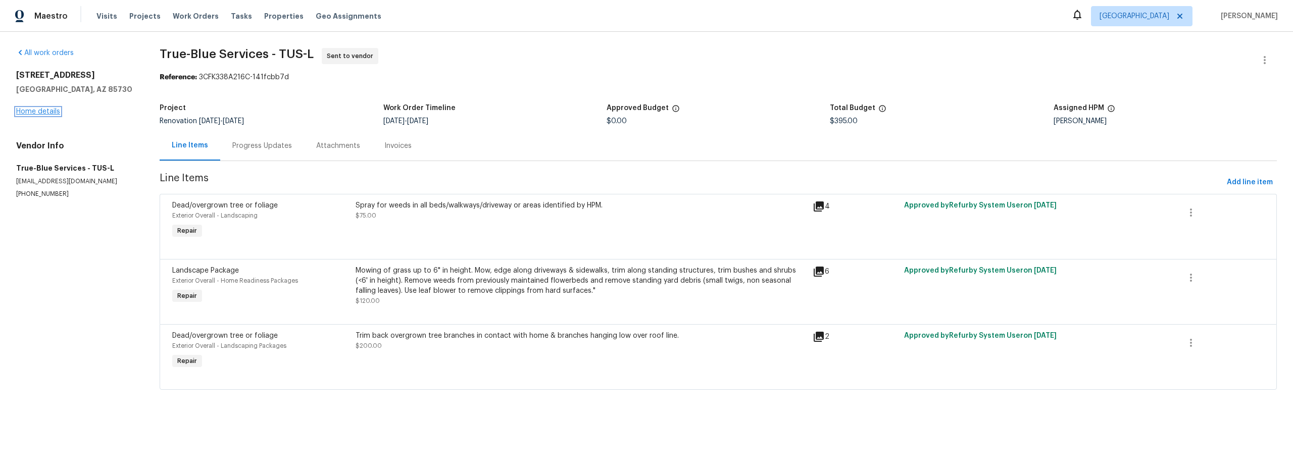
click at [37, 109] on link "Home details" at bounding box center [38, 111] width 44 height 7
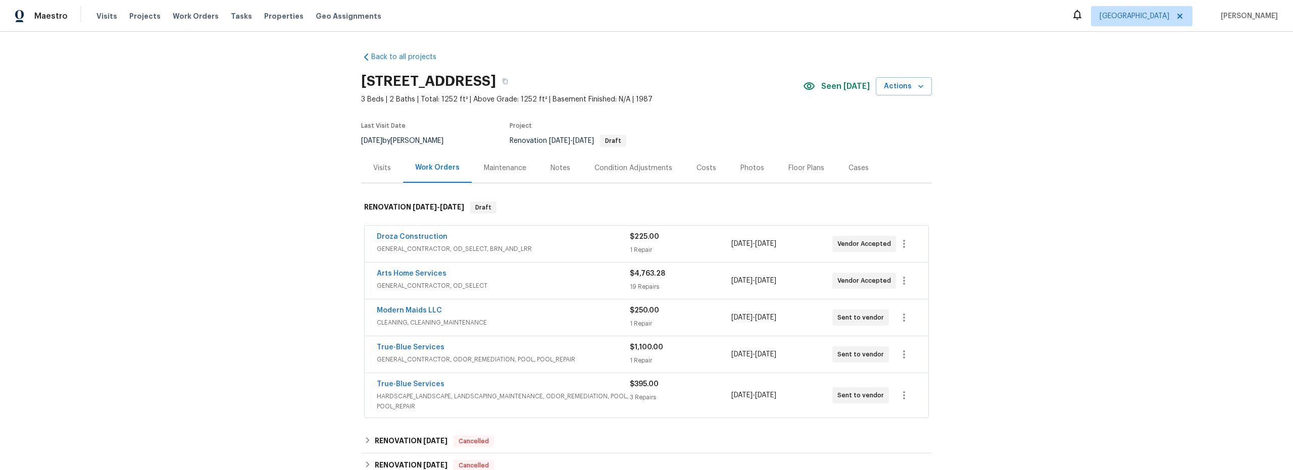
click at [697, 167] on div "Costs" at bounding box center [707, 168] width 20 height 10
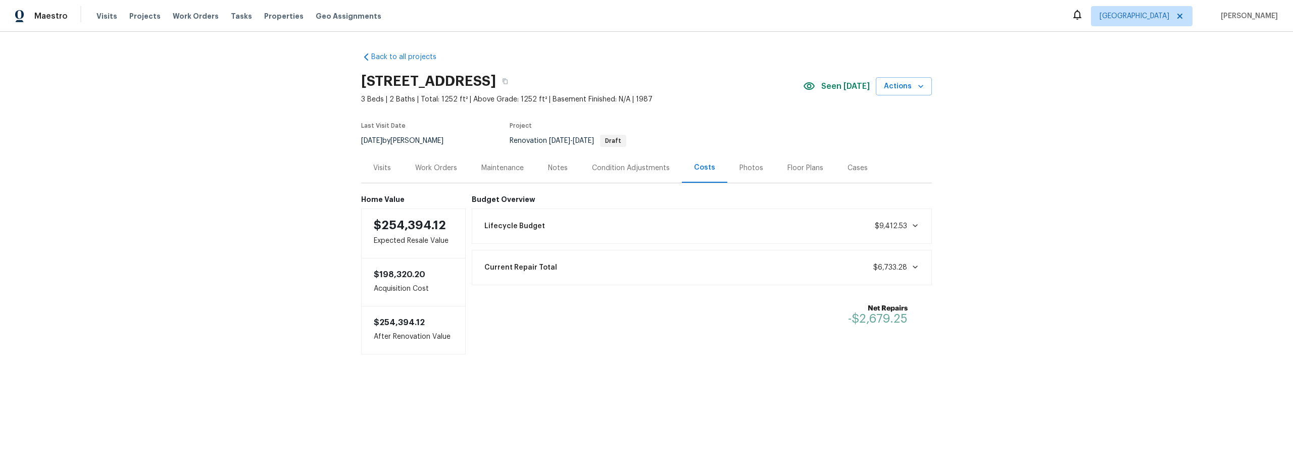
click at [443, 165] on div "Work Orders" at bounding box center [436, 168] width 42 height 10
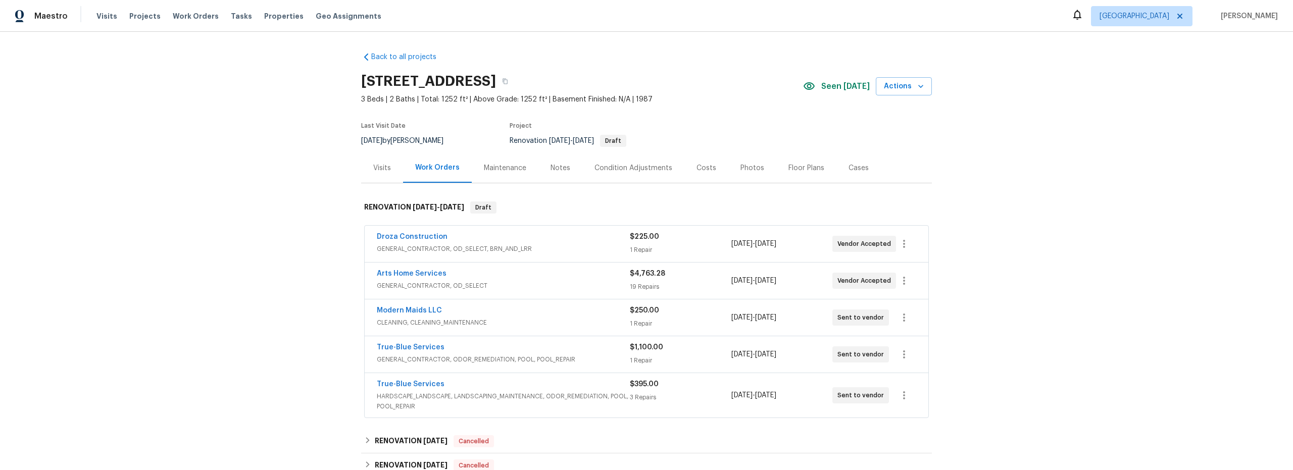
click at [553, 405] on span "HARDSCAPE_LANDSCAPE, LANDSCAPING_MAINTENANCE, ODOR_REMEDIATION, POOL, POOL_REPA…" at bounding box center [503, 401] width 253 height 20
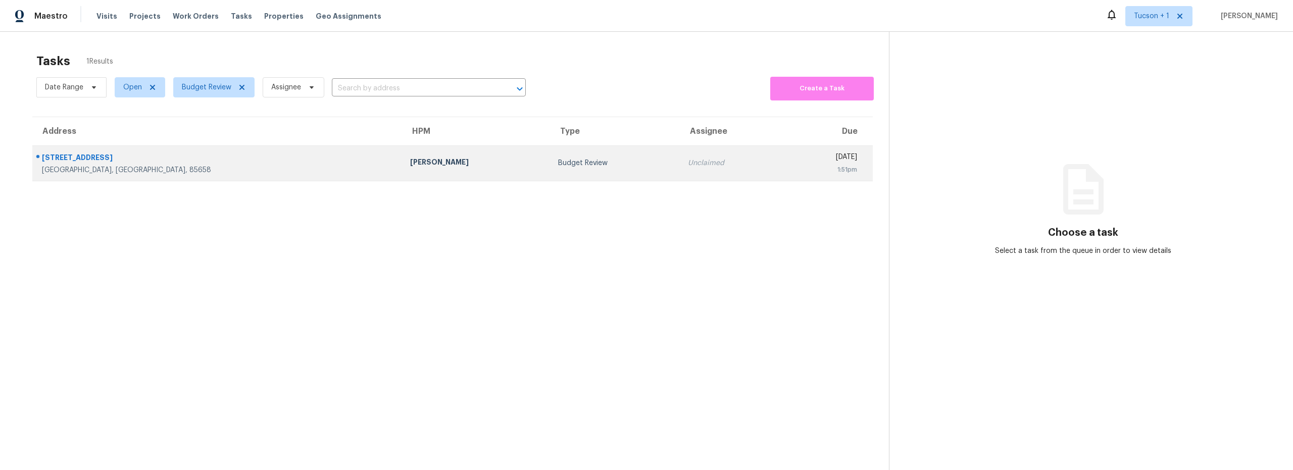
click at [550, 171] on td "Budget Review" at bounding box center [615, 162] width 130 height 35
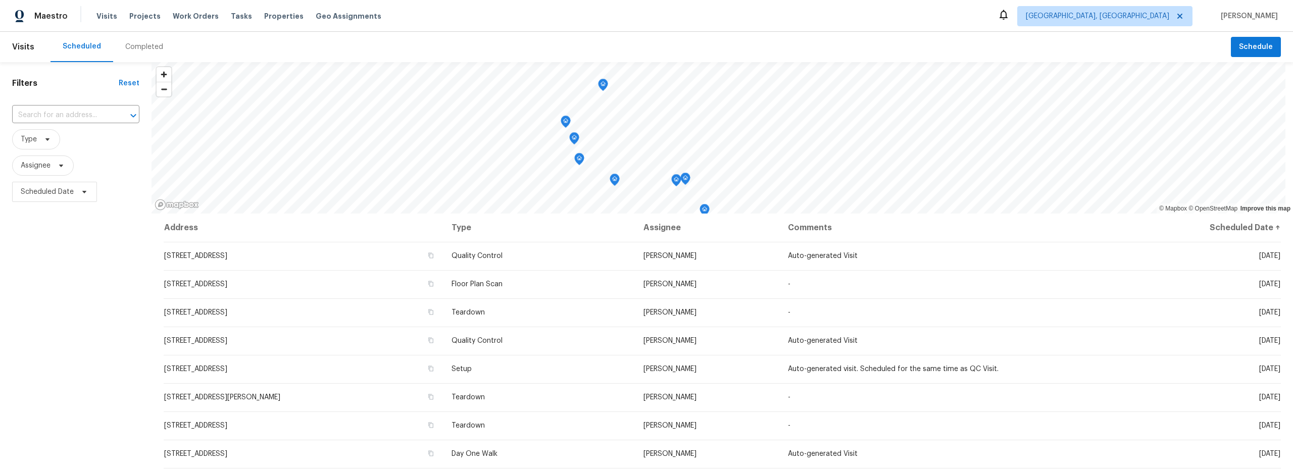
click at [136, 47] on div "Completed" at bounding box center [144, 47] width 38 height 10
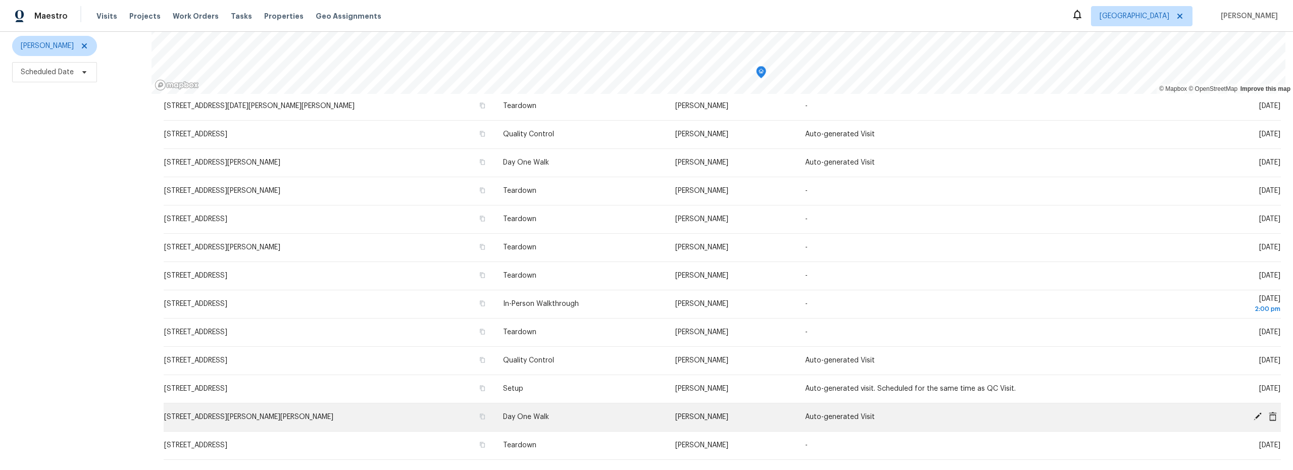
scroll to position [180, 0]
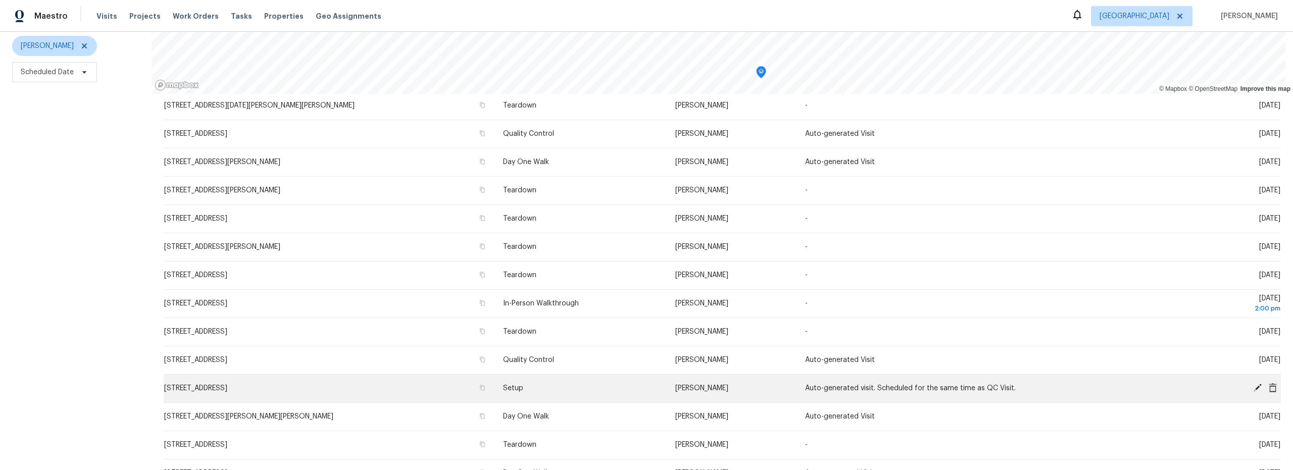
click at [1254, 384] on icon at bounding box center [1258, 388] width 8 height 8
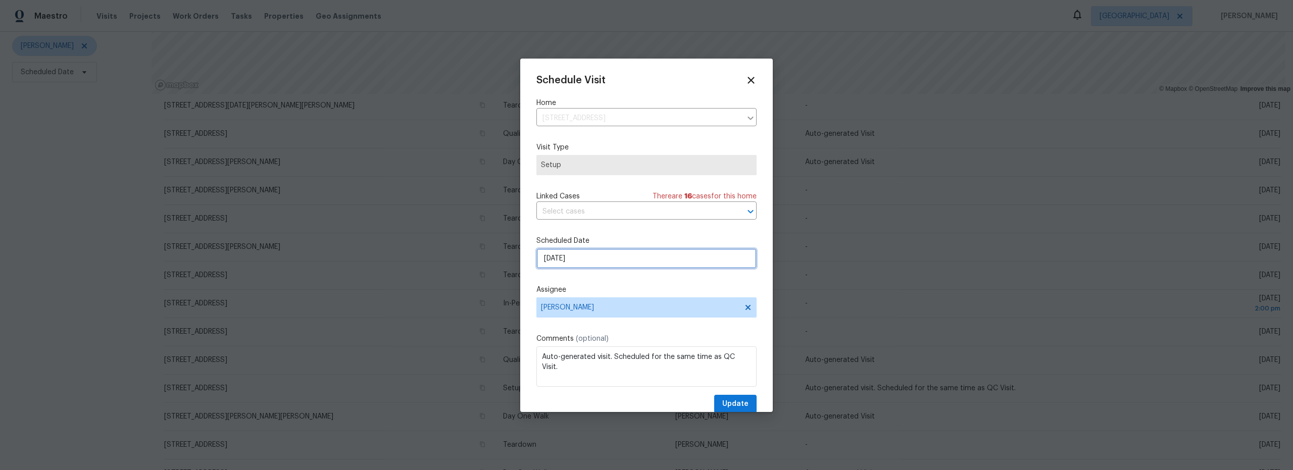
click at [611, 264] on input "[DATE]" at bounding box center [646, 259] width 220 height 20
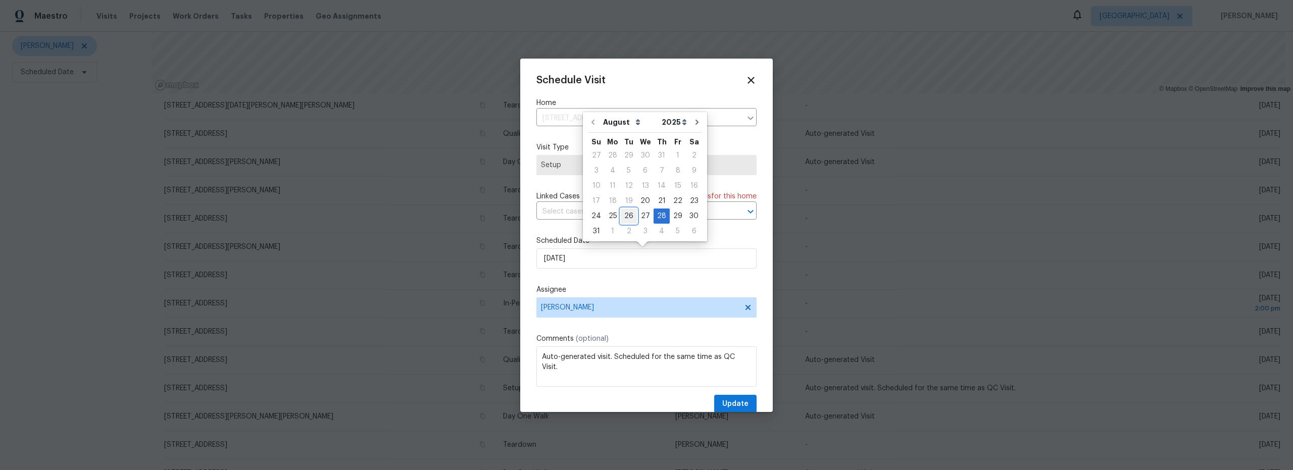
click at [622, 220] on div "26" at bounding box center [629, 216] width 16 height 14
type input "[DATE]"
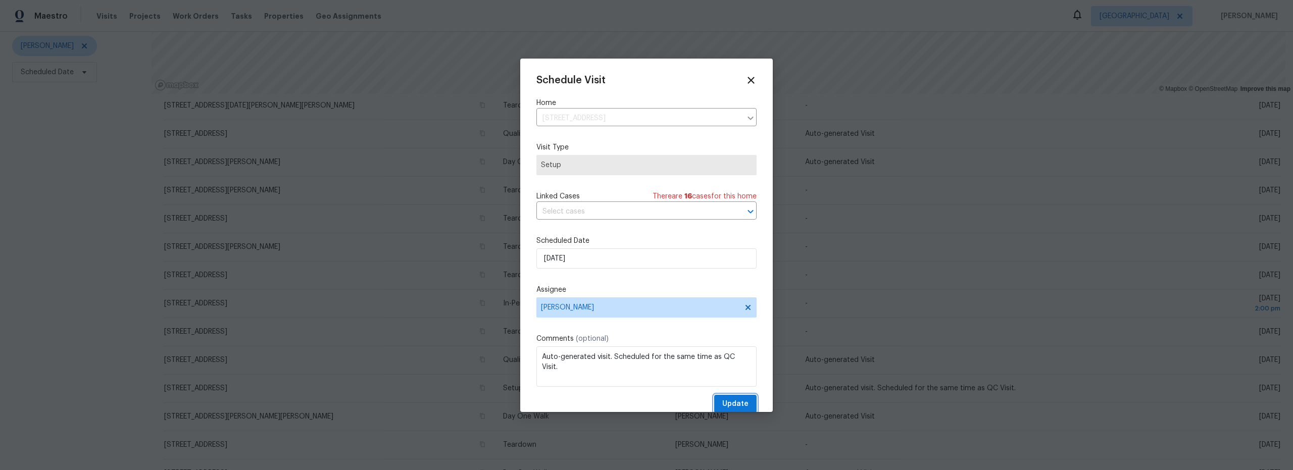
click at [730, 403] on span "Update" at bounding box center [735, 404] width 26 height 13
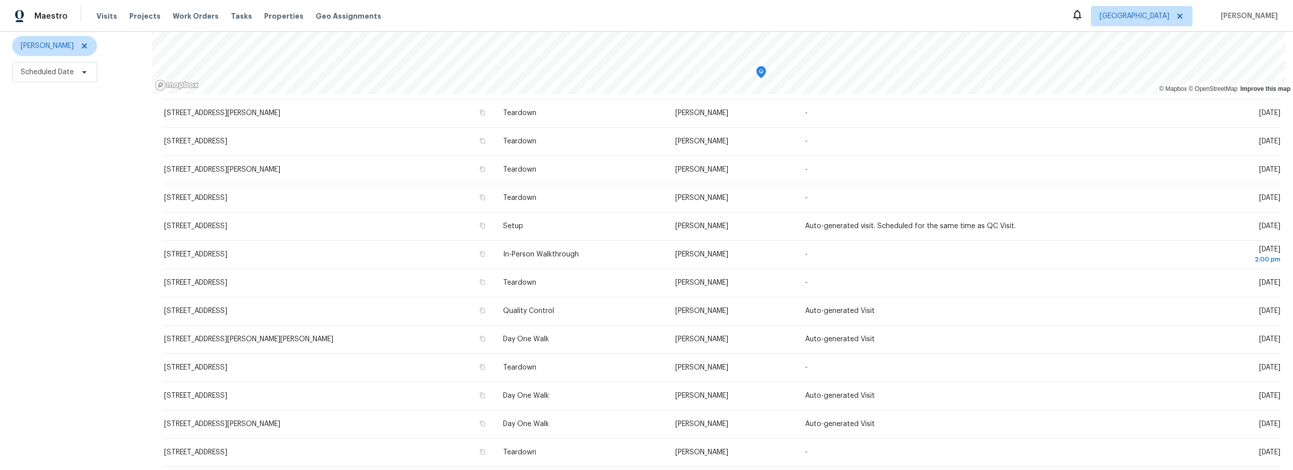
scroll to position [125, 0]
